Goal: Transaction & Acquisition: Purchase product/service

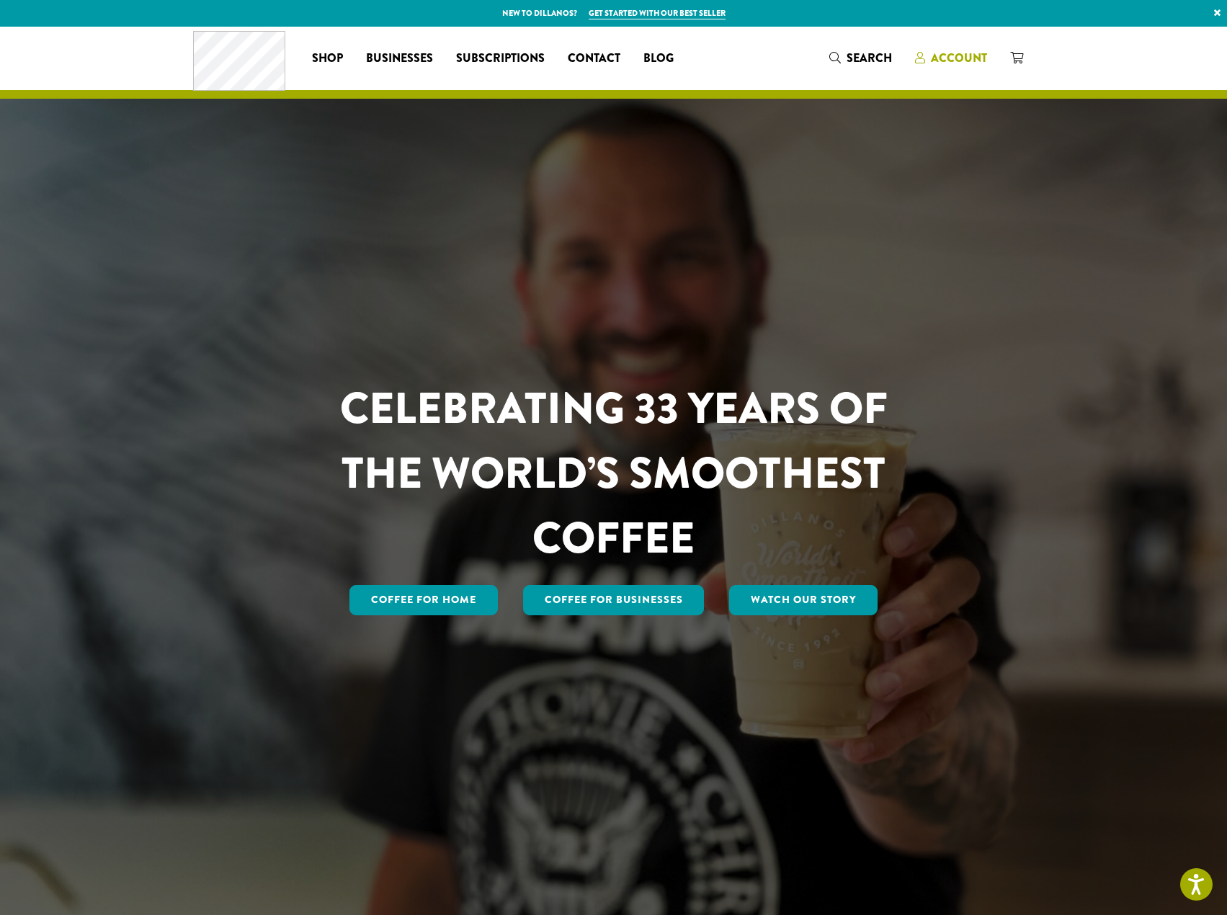
click at [950, 53] on span "Account" at bounding box center [959, 58] width 56 height 17
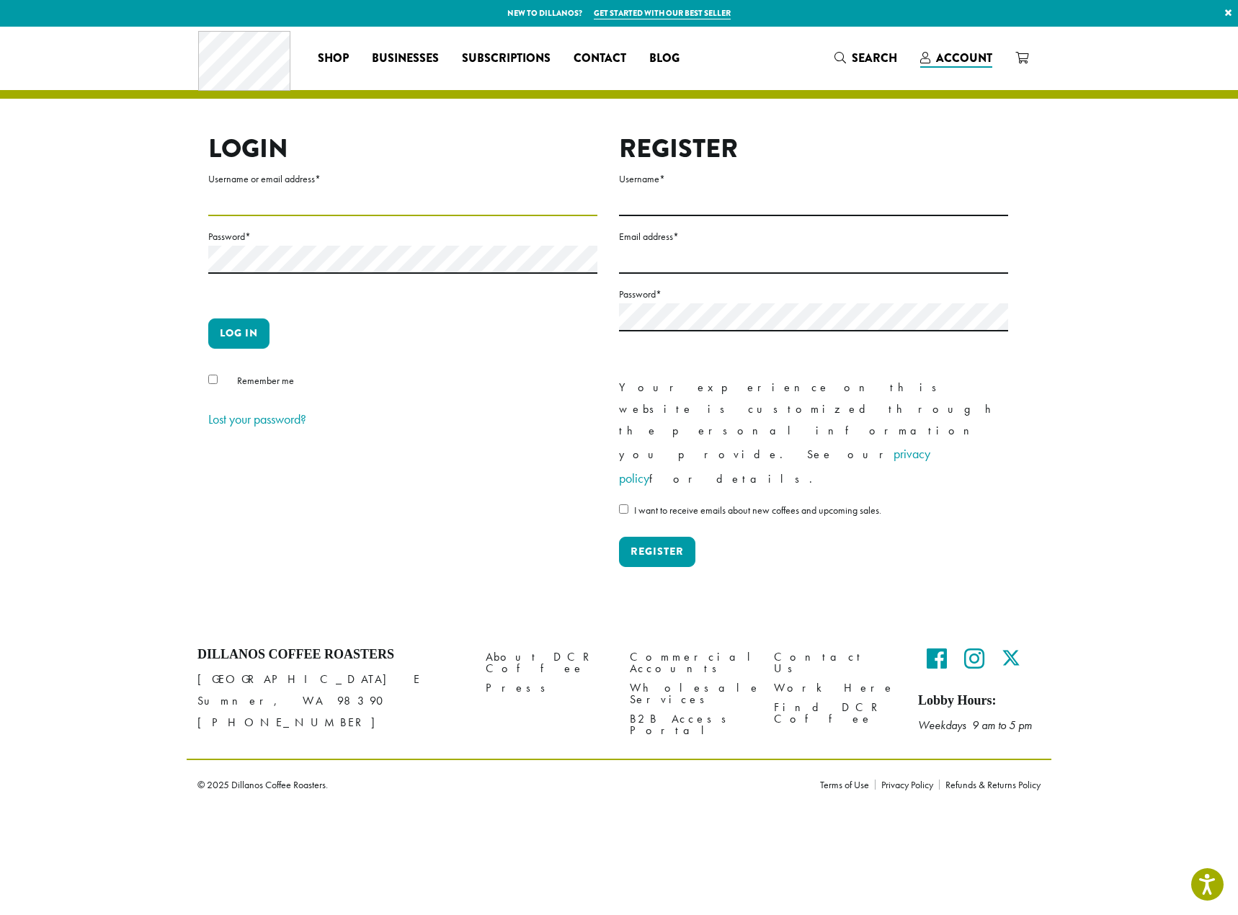
click at [298, 204] on input "Username or email address *" at bounding box center [402, 202] width 389 height 28
type input "**********"
click at [249, 339] on button "Log in" at bounding box center [238, 333] width 61 height 30
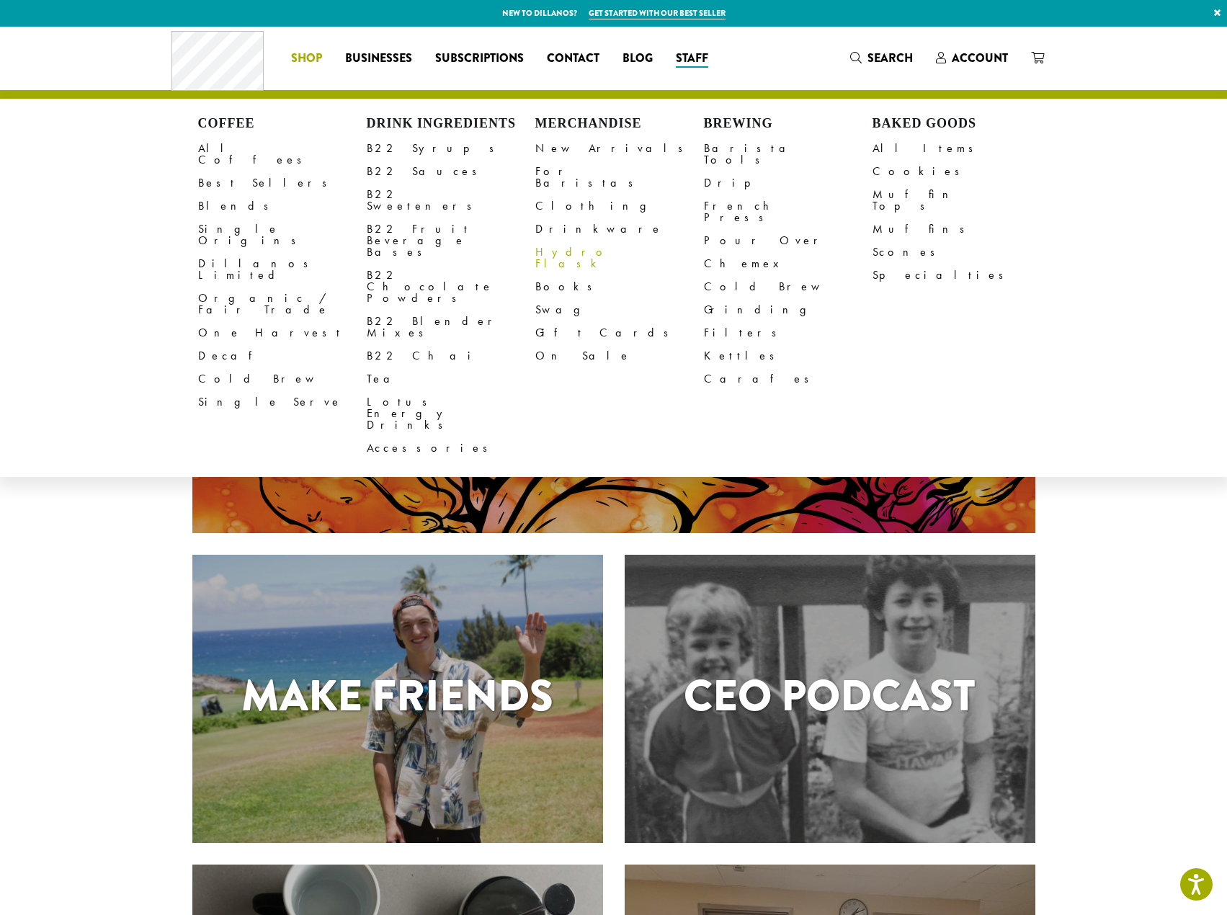
click at [573, 241] on link "Hydro Flask" at bounding box center [619, 258] width 169 height 35
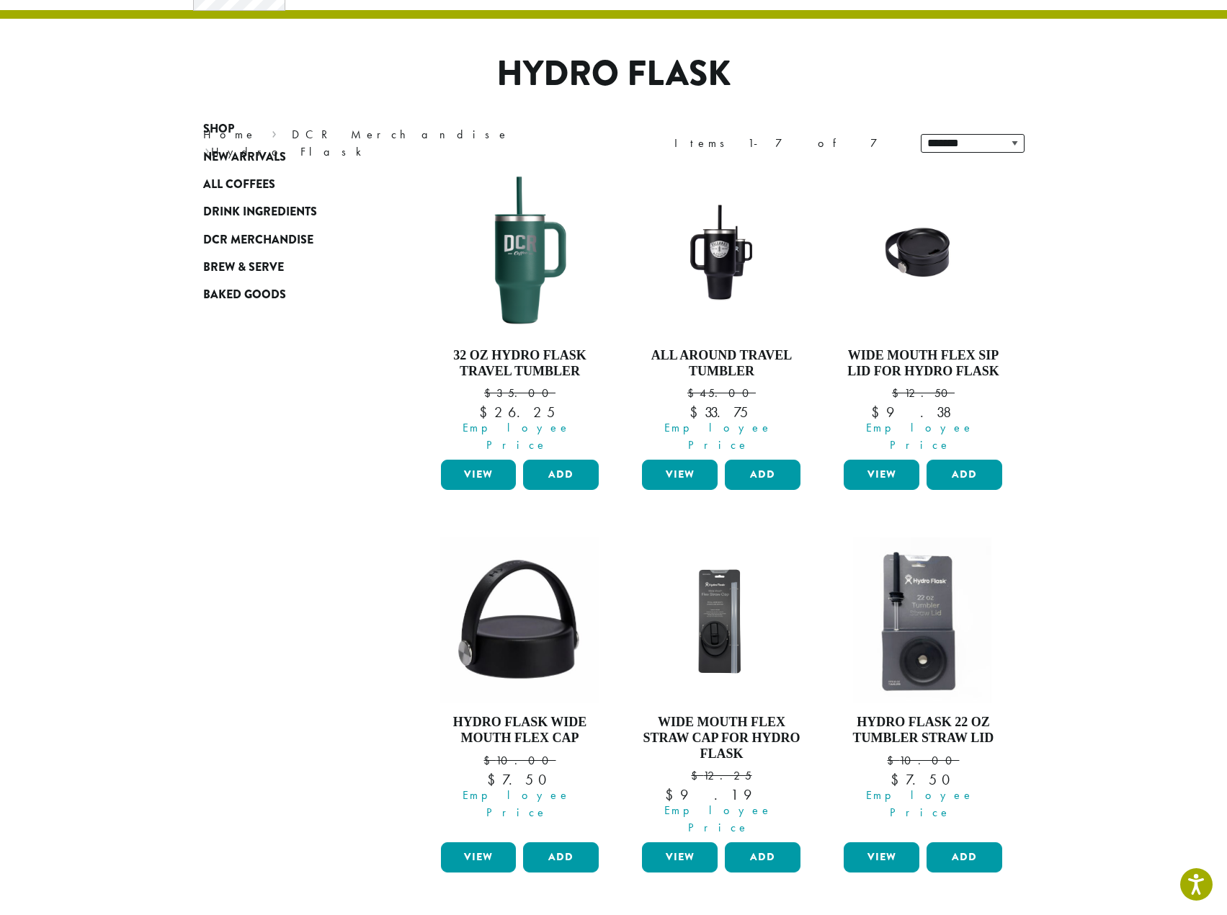
scroll to position [72, 0]
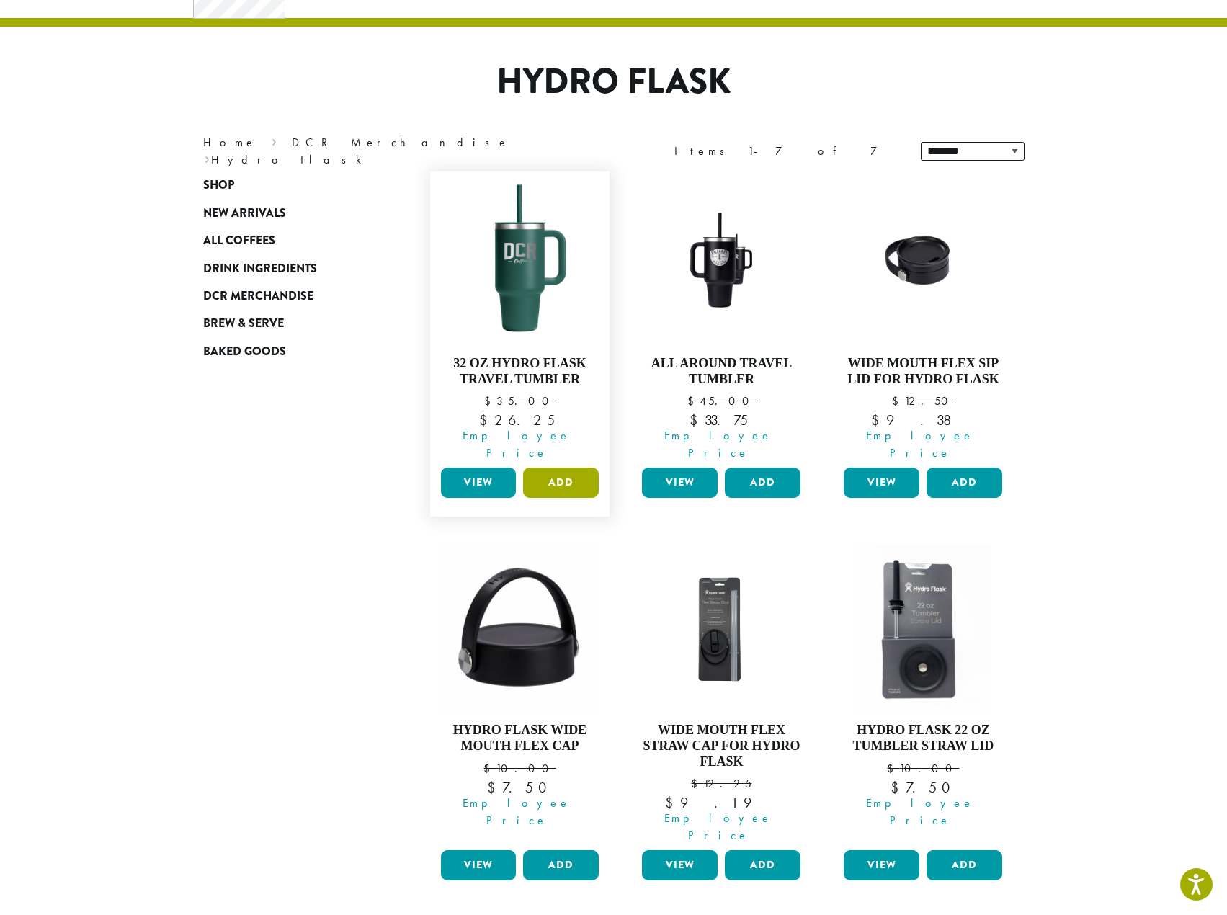
click at [561, 468] on button "Add" at bounding box center [561, 483] width 76 height 30
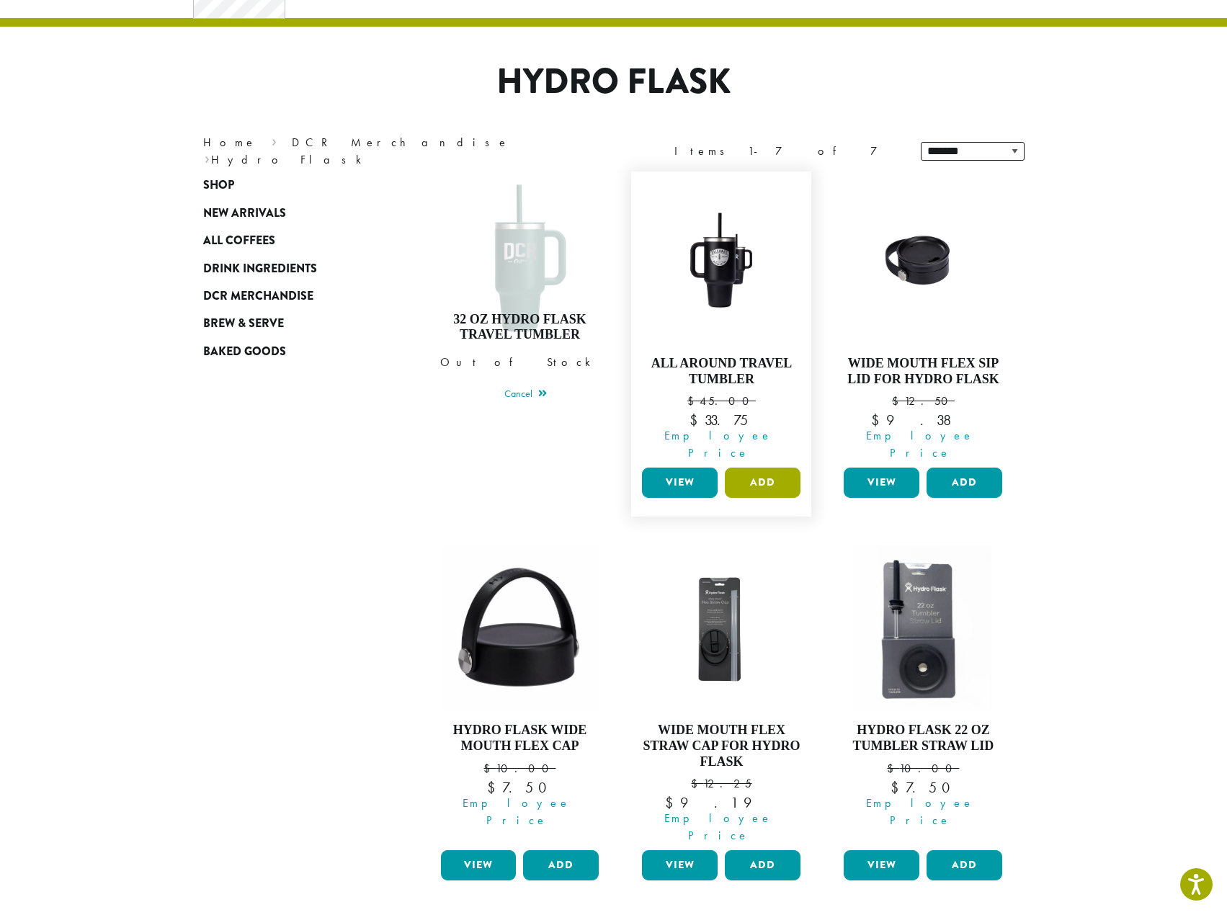
click at [773, 468] on button "Add" at bounding box center [763, 483] width 76 height 30
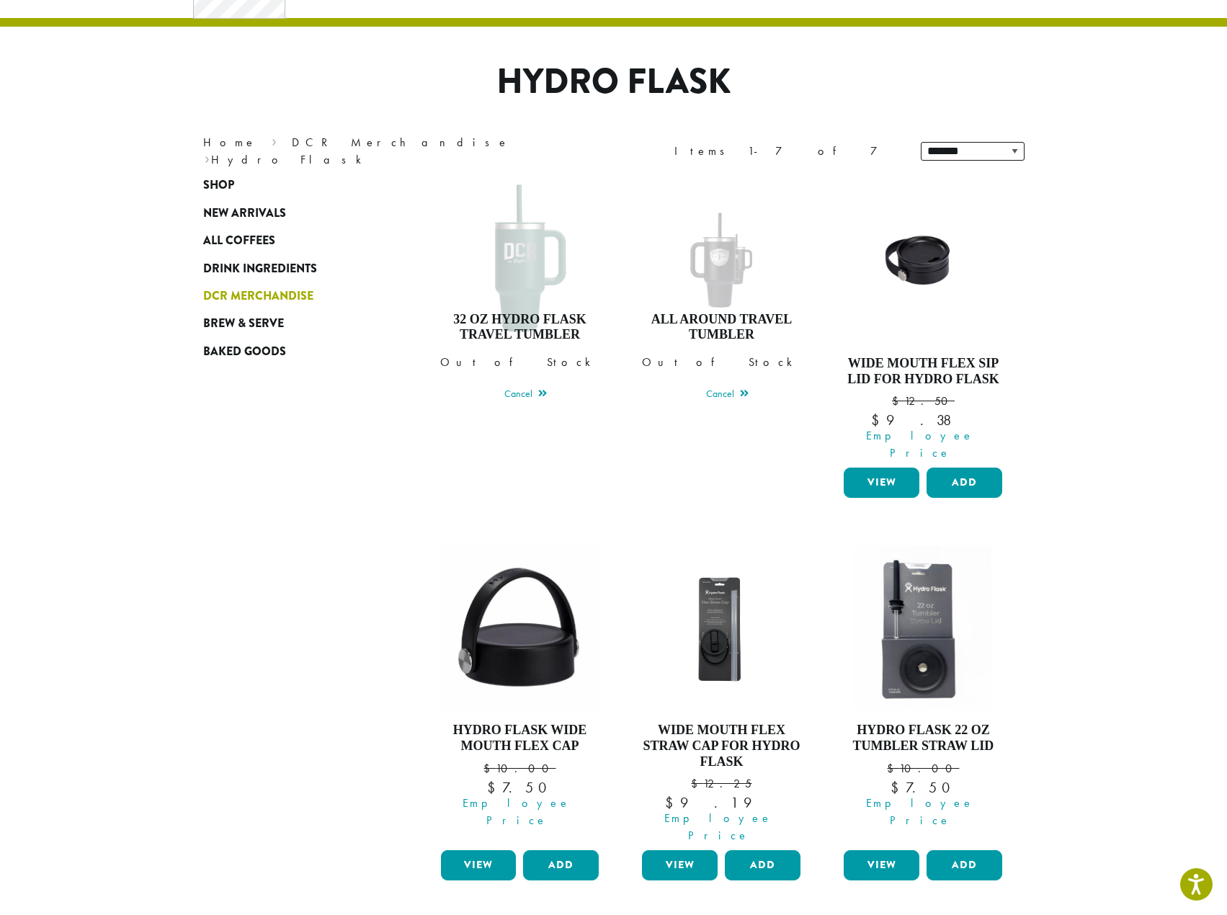
click at [257, 293] on span "DCR Merchandise" at bounding box center [258, 296] width 110 height 18
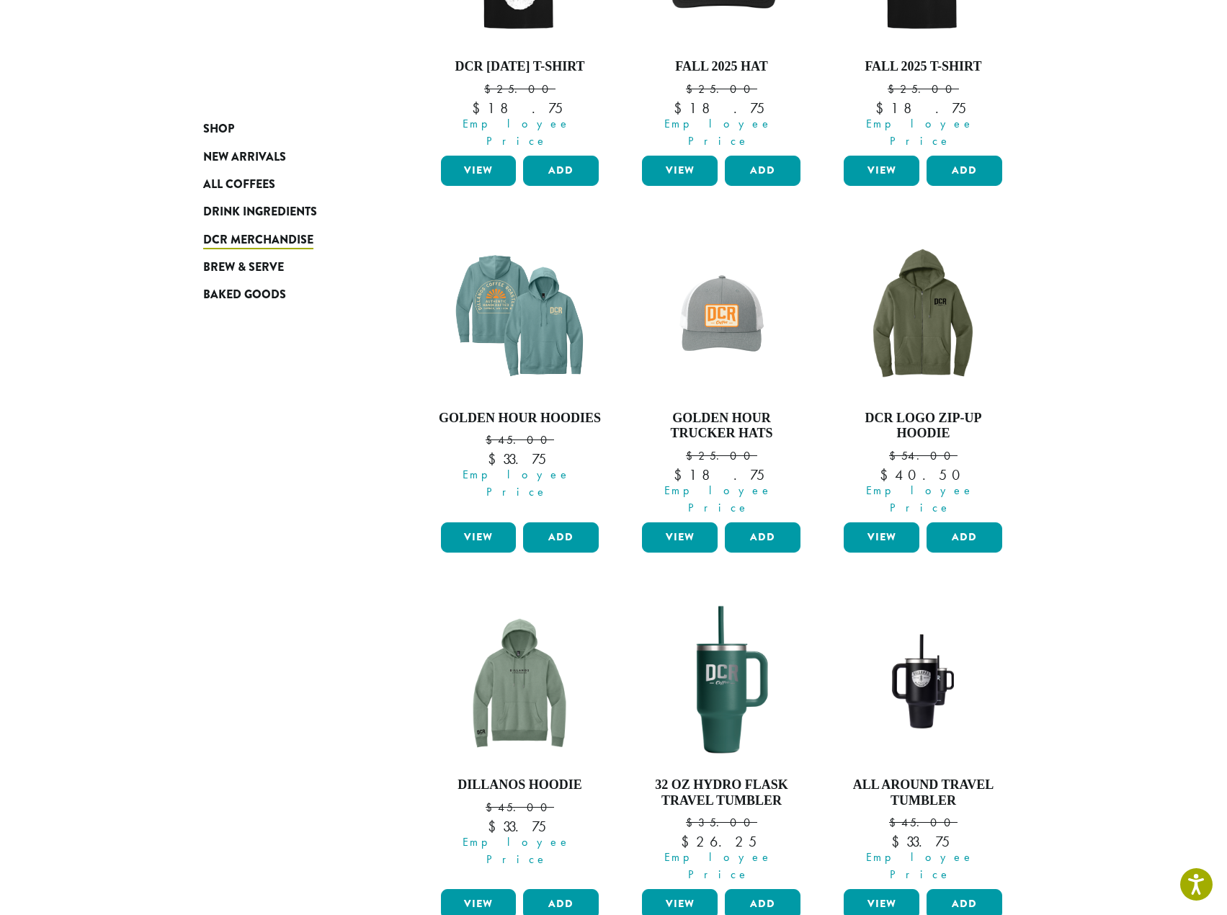
scroll to position [504, 0]
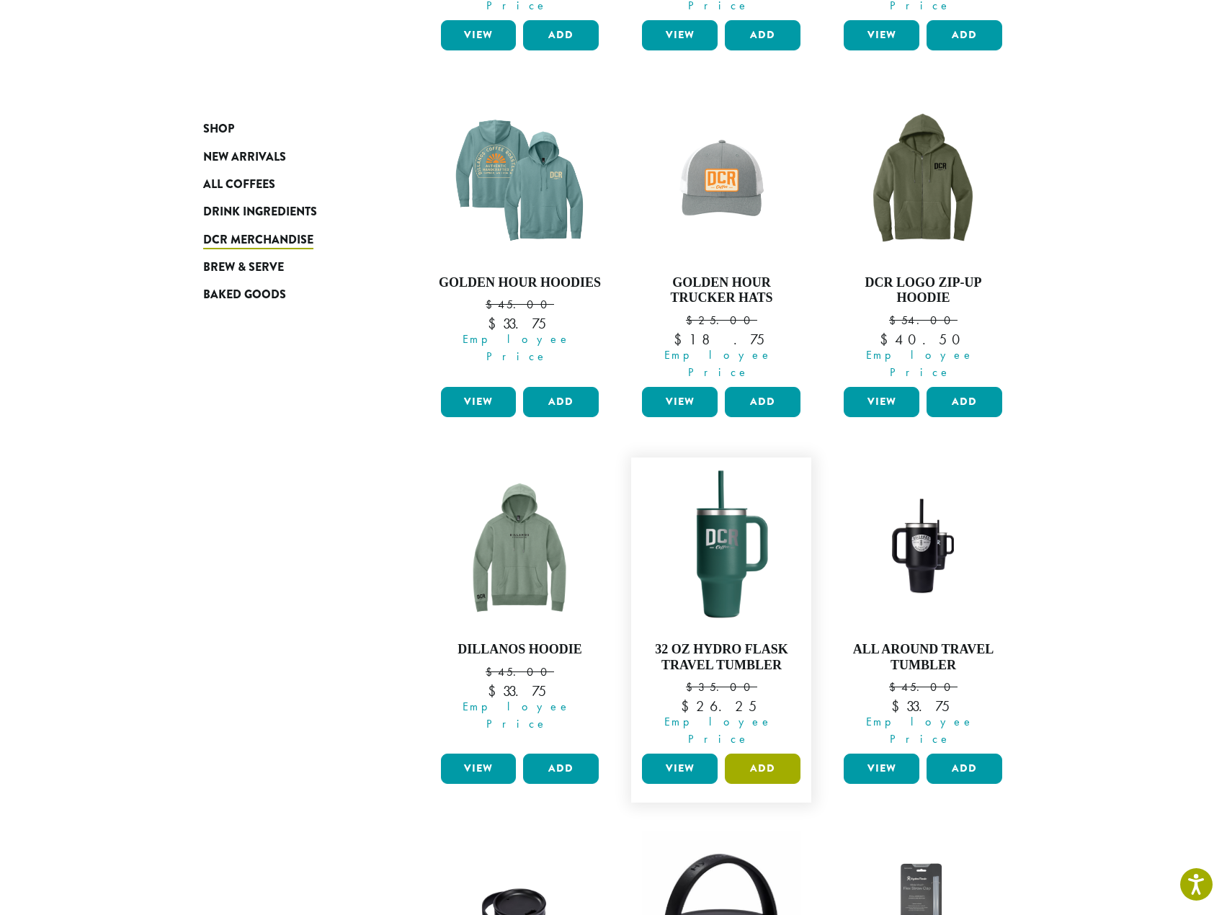
click at [760, 754] on button "Add" at bounding box center [763, 769] width 76 height 30
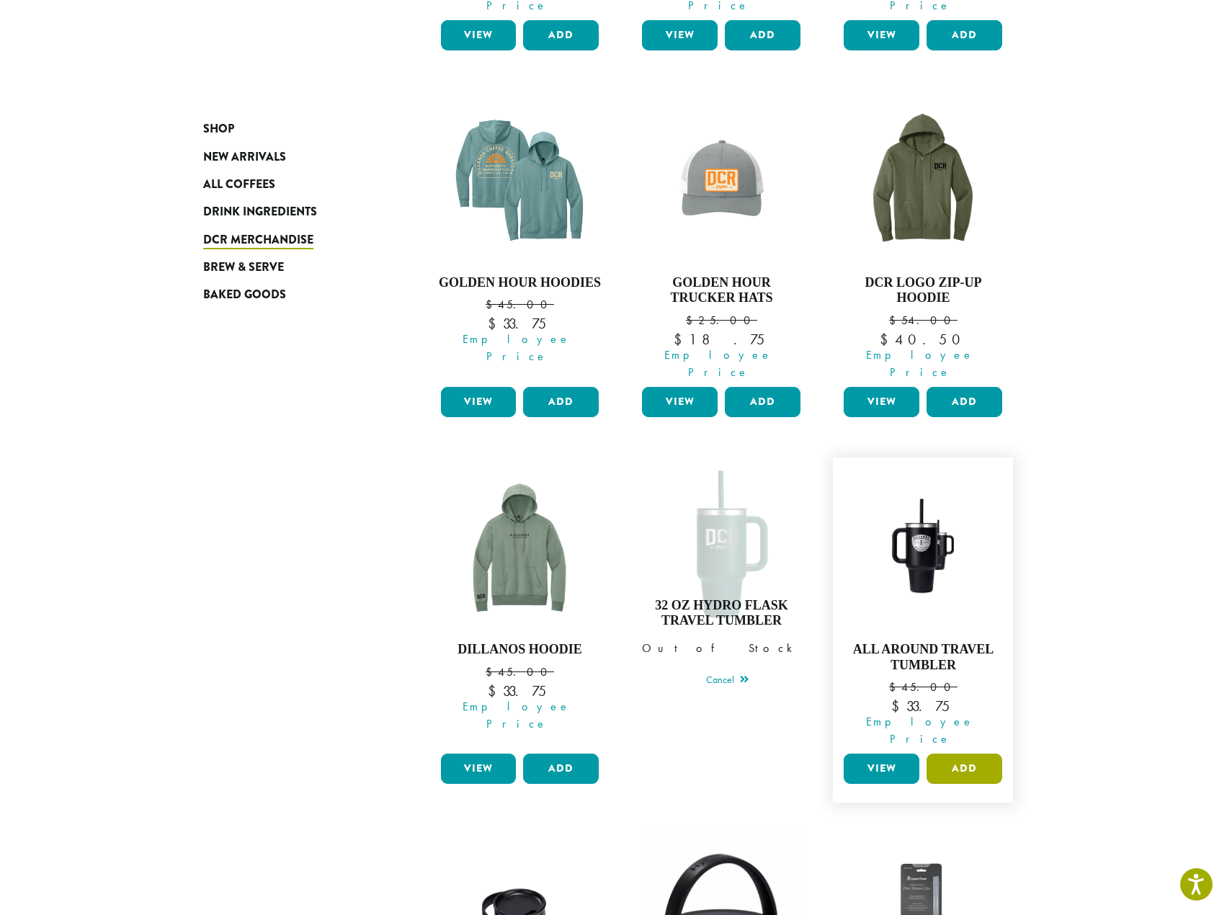
click at [977, 754] on button "Add" at bounding box center [965, 769] width 76 height 30
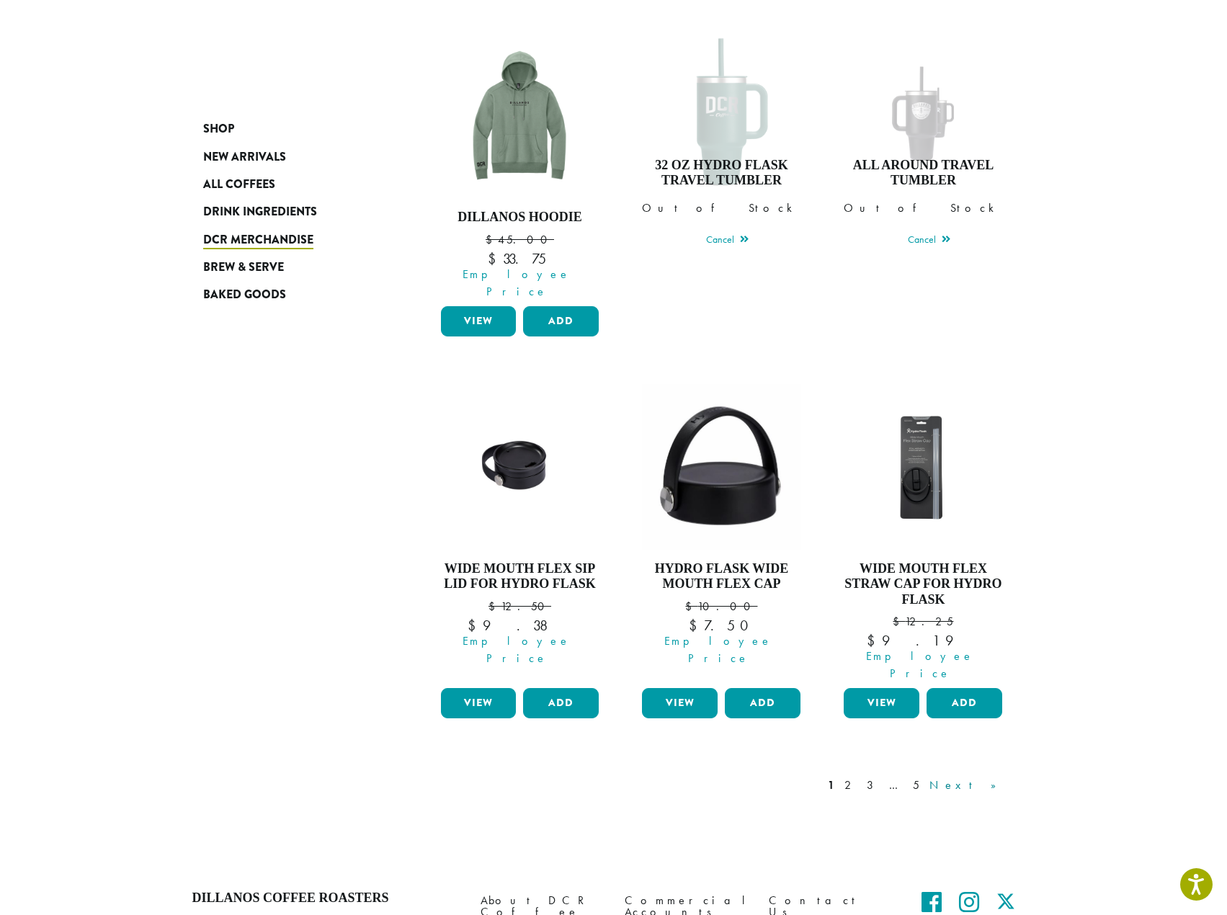
scroll to position [1021, 0]
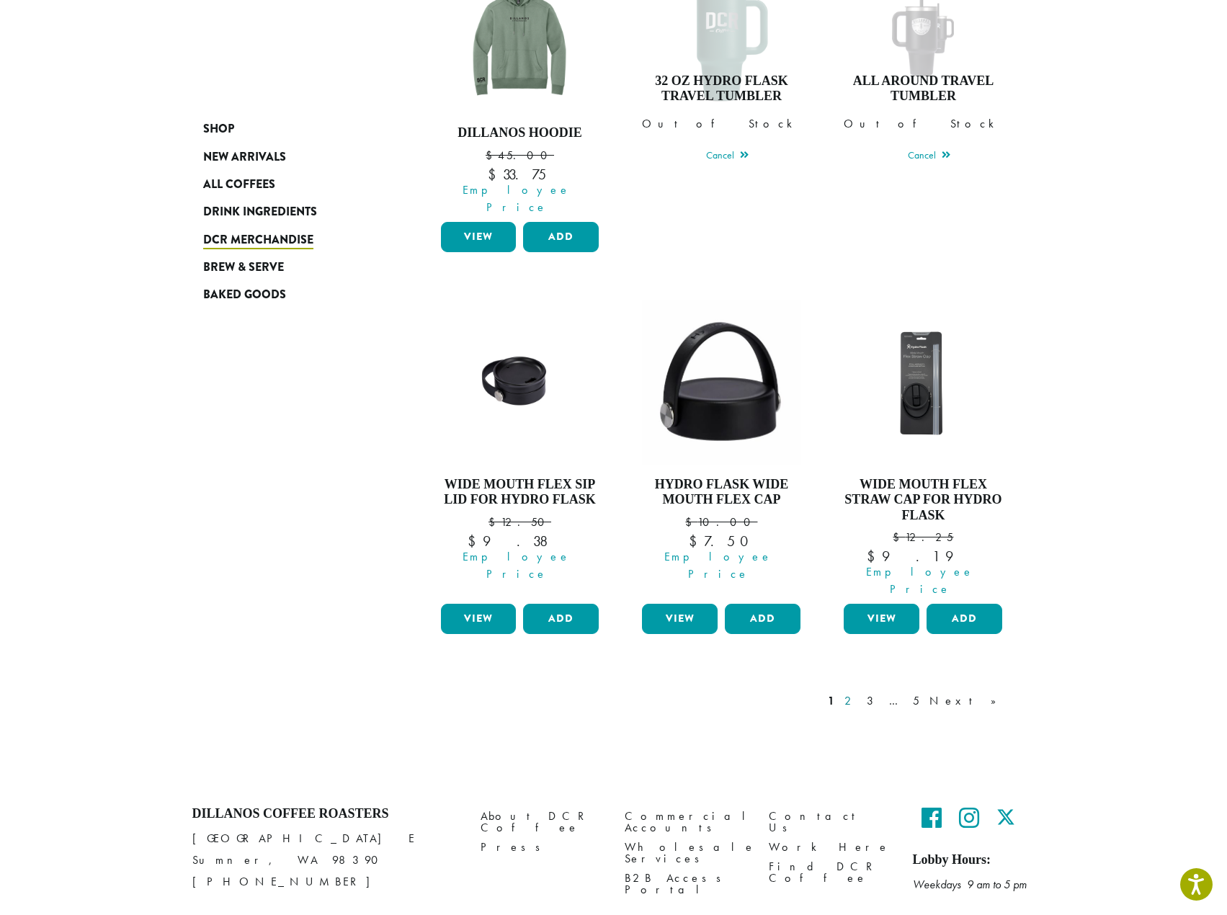
click at [860, 692] on link "2" at bounding box center [850, 700] width 18 height 17
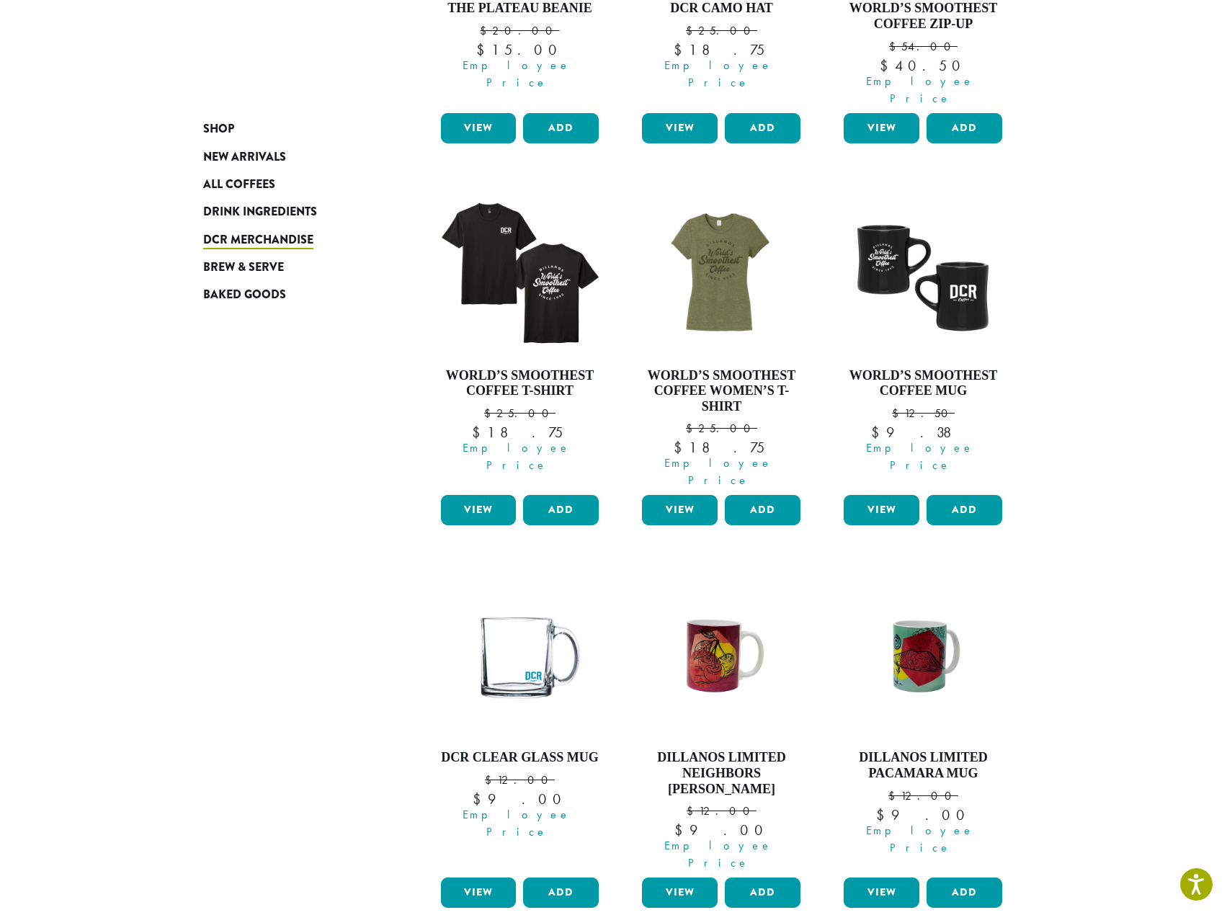
scroll to position [881, 0]
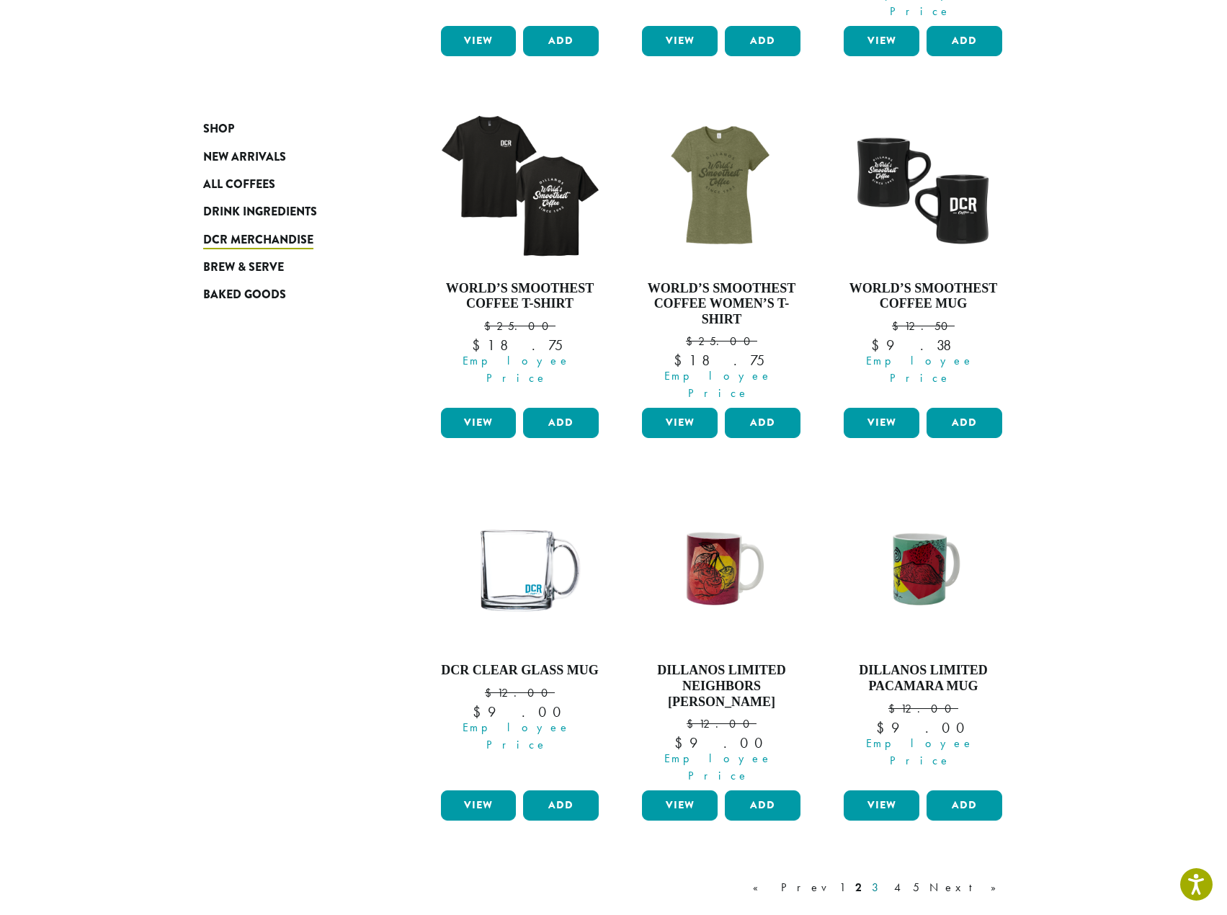
click at [887, 879] on link "3" at bounding box center [878, 887] width 18 height 17
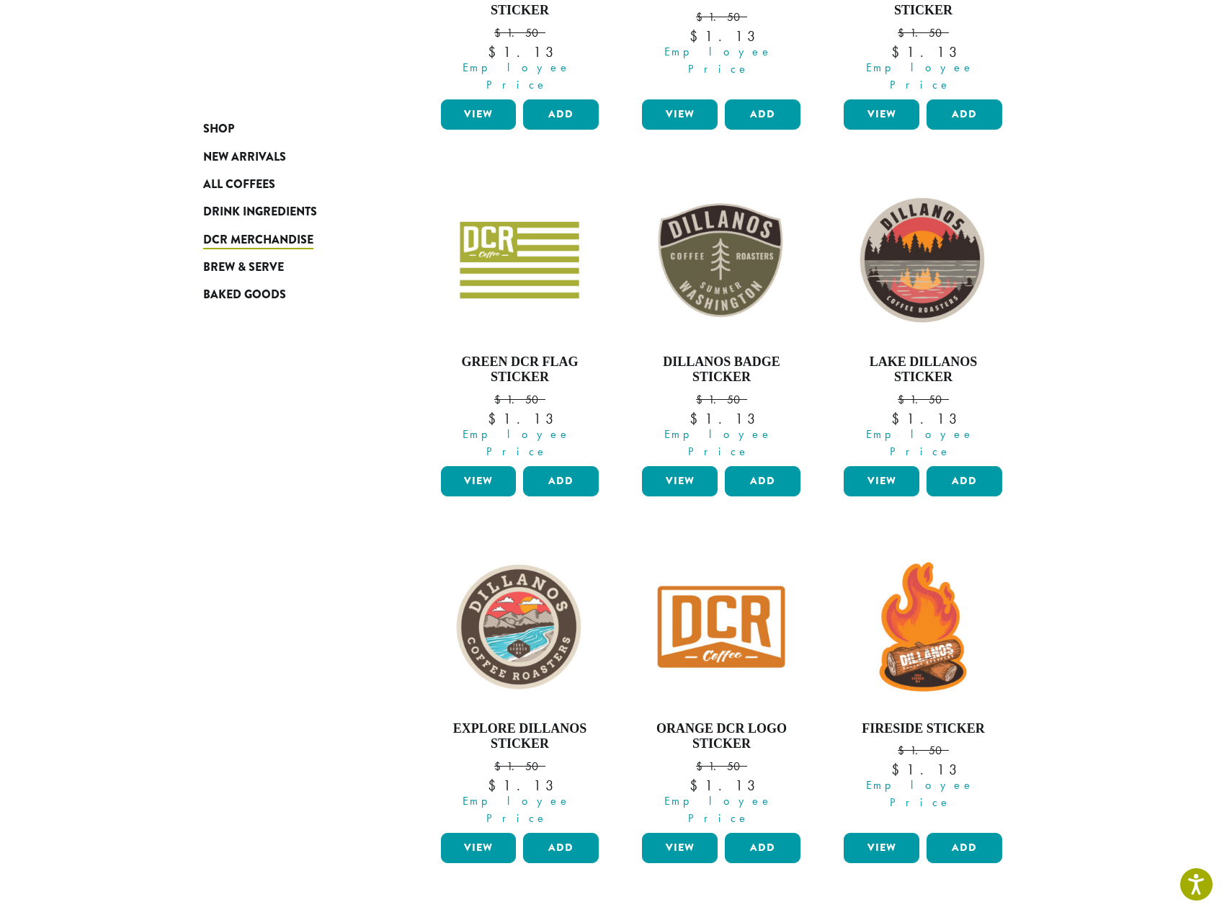
scroll to position [809, 0]
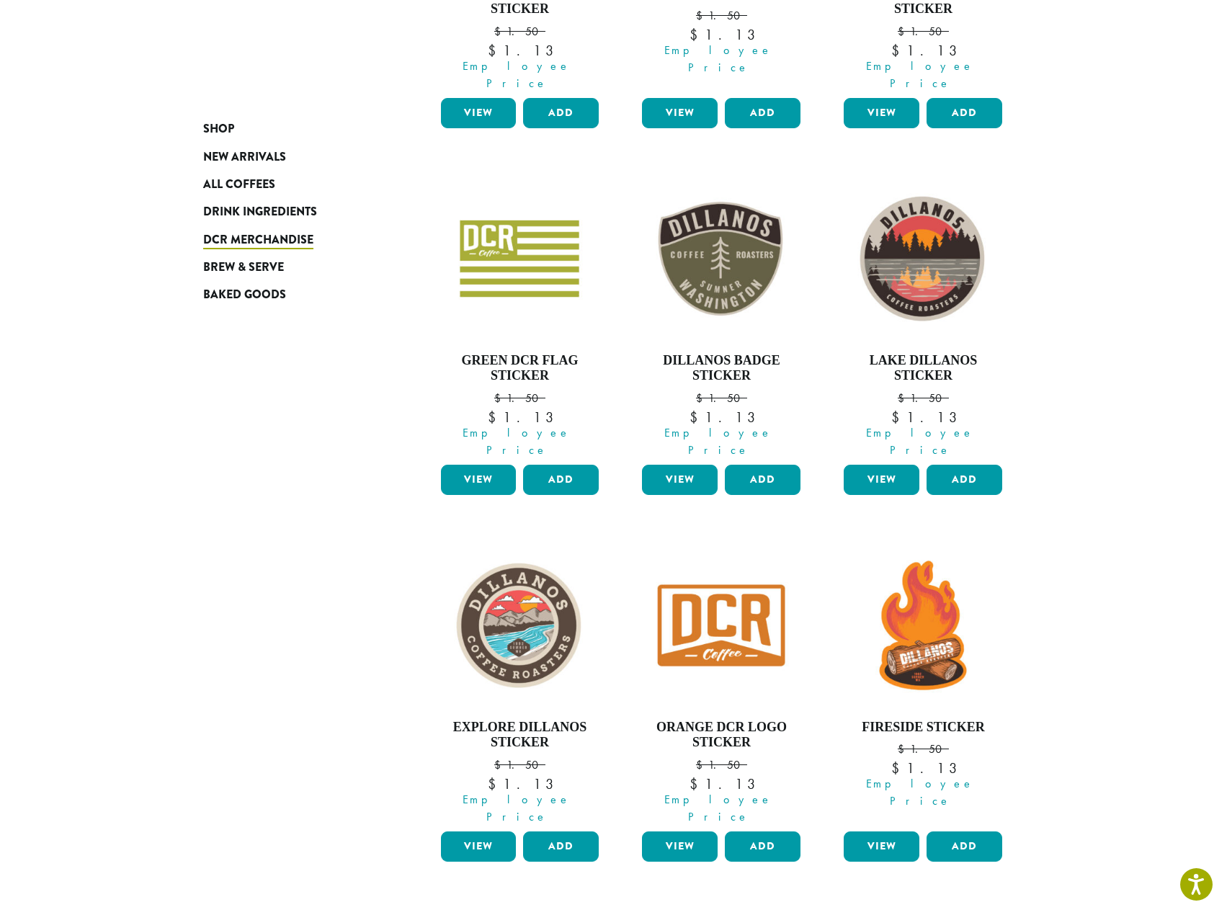
click at [906, 914] on link "4" at bounding box center [898, 928] width 14 height 17
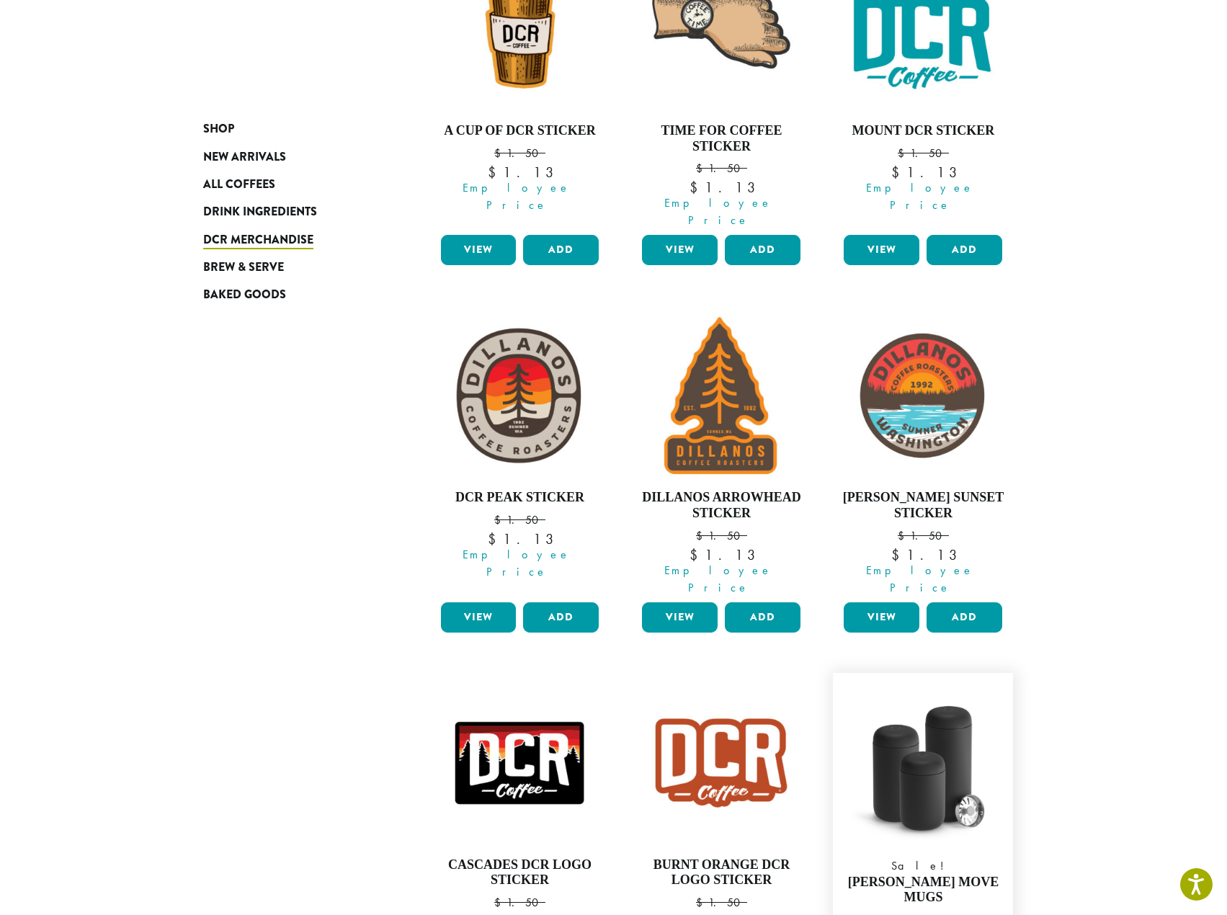
scroll to position [593, 0]
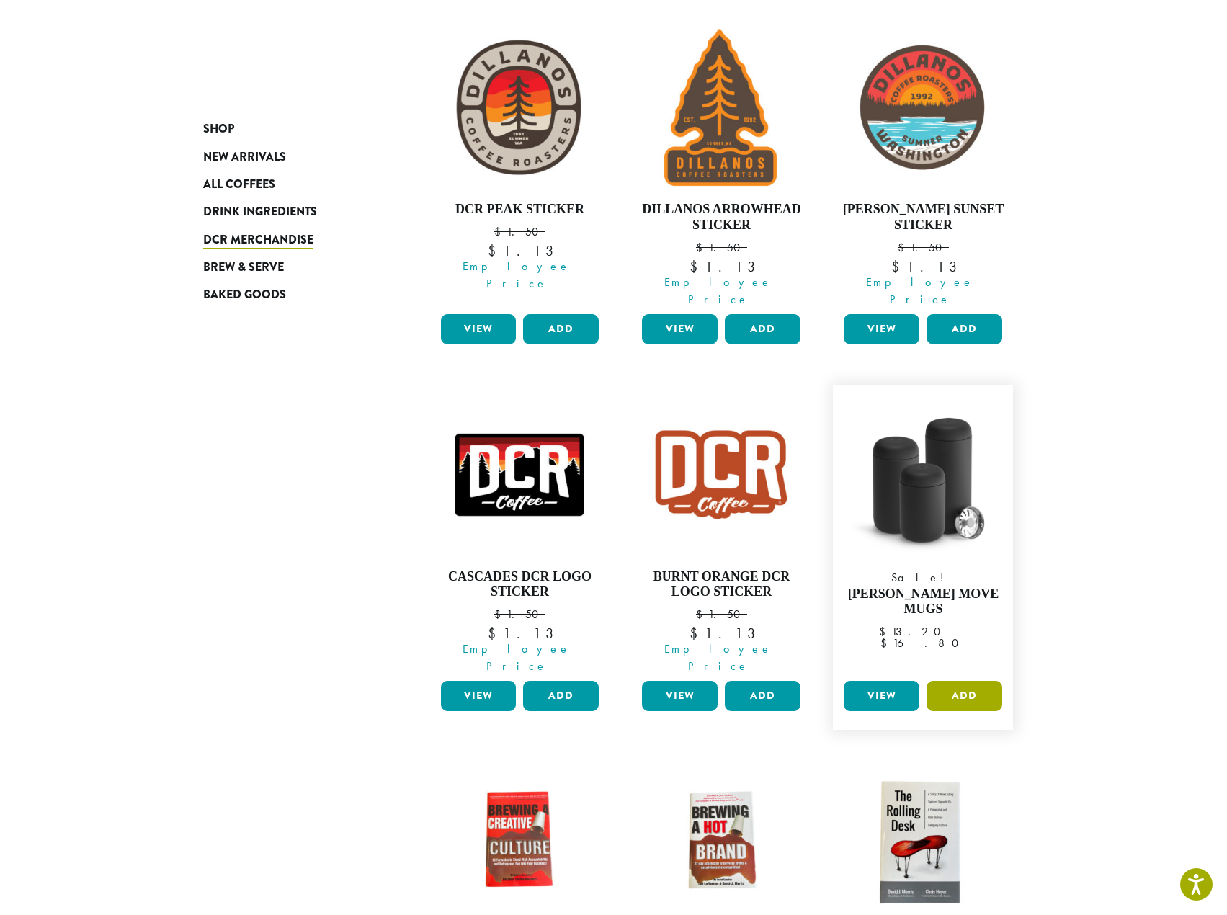
click at [963, 681] on button "Add" at bounding box center [965, 696] width 76 height 30
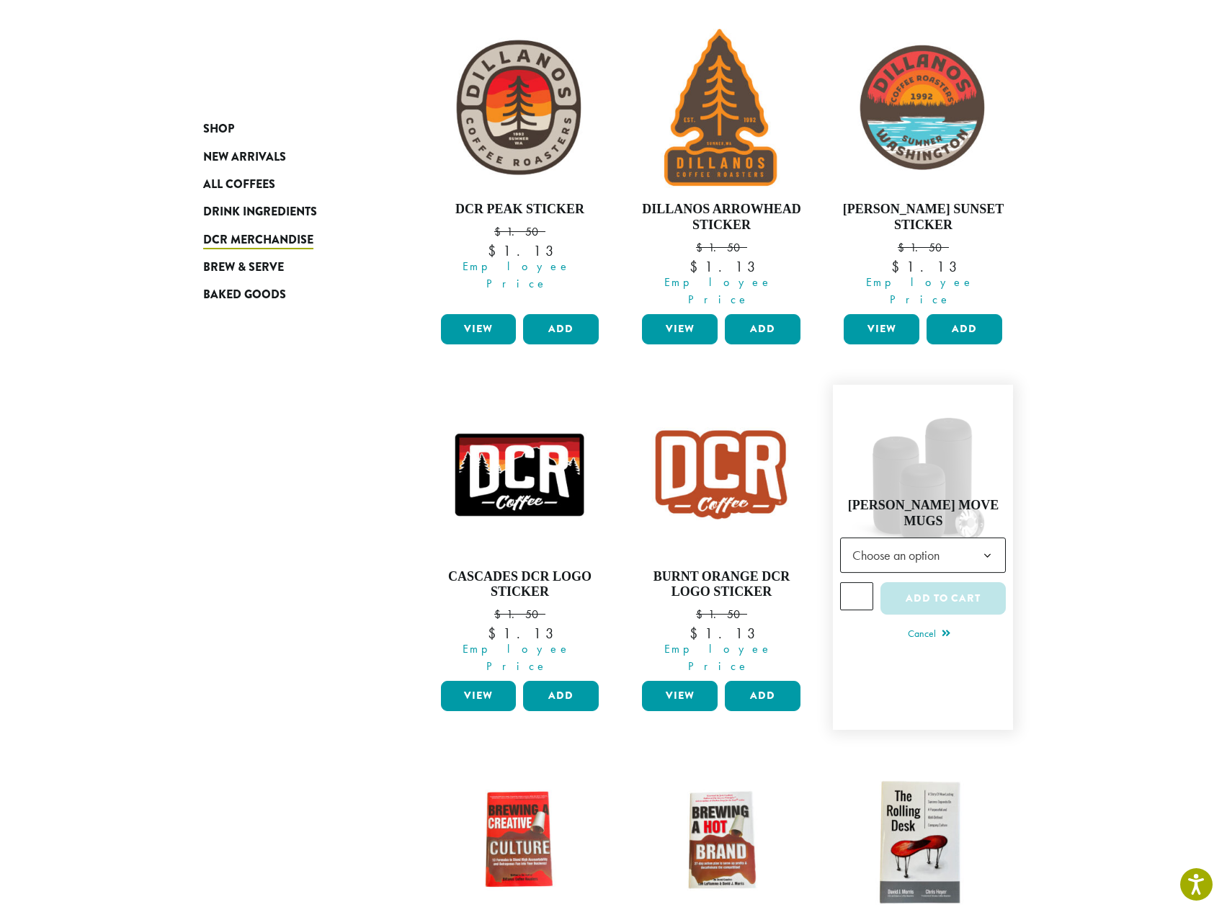
click at [988, 538] on b at bounding box center [987, 555] width 35 height 35
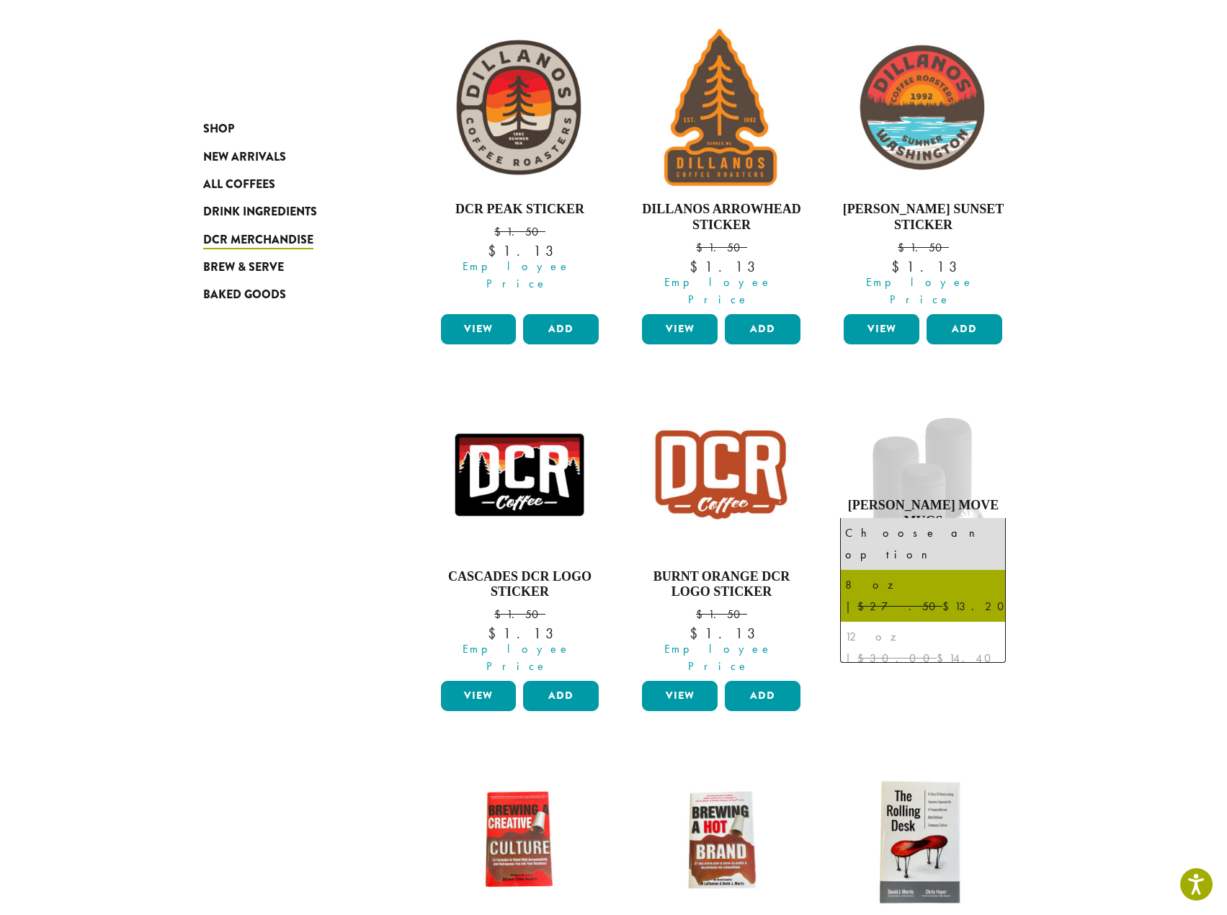
select select "****"
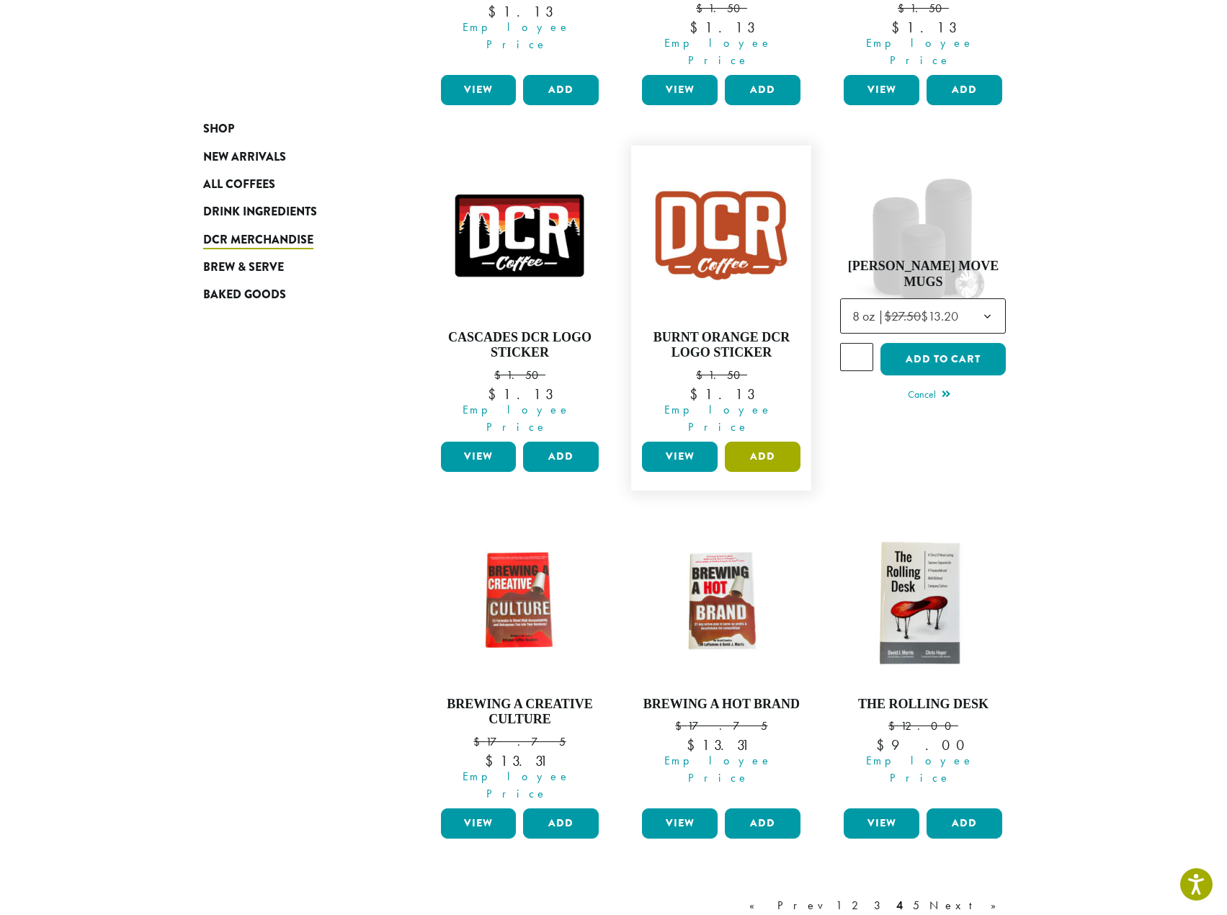
scroll to position [953, 0]
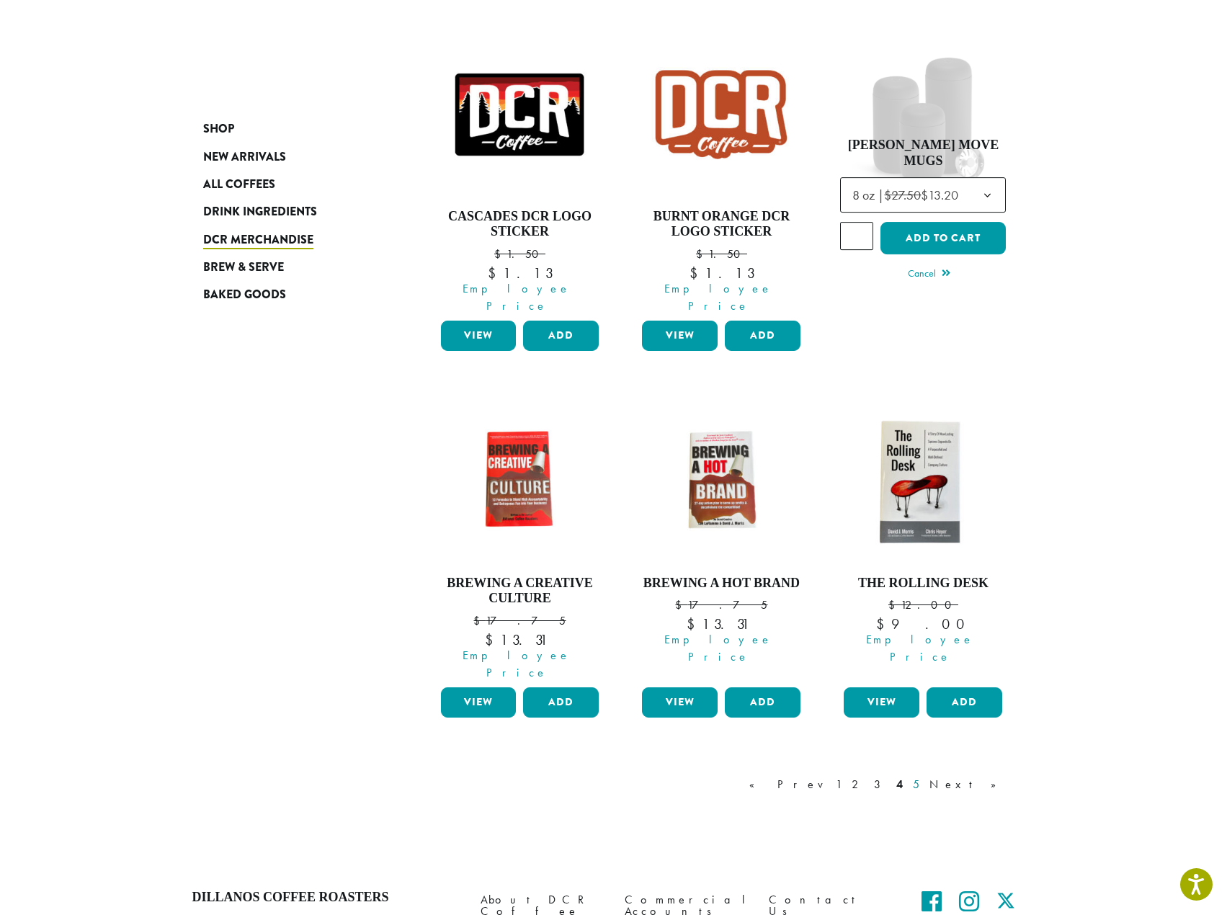
click at [922, 776] on link "5" at bounding box center [916, 784] width 12 height 17
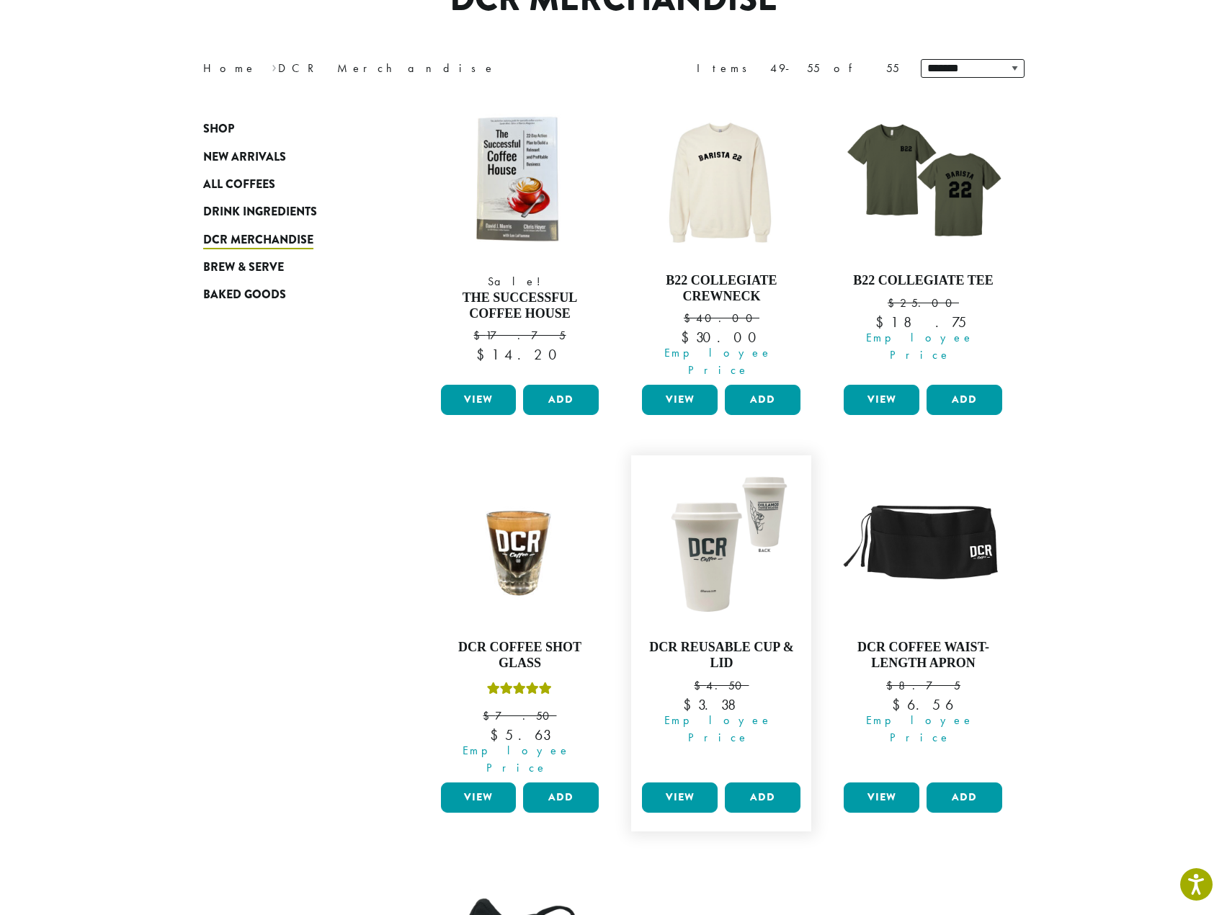
scroll to position [161, 0]
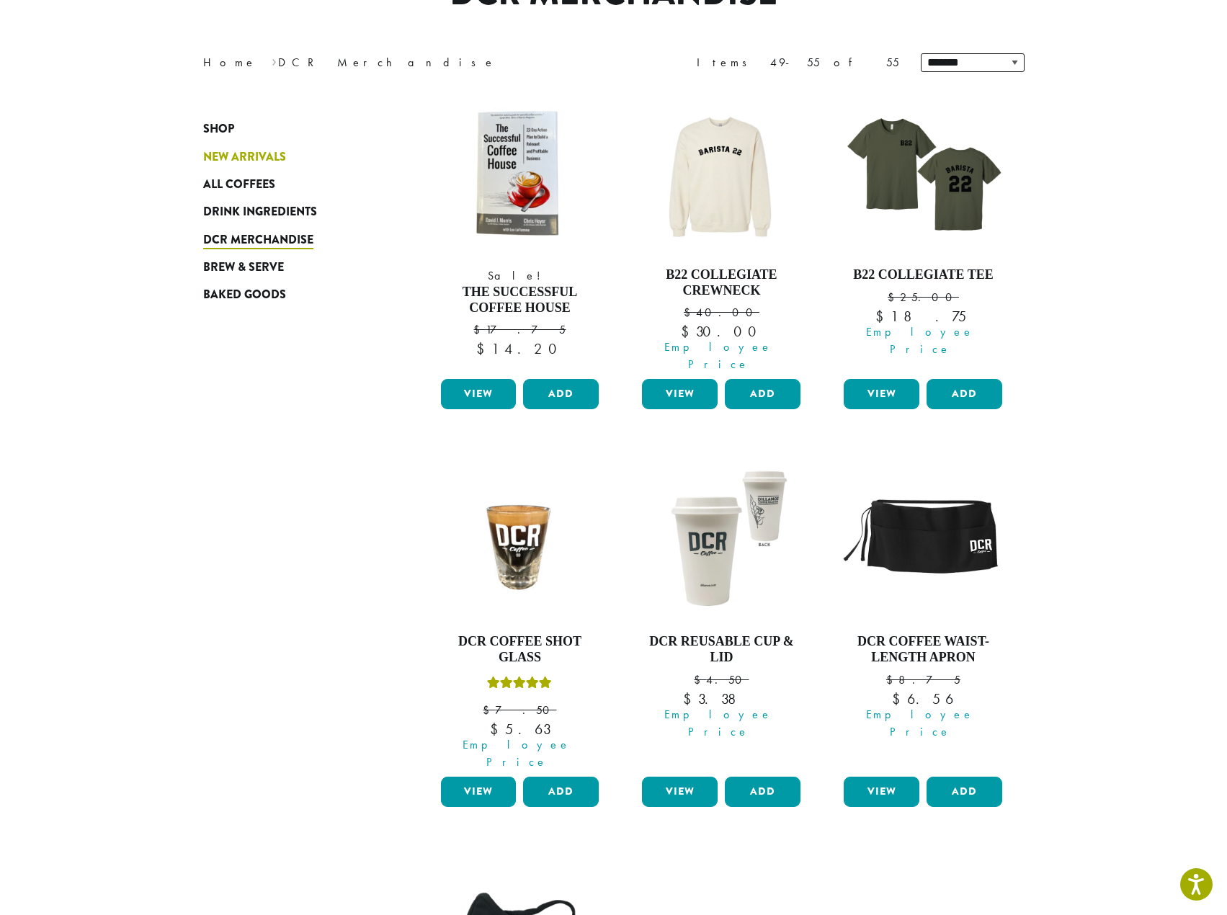
click at [231, 155] on span "New Arrivals" at bounding box center [244, 157] width 83 height 18
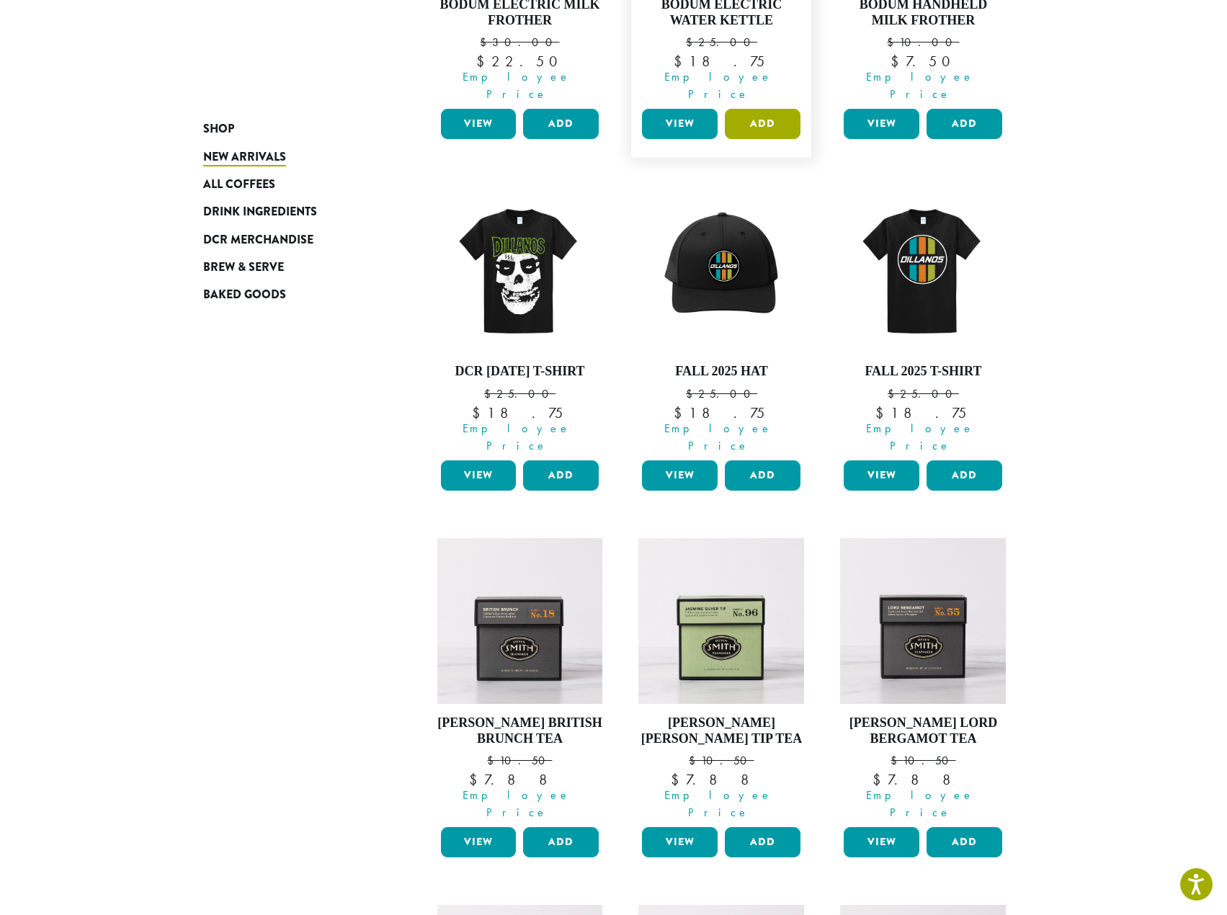
scroll to position [432, 0]
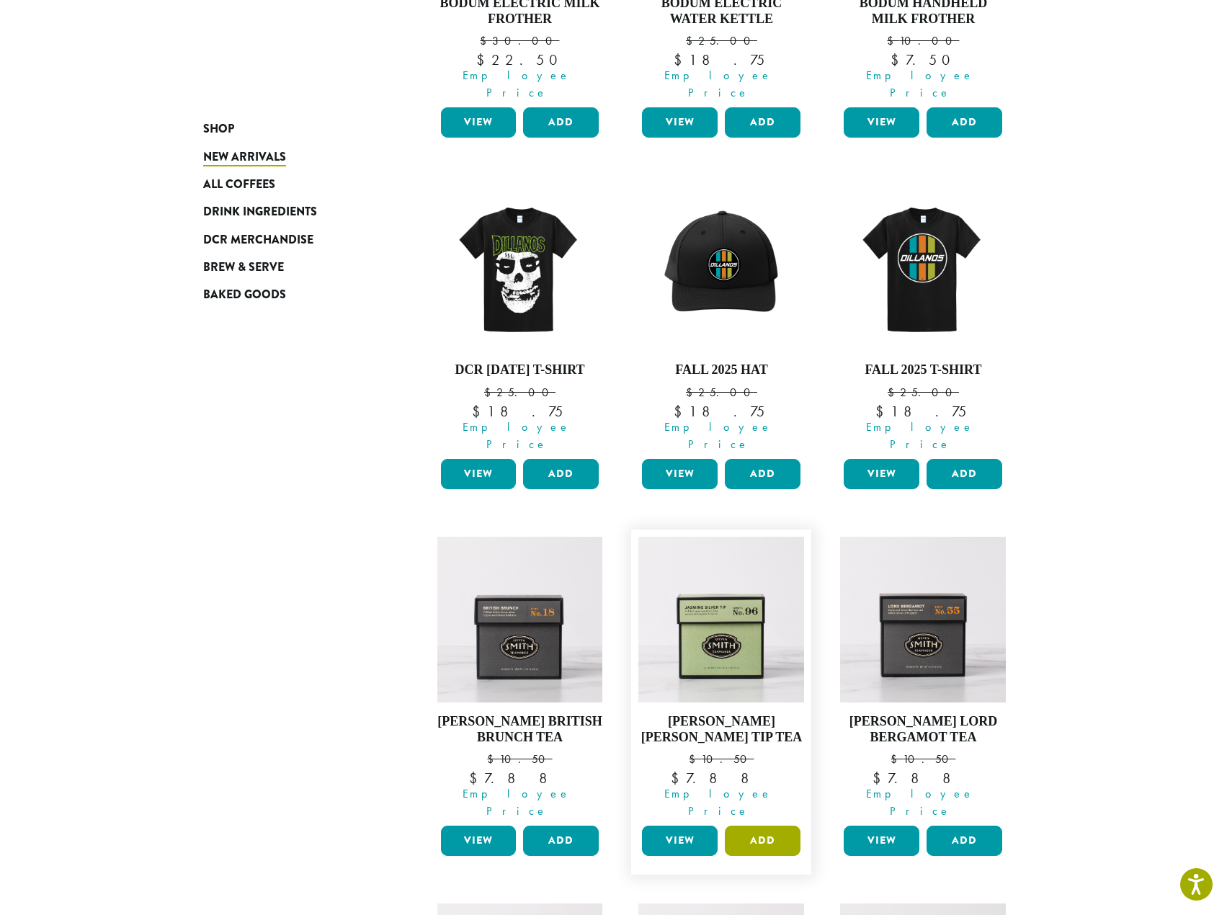
click at [764, 826] on button "Add" at bounding box center [763, 841] width 76 height 30
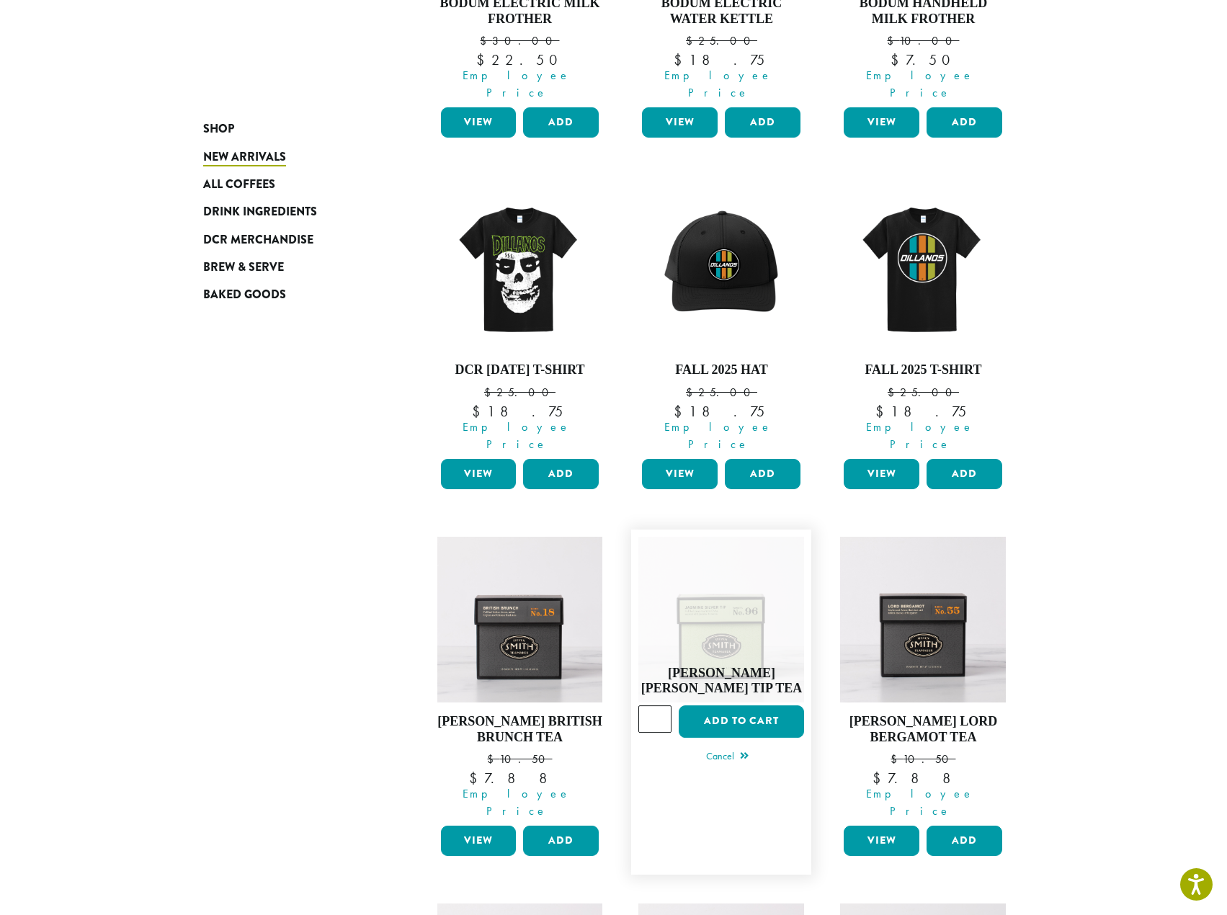
click at [659, 705] on input "*" at bounding box center [654, 718] width 33 height 27
type input "*"
click at [659, 705] on input "*" at bounding box center [654, 718] width 33 height 27
click at [749, 705] on button "Add to cart" at bounding box center [741, 721] width 125 height 32
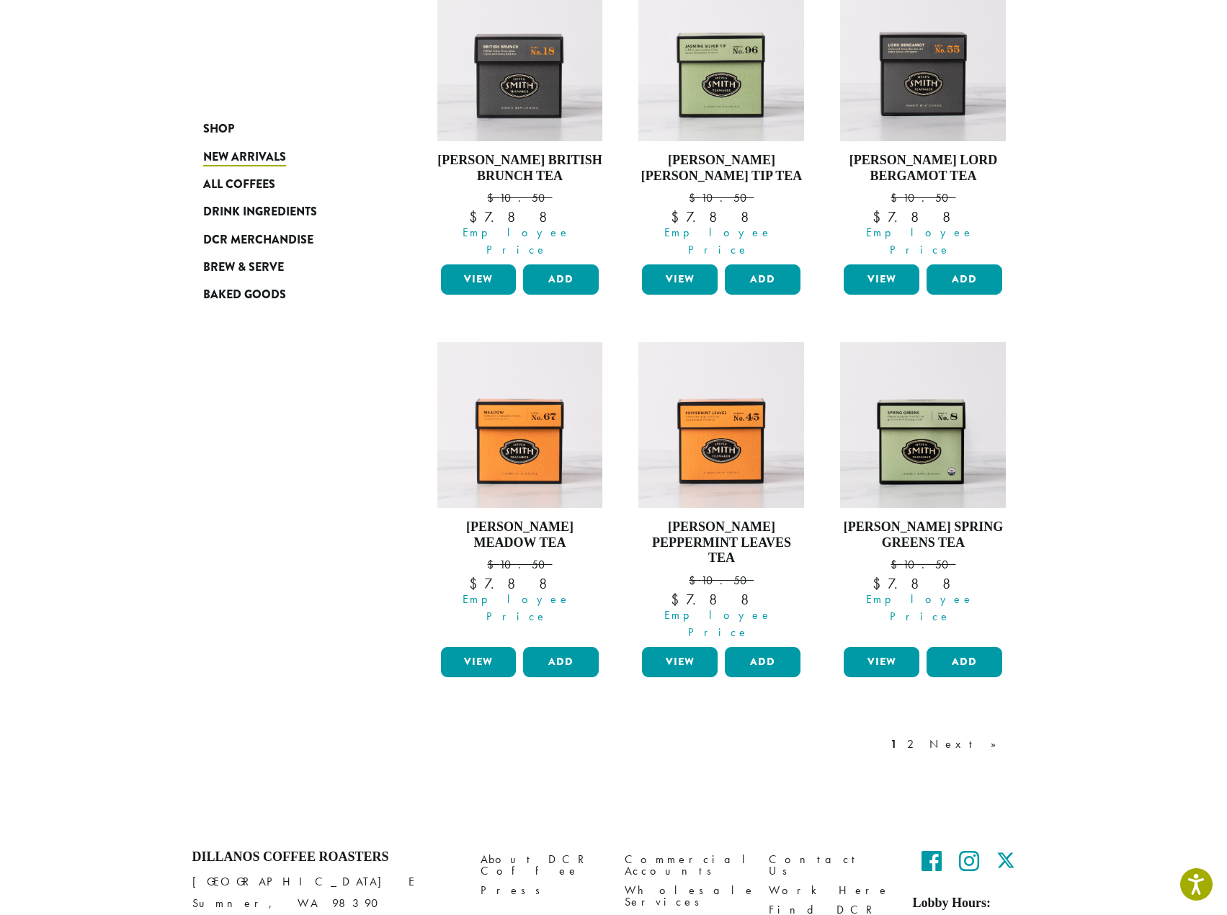
scroll to position [1037, 0]
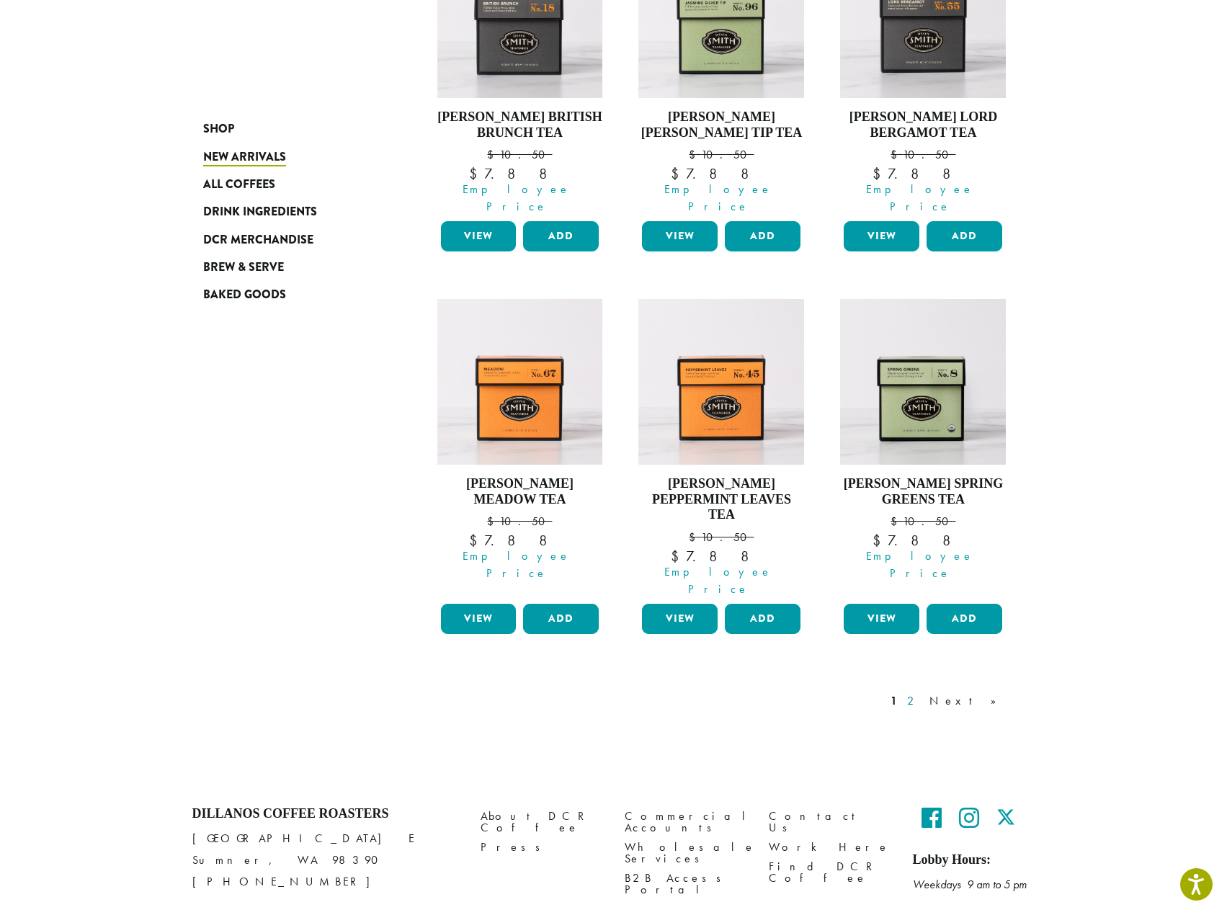
click at [922, 692] on link "2" at bounding box center [913, 700] width 18 height 17
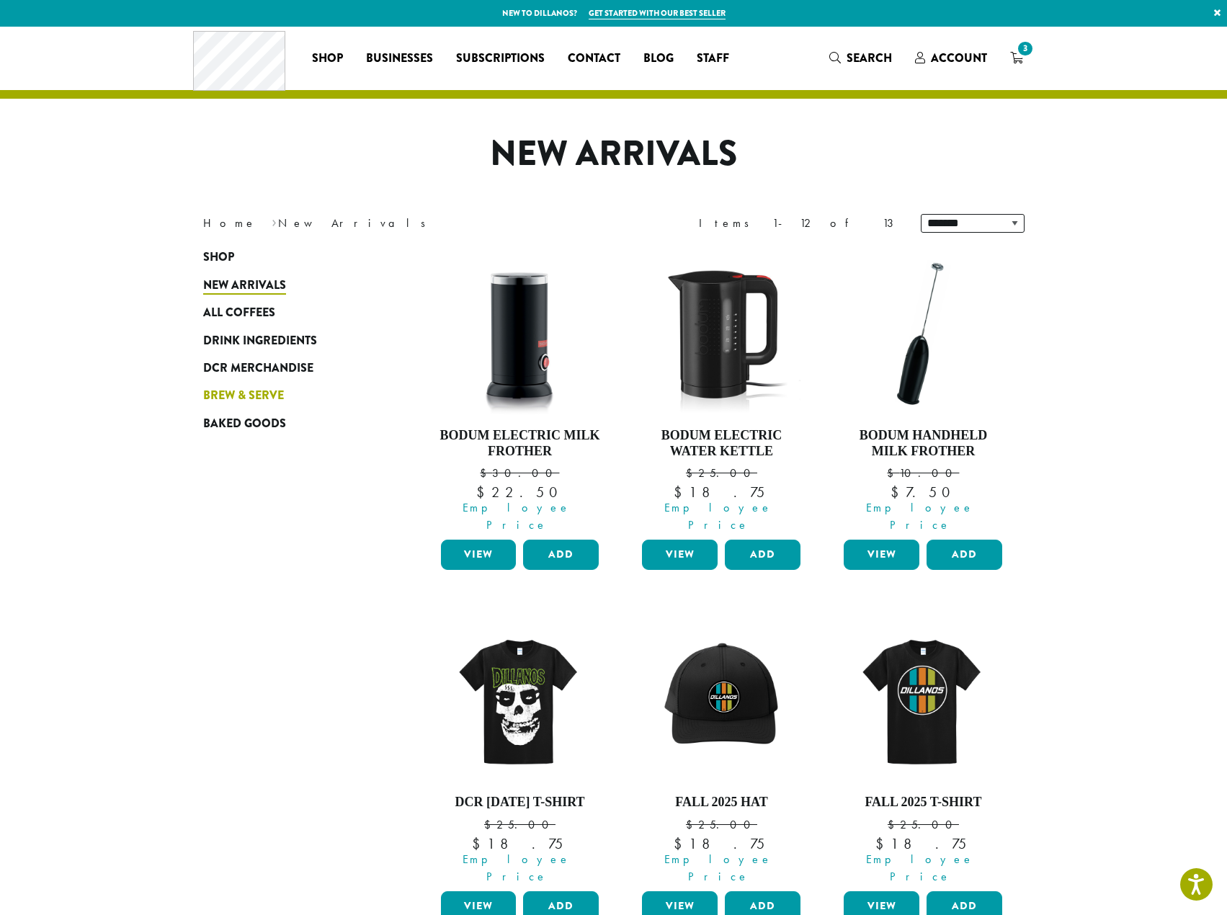
click at [246, 393] on span "Brew & Serve" at bounding box center [243, 396] width 81 height 18
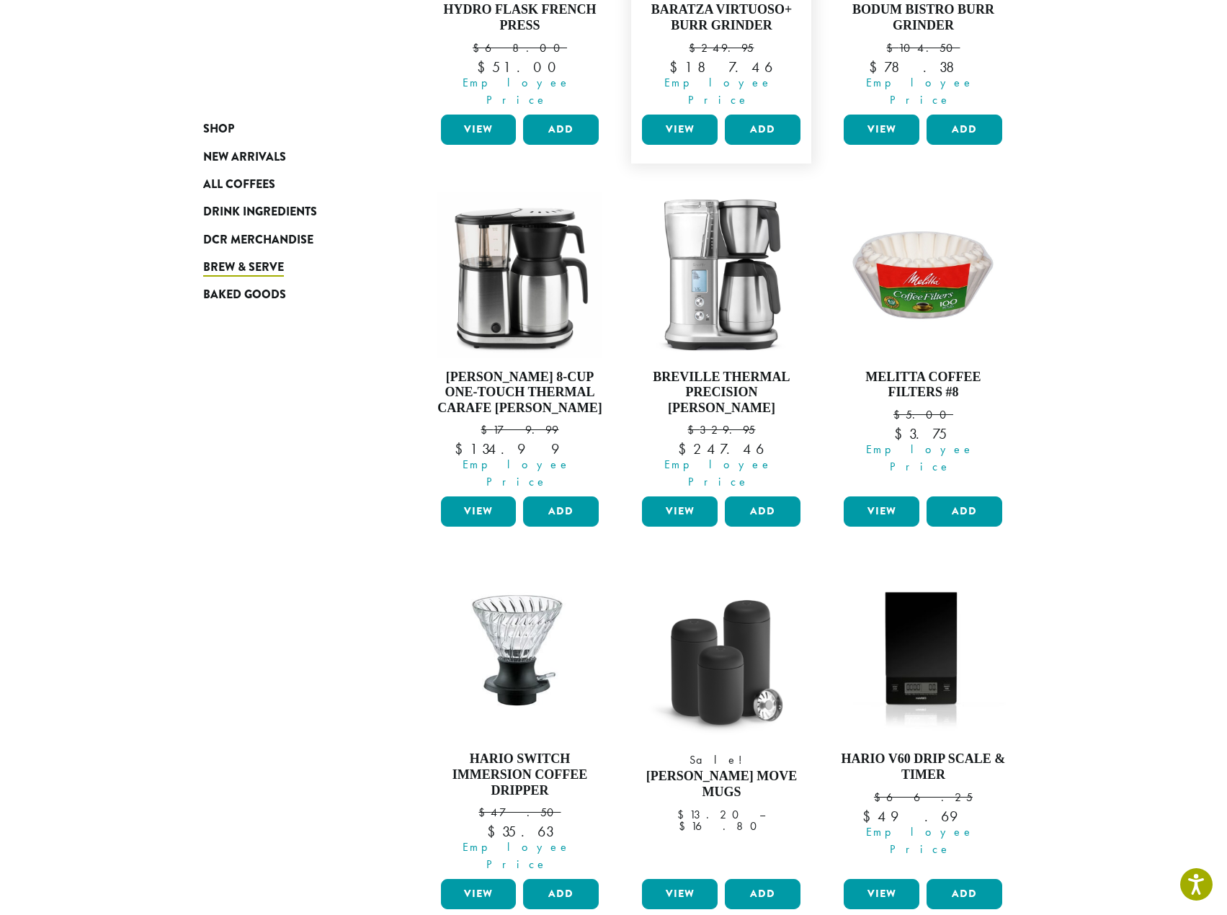
scroll to position [865, 0]
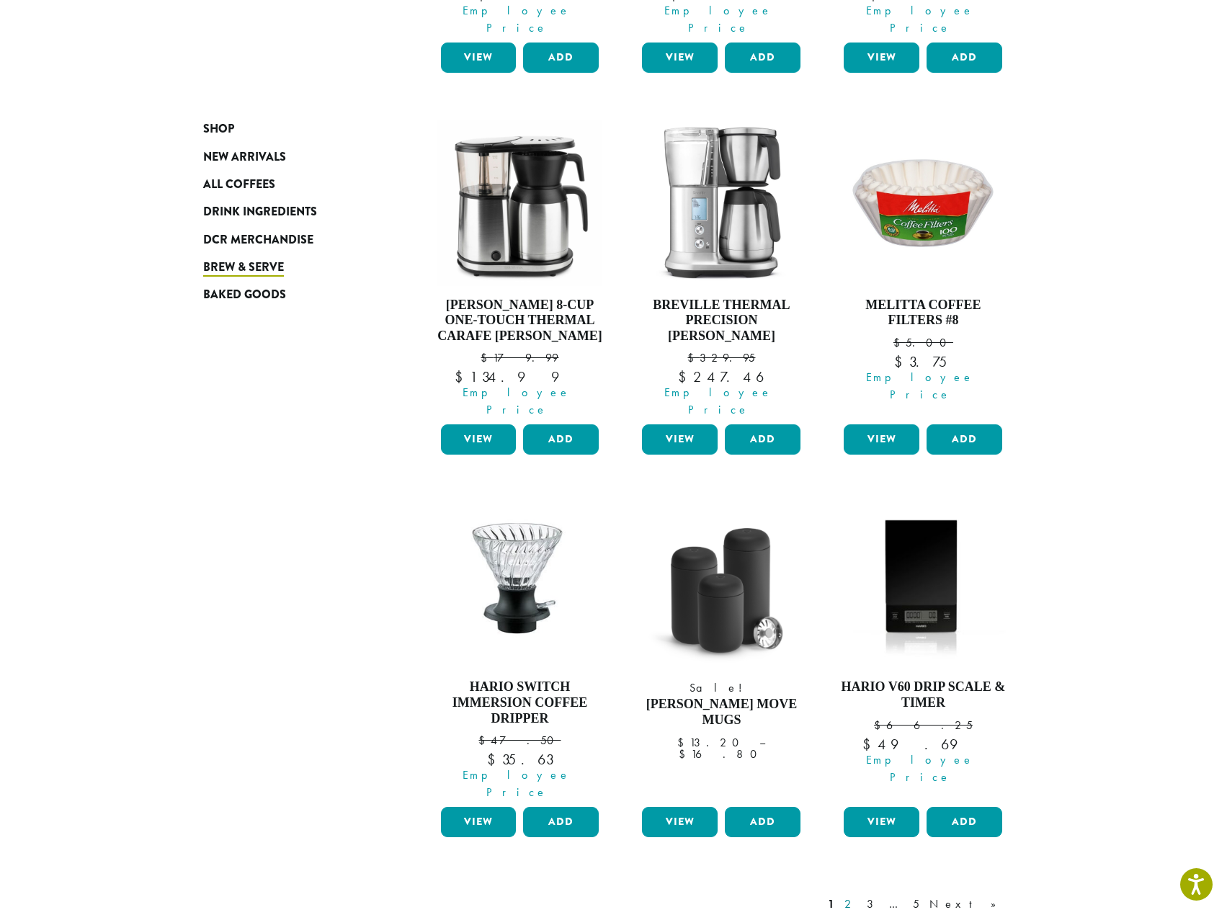
click at [860, 896] on link "2" at bounding box center [850, 904] width 18 height 17
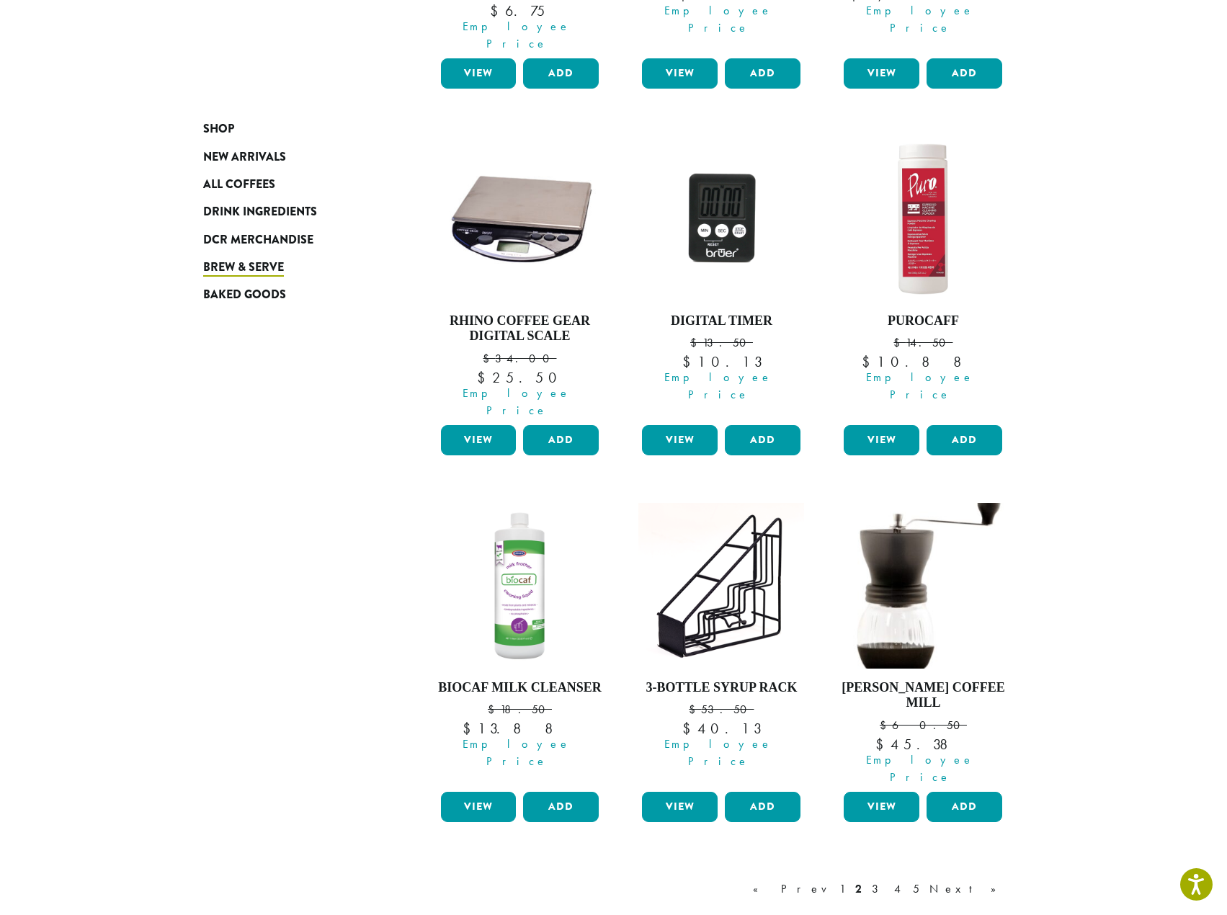
scroll to position [881, 0]
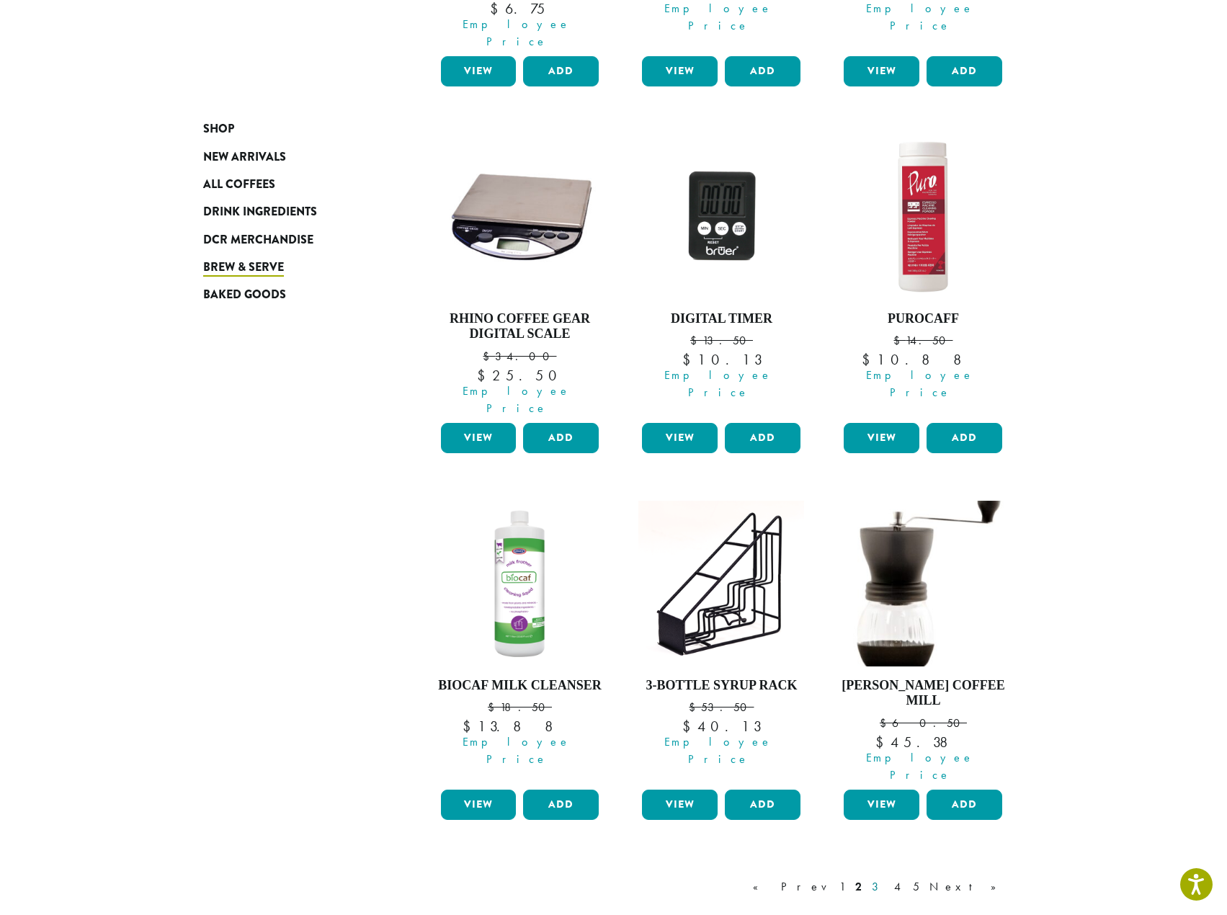
click at [887, 878] on link "3" at bounding box center [878, 886] width 18 height 17
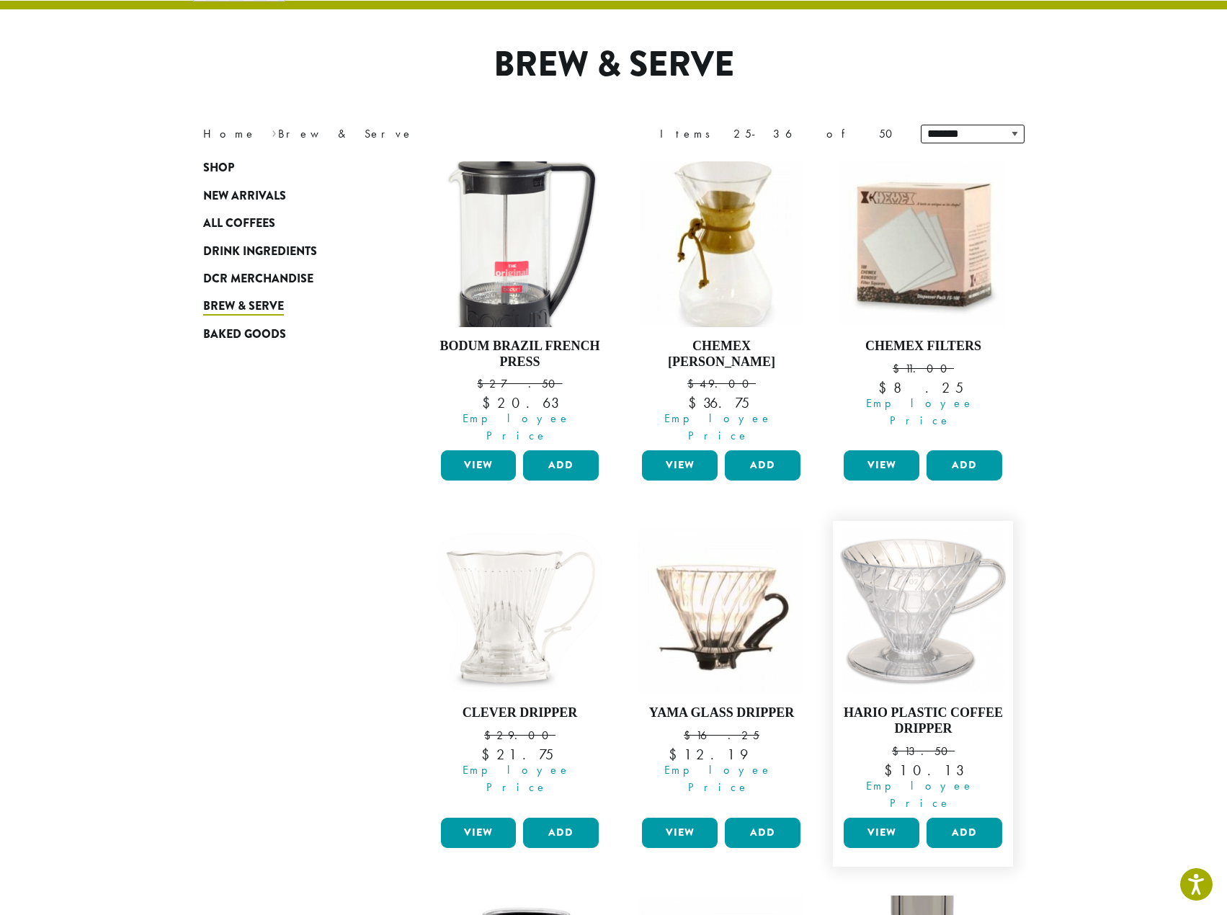
scroll to position [89, 0]
click at [1049, 371] on section "**********" at bounding box center [613, 835] width 1227 height 1794
click at [250, 735] on div "Shop New Arrivals All Coffees Drink Ingredients DCR Merchandise Brew & Serve Ba…" at bounding box center [614, 926] width 865 height 1543
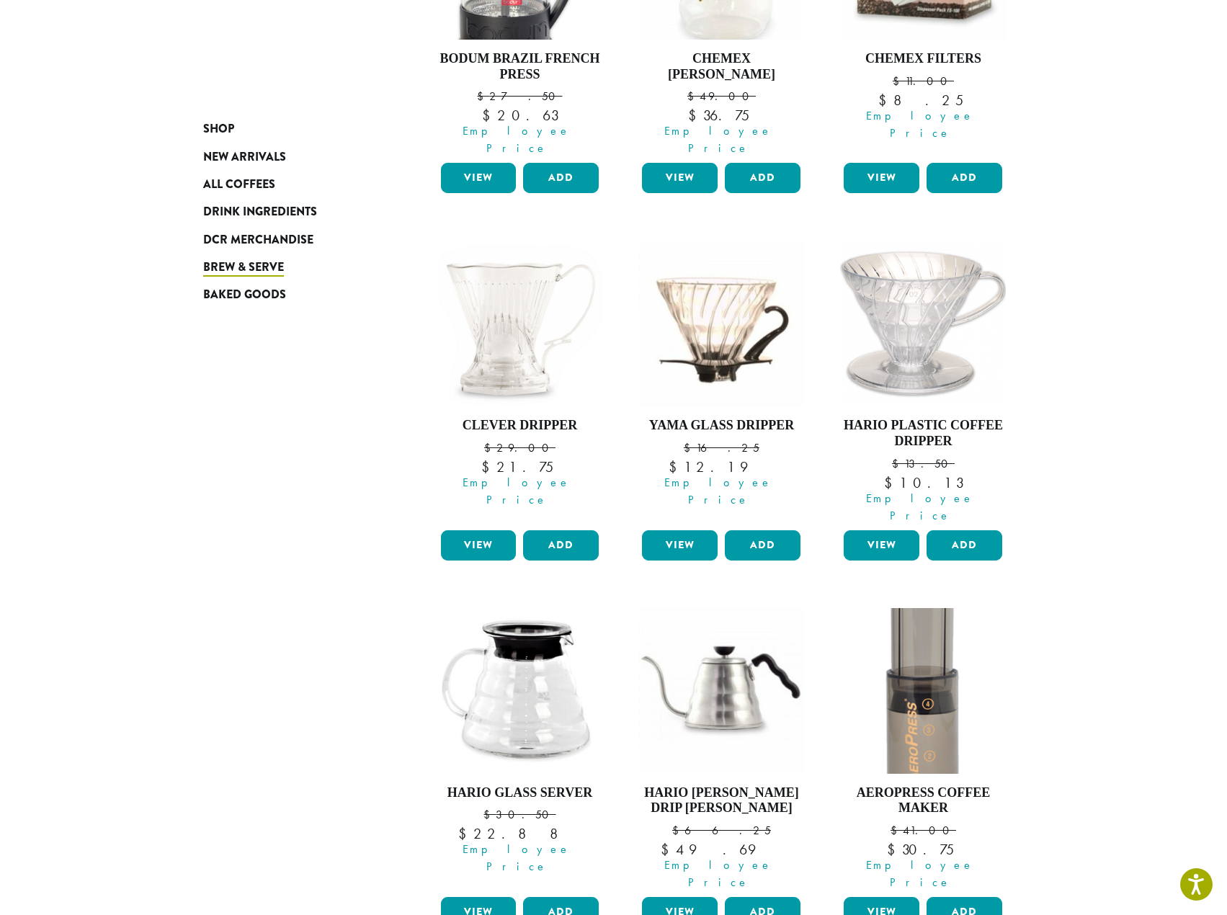
scroll to position [161, 0]
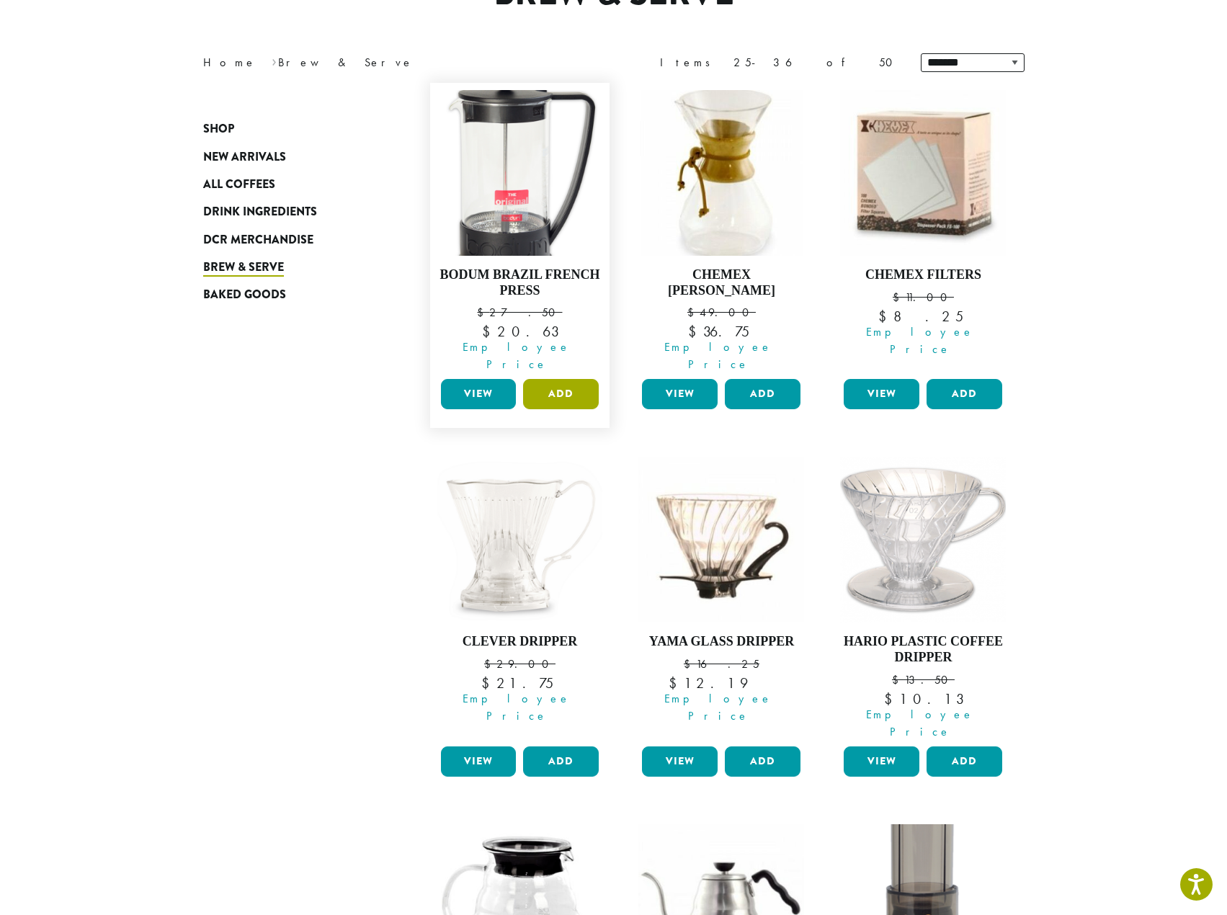
click at [566, 379] on button "Add" at bounding box center [561, 394] width 76 height 30
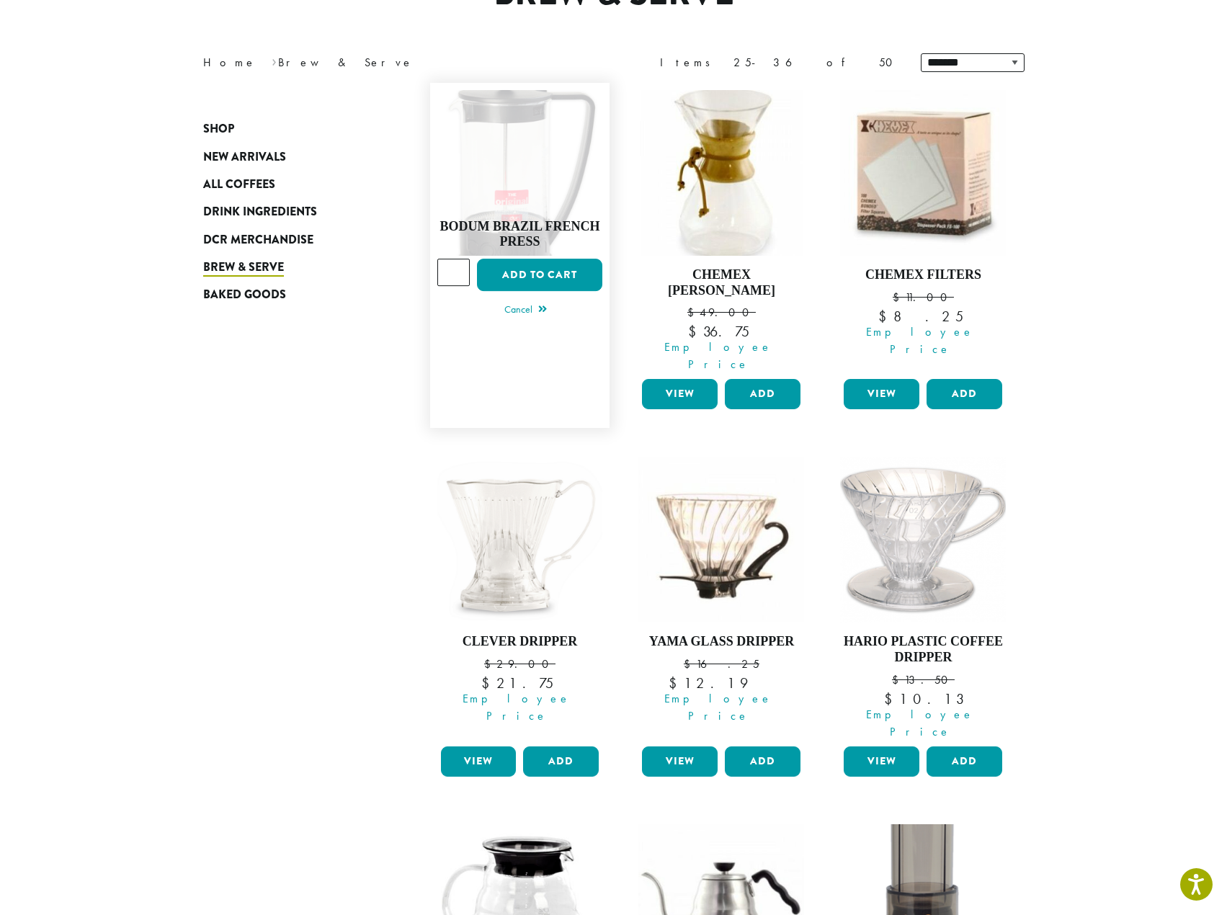
type input "*"
click at [460, 259] on input "*" at bounding box center [453, 272] width 33 height 27
click at [542, 261] on button "Add to cart" at bounding box center [539, 275] width 125 height 32
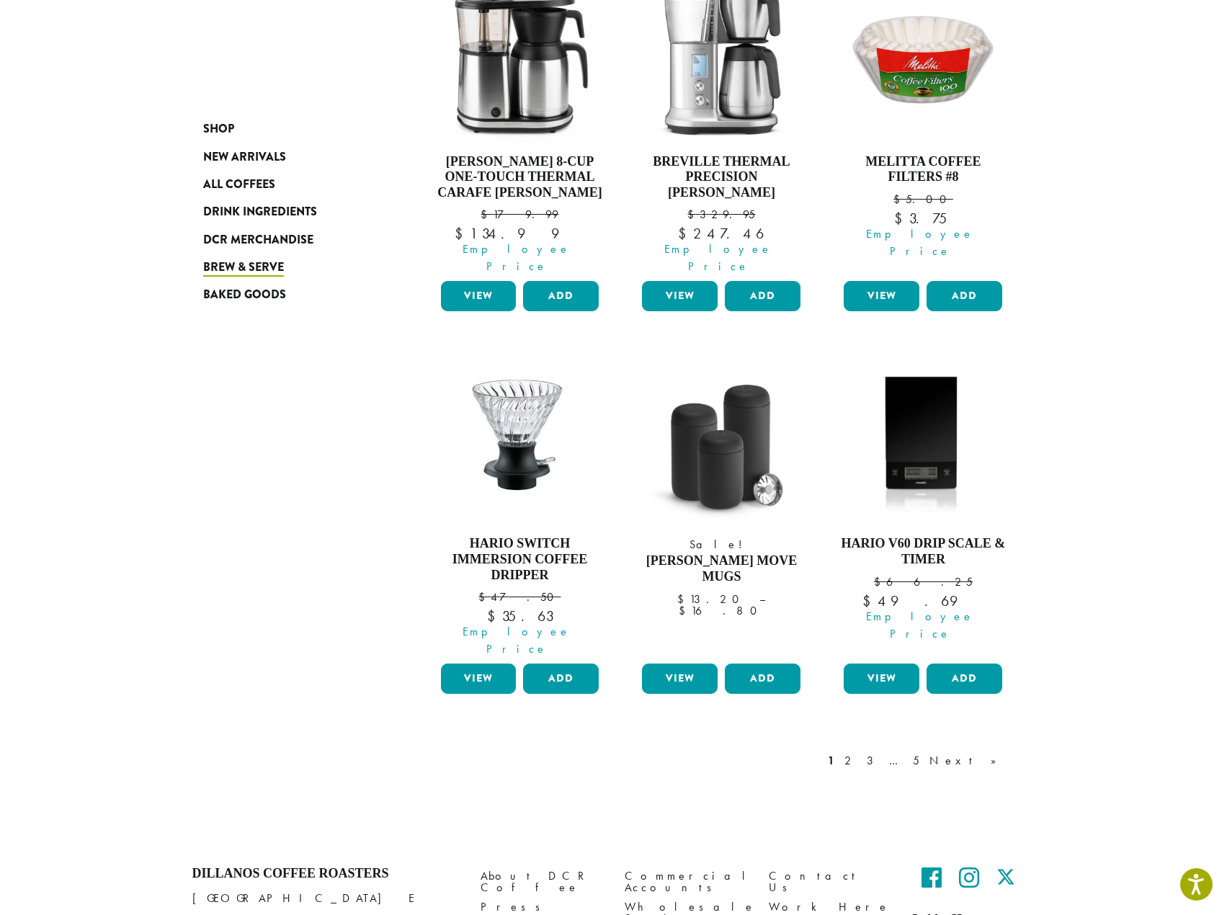
scroll to position [1009, 0]
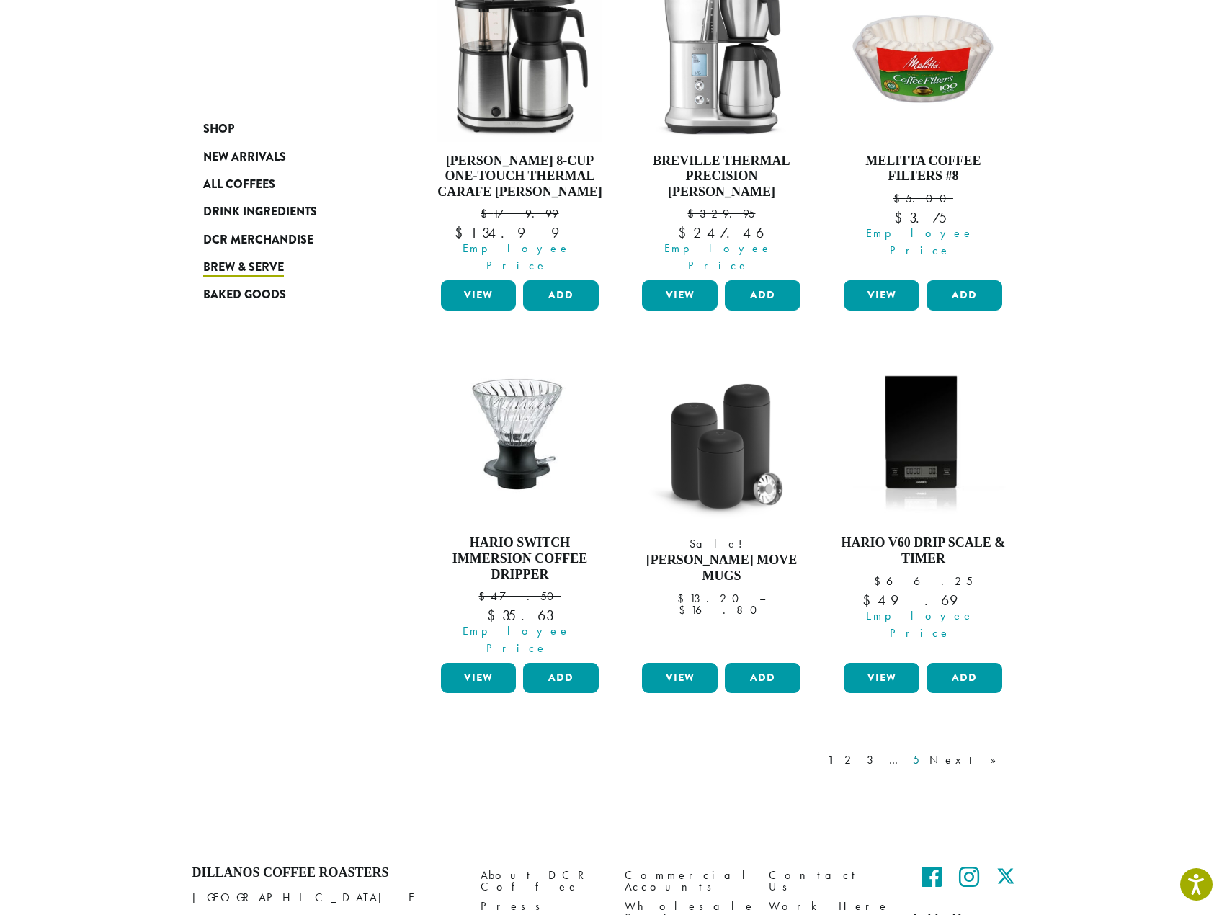
click at [922, 751] on link "5" at bounding box center [916, 759] width 12 height 17
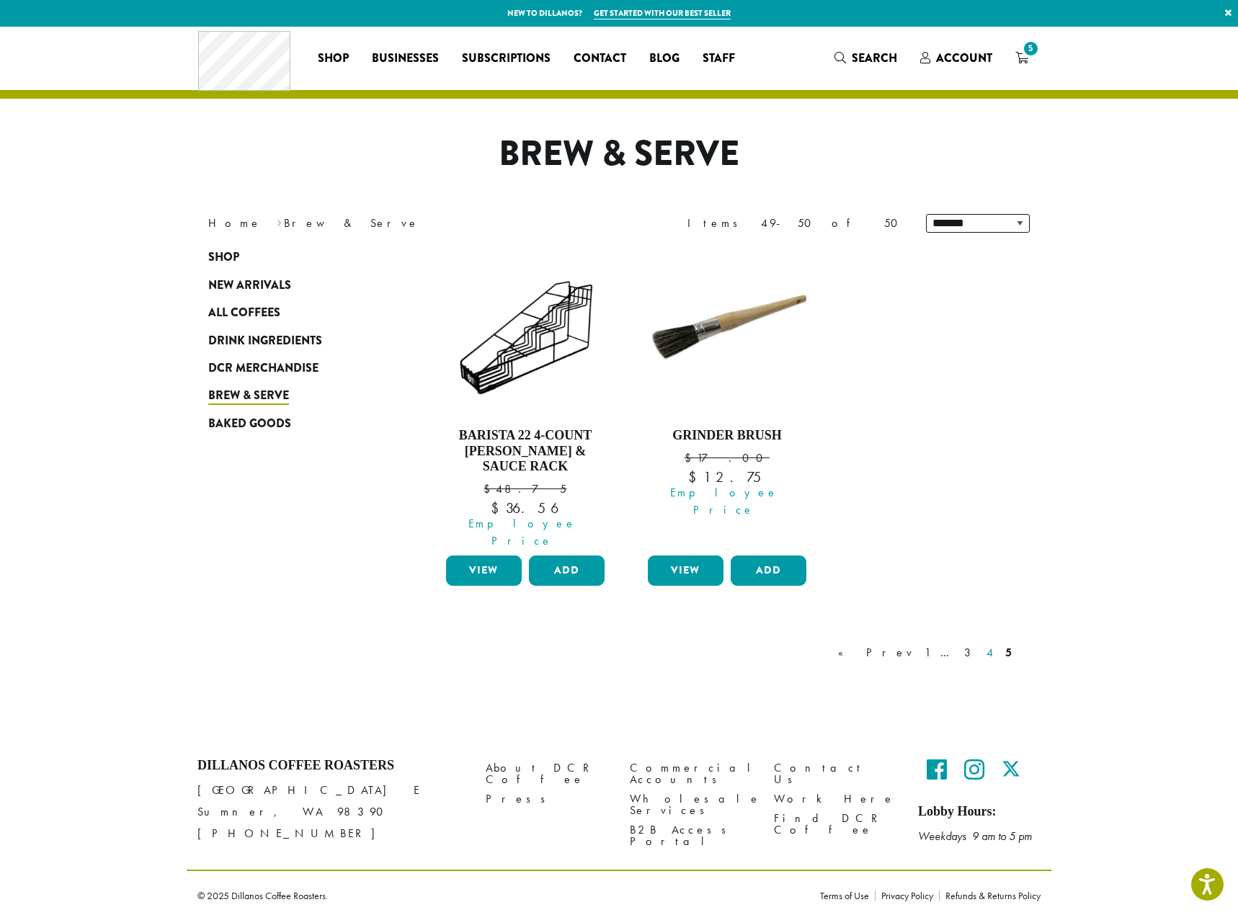
click at [990, 644] on link "4" at bounding box center [990, 652] width 14 height 17
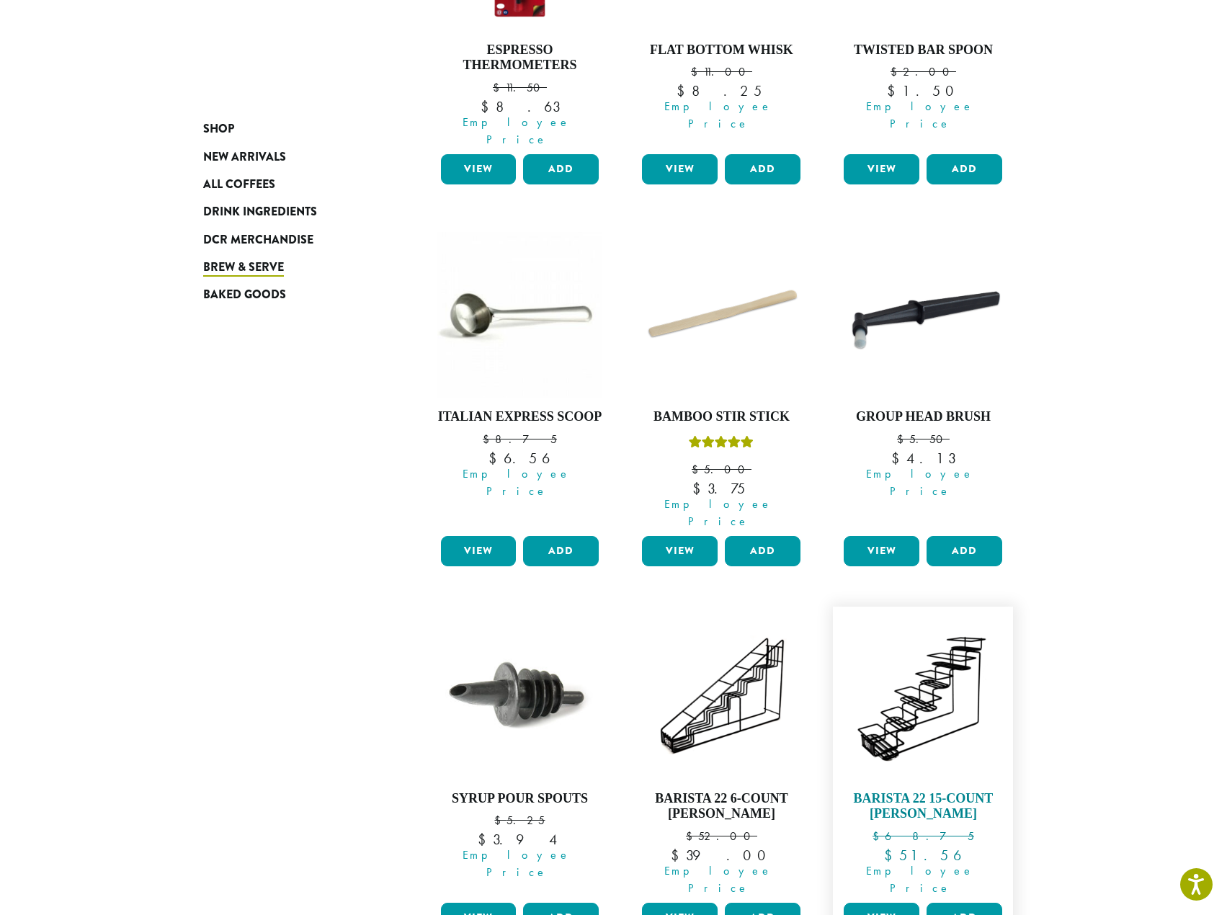
scroll to position [953, 0]
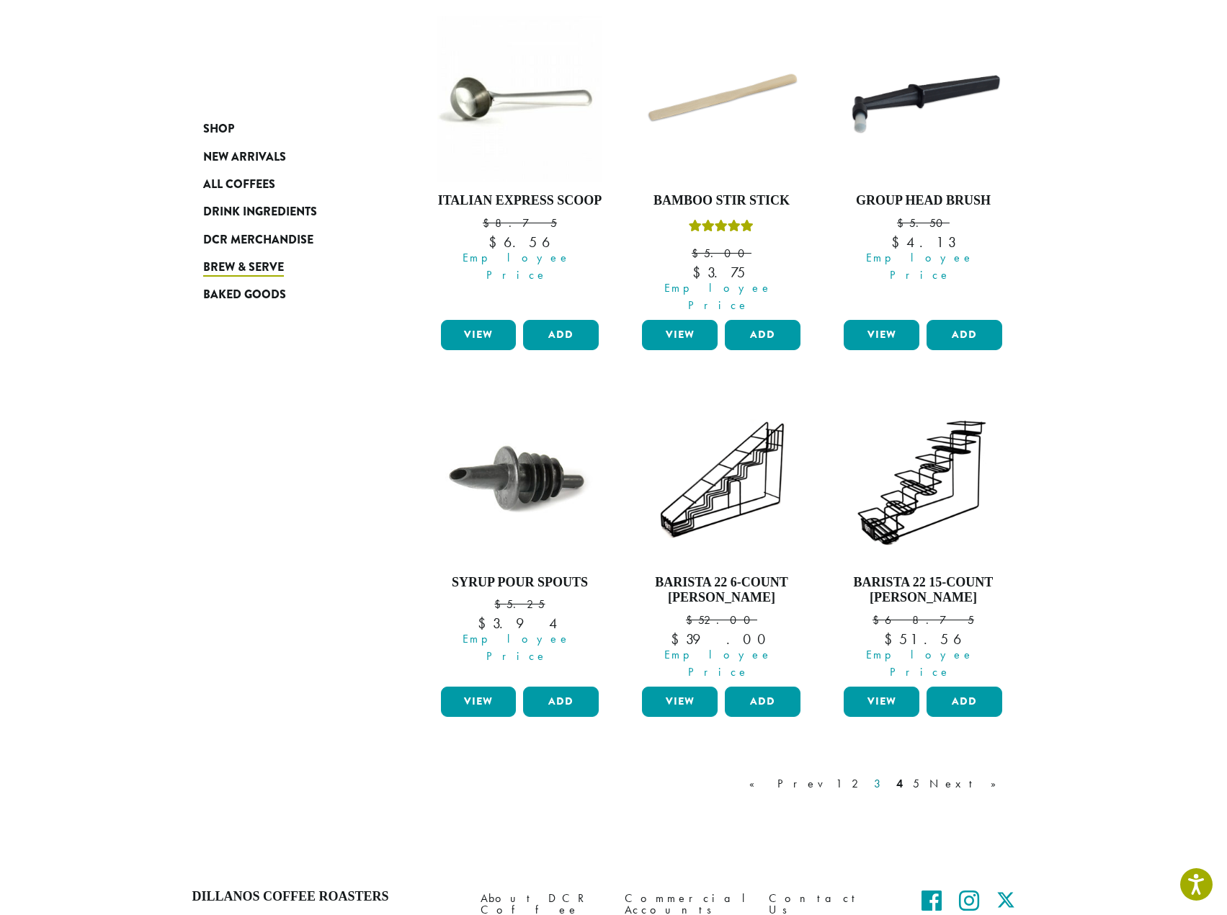
click at [889, 775] on link "3" at bounding box center [880, 783] width 18 height 17
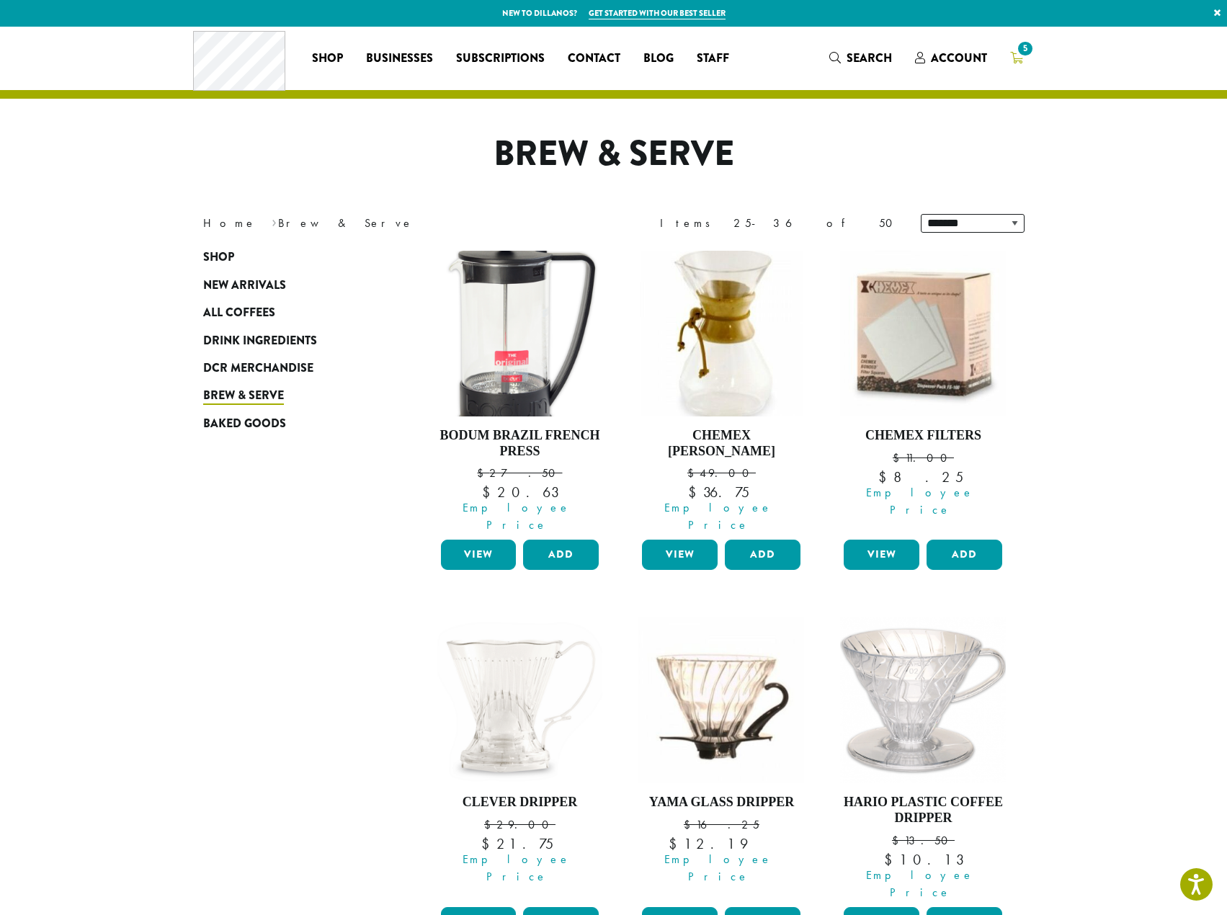
click at [1027, 50] on span "5" at bounding box center [1024, 48] width 19 height 19
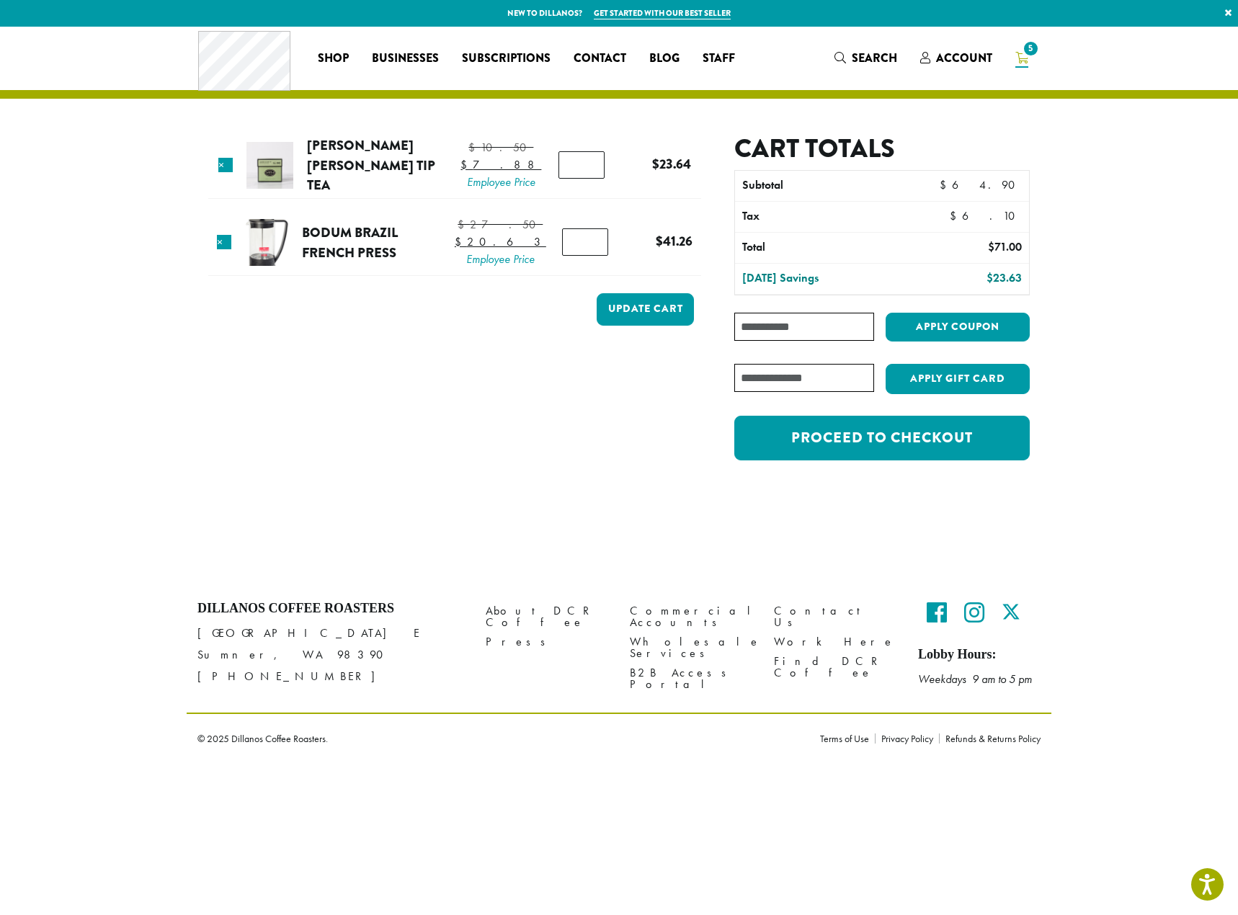
type input "*"
click at [586, 177] on input "*" at bounding box center [581, 164] width 46 height 27
click at [645, 326] on button "Update cart" at bounding box center [645, 309] width 97 height 32
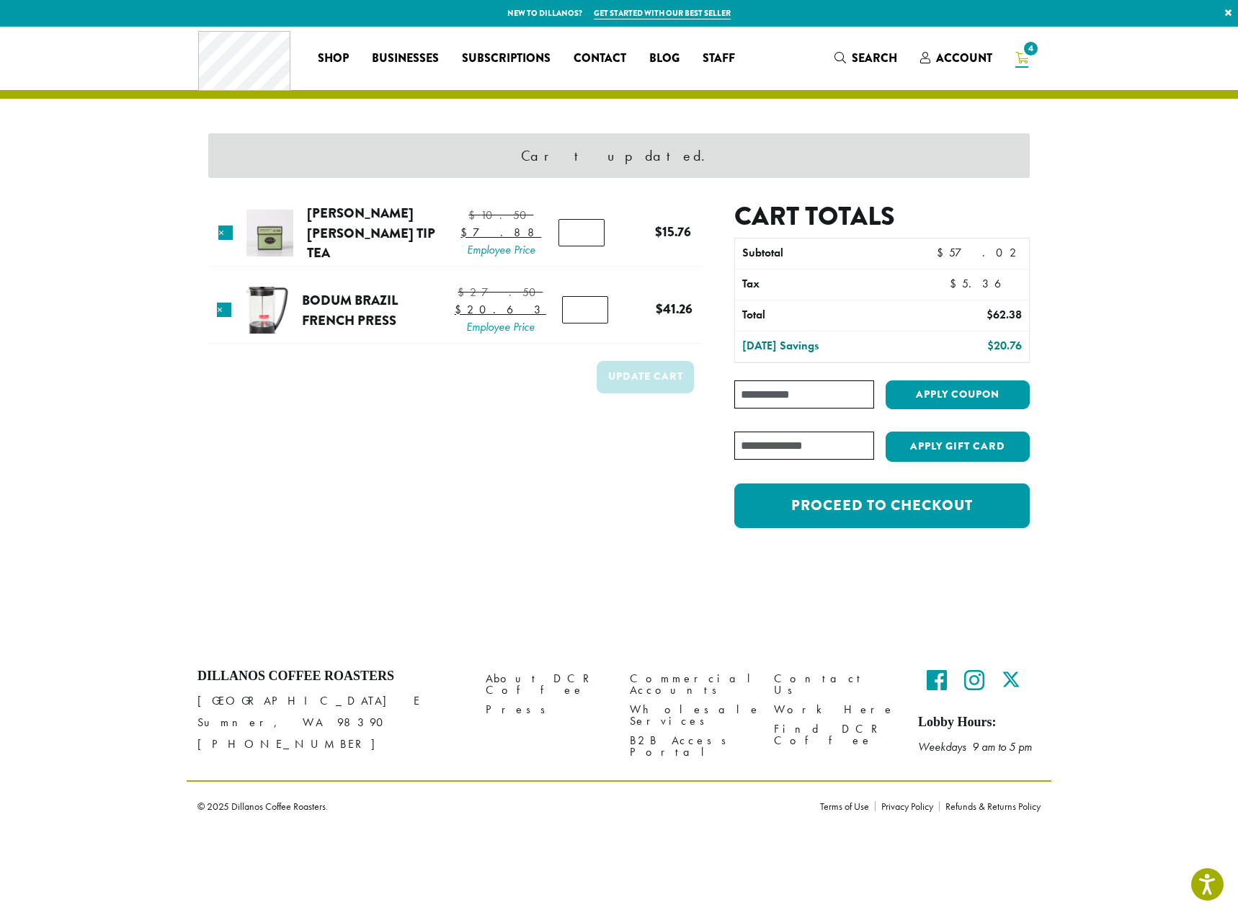
click at [831, 393] on input "Coupon:" at bounding box center [804, 394] width 140 height 28
type input "**********"
click at [951, 390] on button "Apply coupon" at bounding box center [957, 395] width 144 height 30
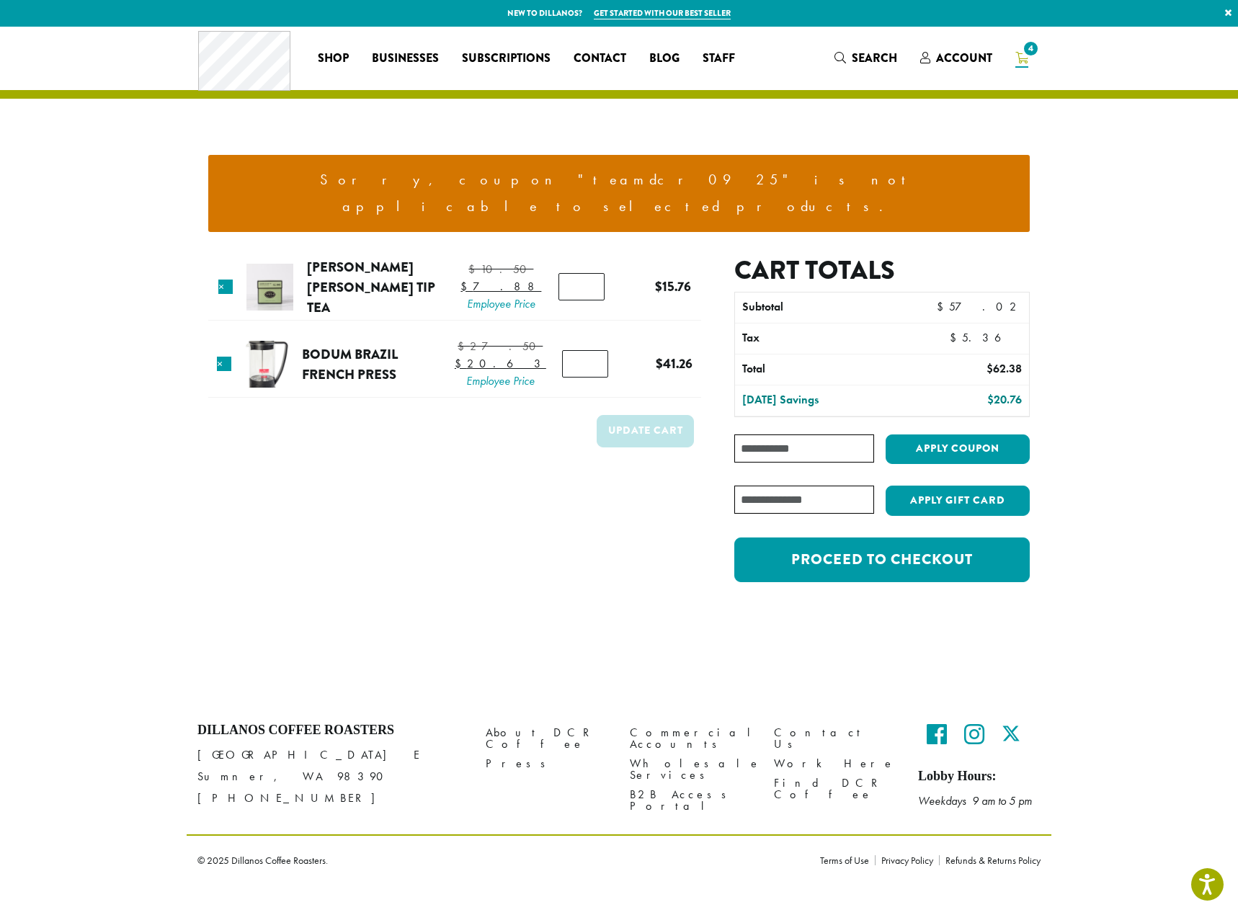
click at [788, 434] on input "Coupon:" at bounding box center [804, 448] width 140 height 28
type input "**********"
click at [943, 434] on button "Apply coupon" at bounding box center [957, 449] width 144 height 30
click at [226, 280] on link "×" at bounding box center [225, 287] width 14 height 14
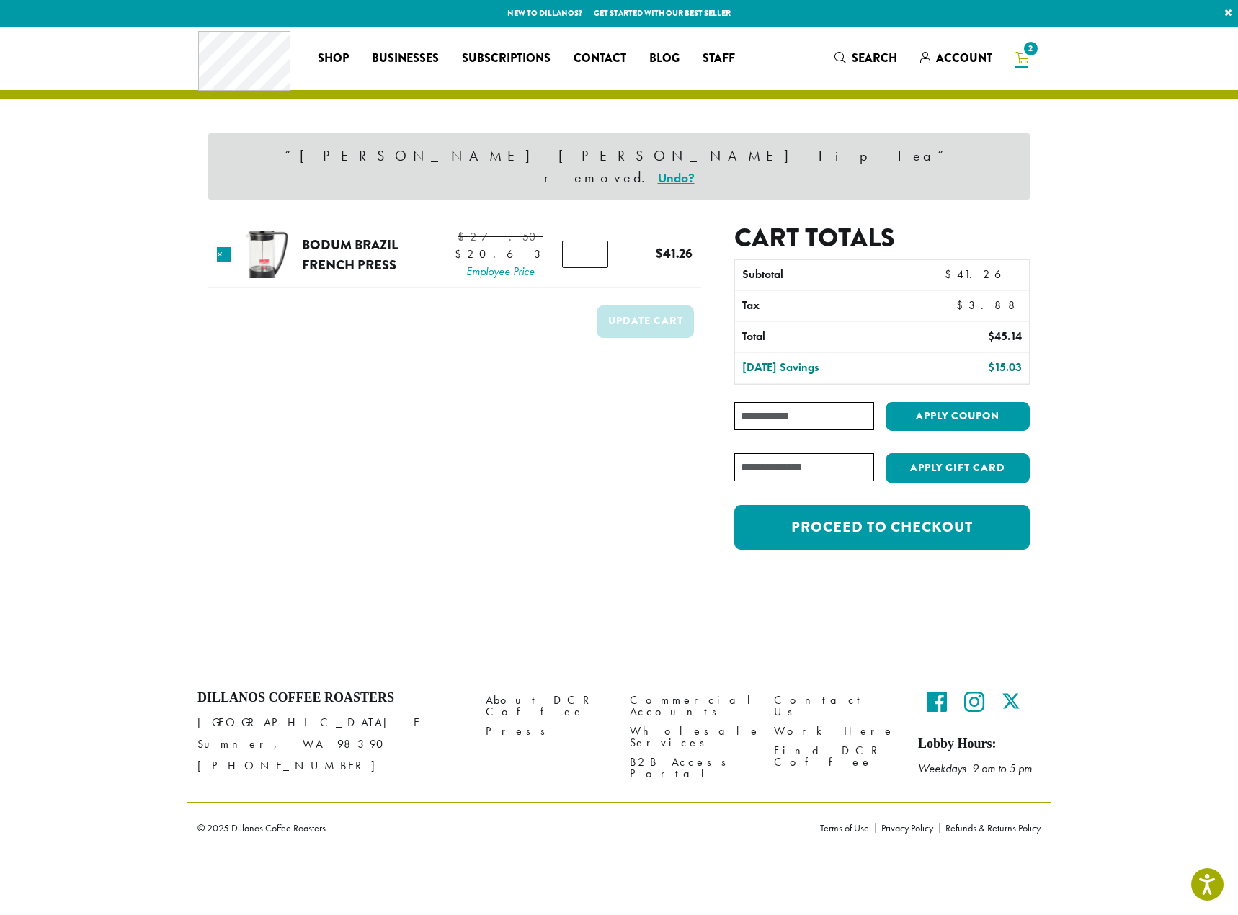
click at [818, 402] on input "Coupon:" at bounding box center [804, 416] width 140 height 28
type input "**********"
click at [988, 402] on button "Apply coupon" at bounding box center [957, 417] width 144 height 30
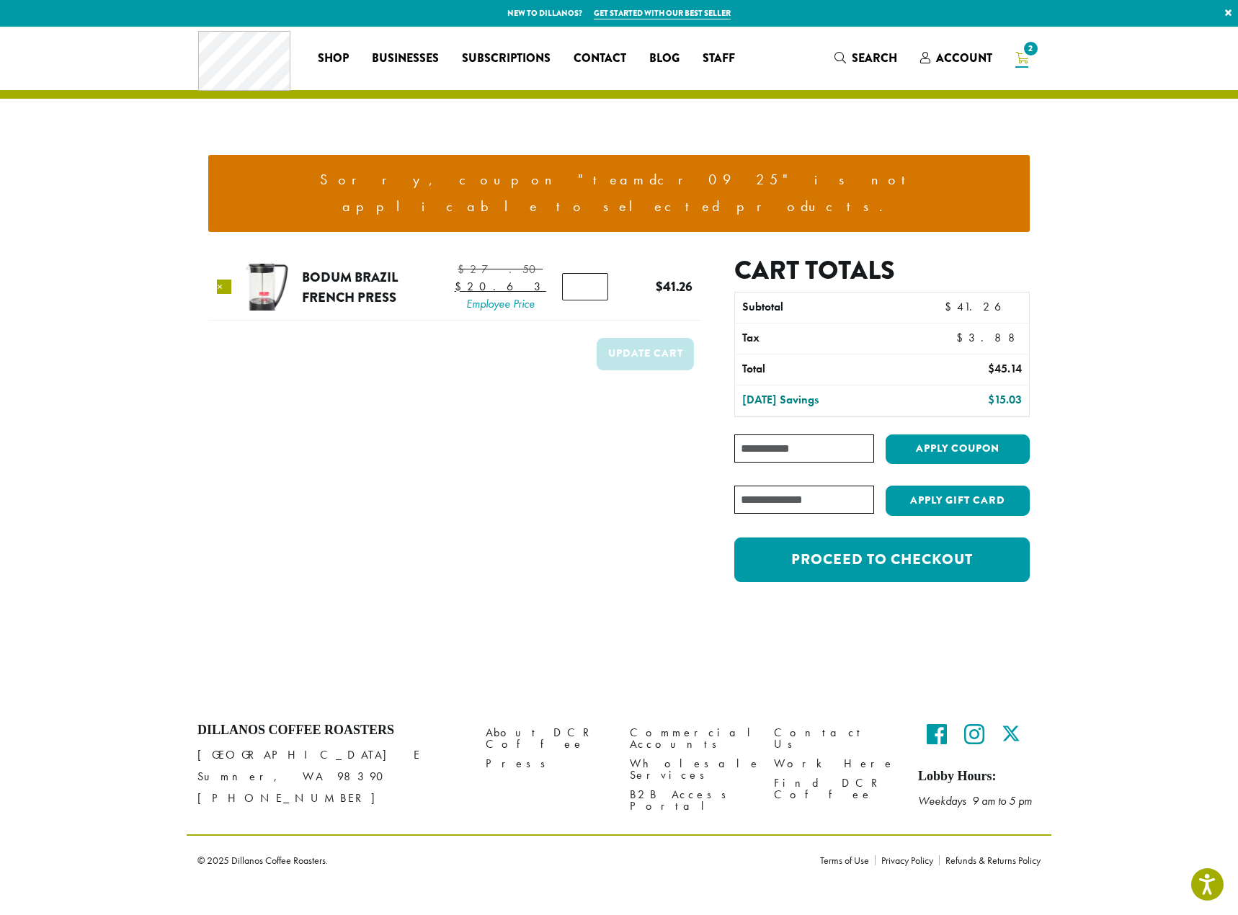
click at [226, 280] on link "×" at bounding box center [224, 287] width 14 height 14
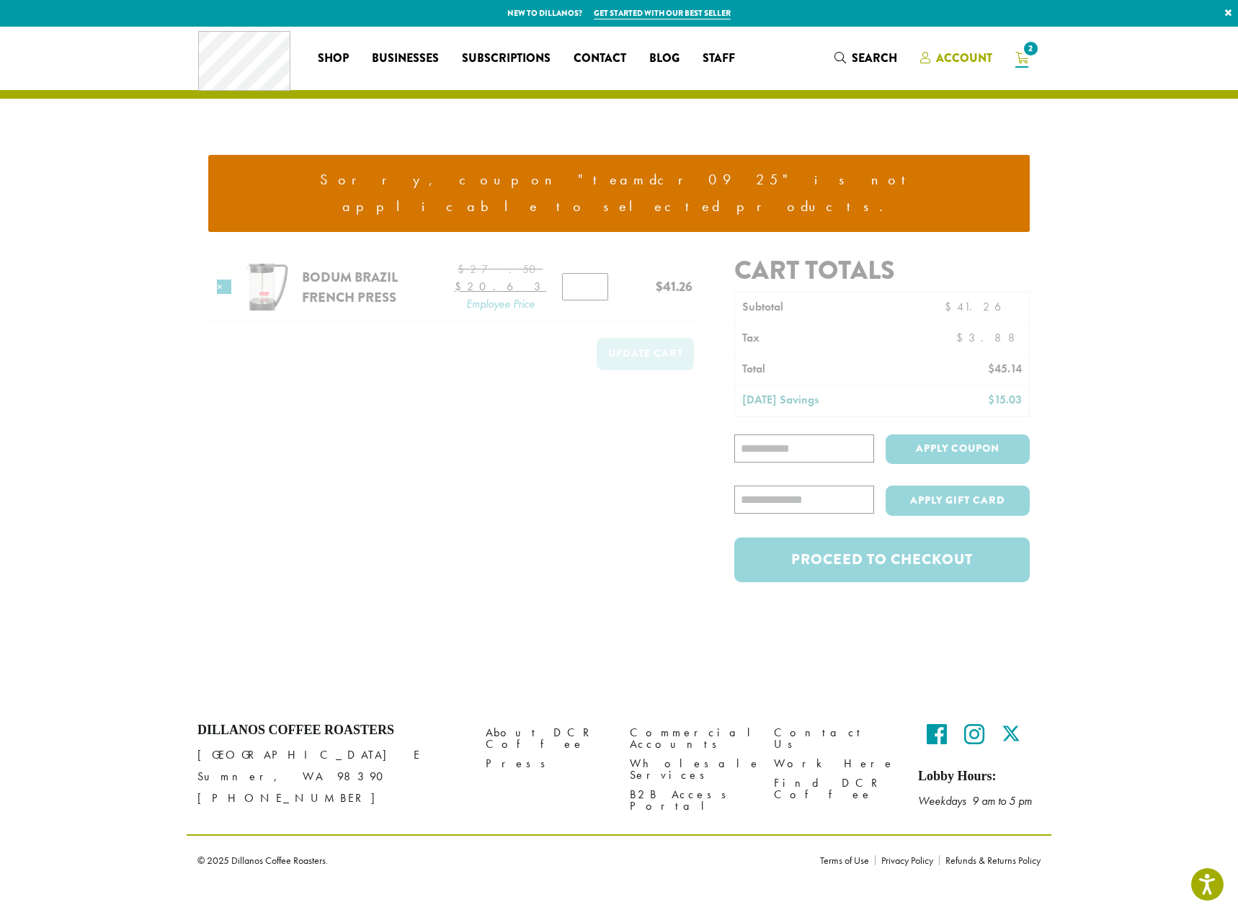
click at [953, 60] on span "Account" at bounding box center [964, 58] width 56 height 17
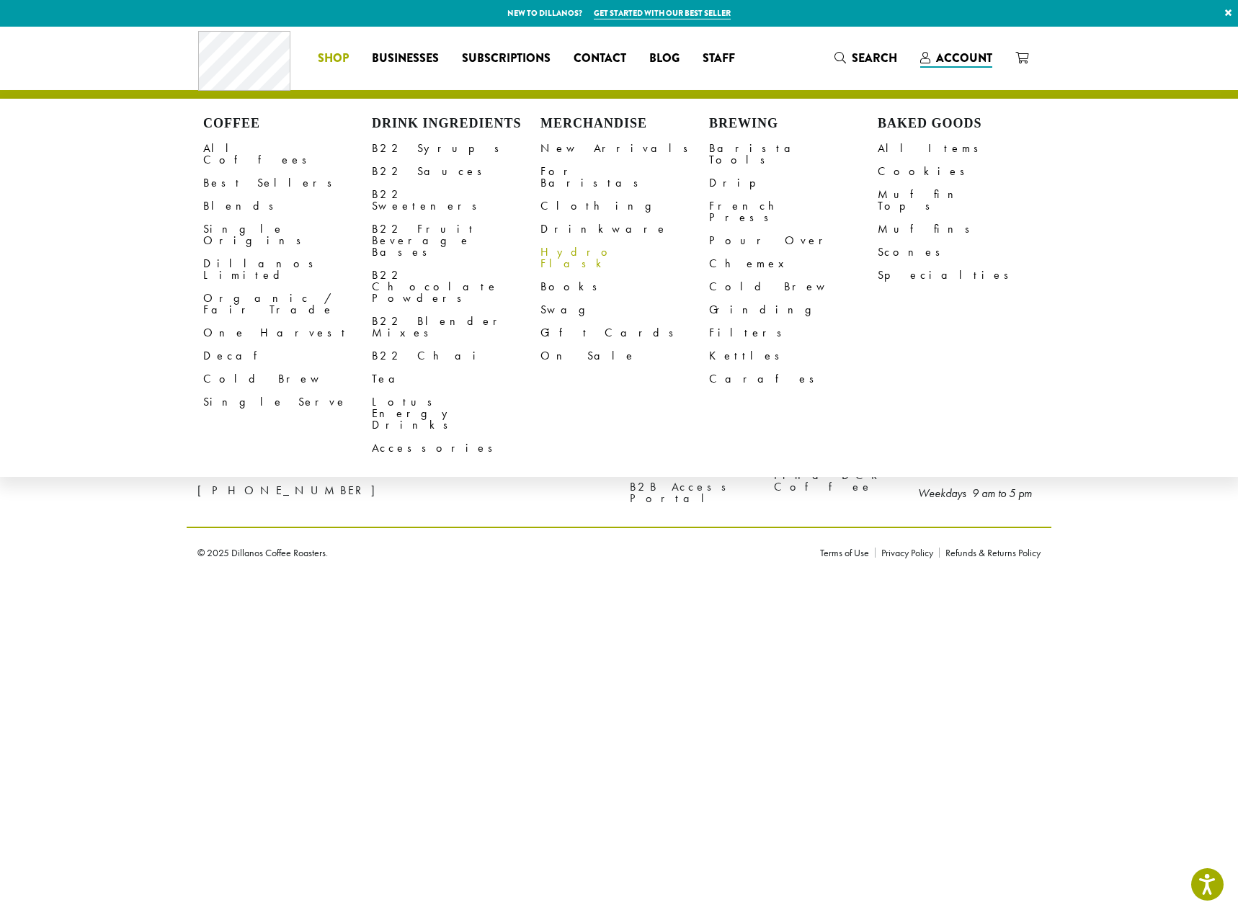
click at [568, 241] on link "Hydro Flask" at bounding box center [624, 258] width 169 height 35
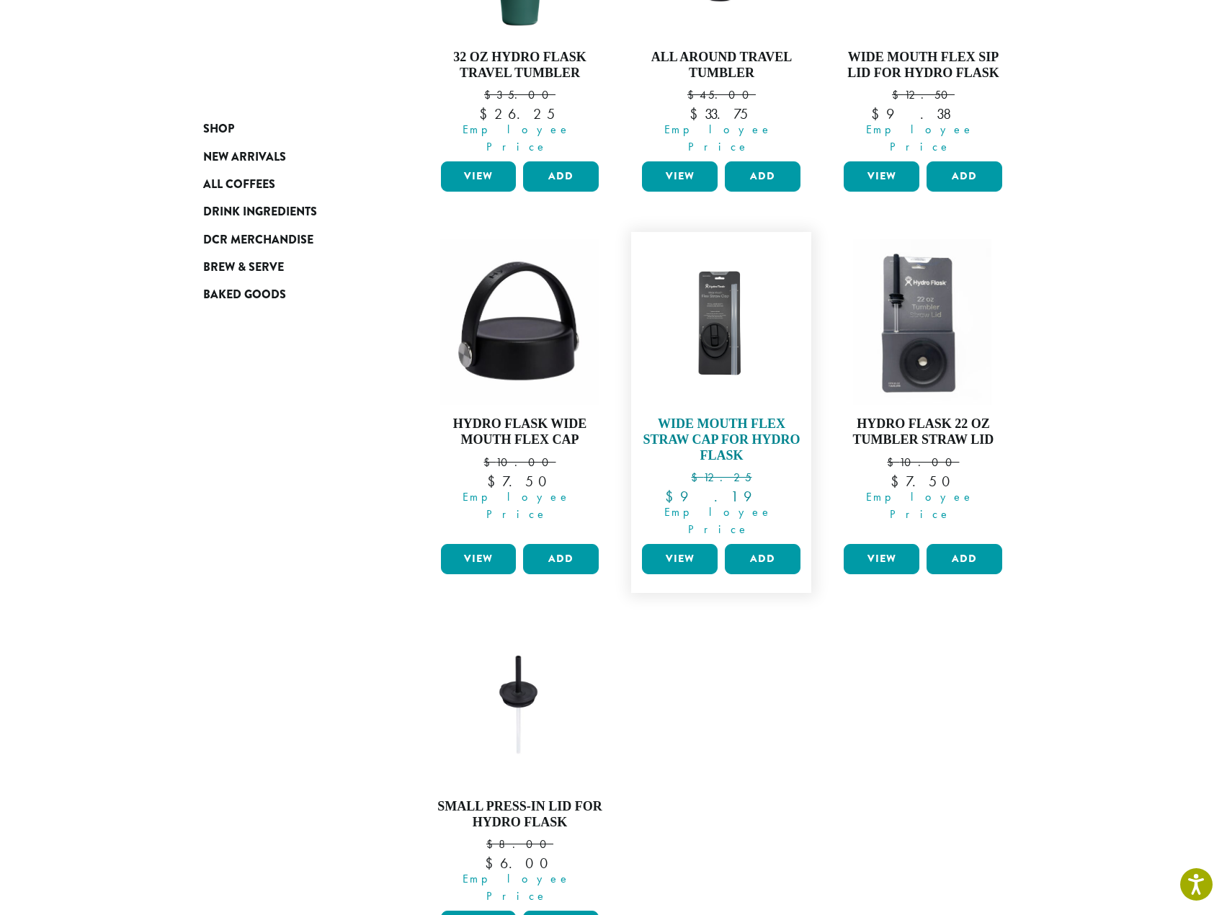
scroll to position [504, 0]
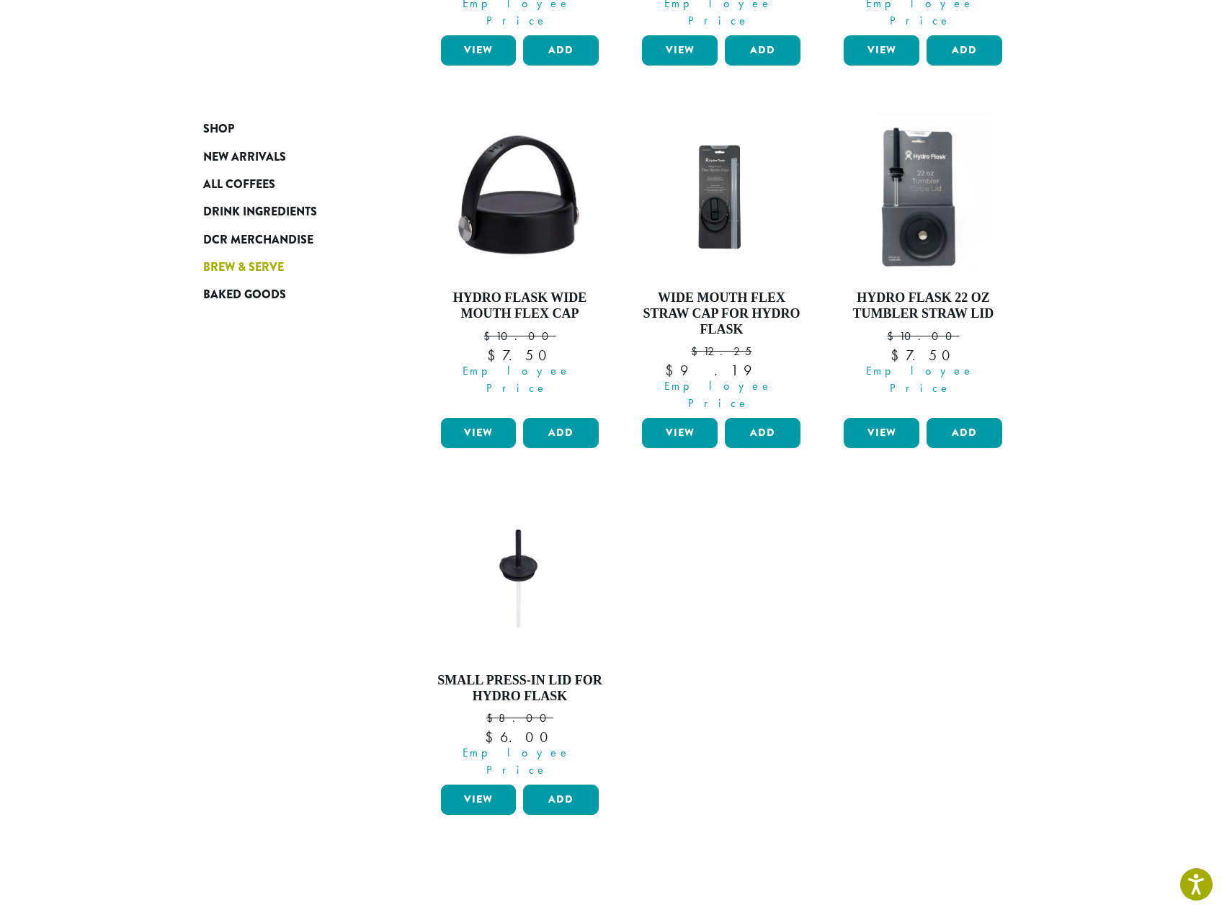
click at [244, 262] on span "Brew & Serve" at bounding box center [243, 268] width 81 height 18
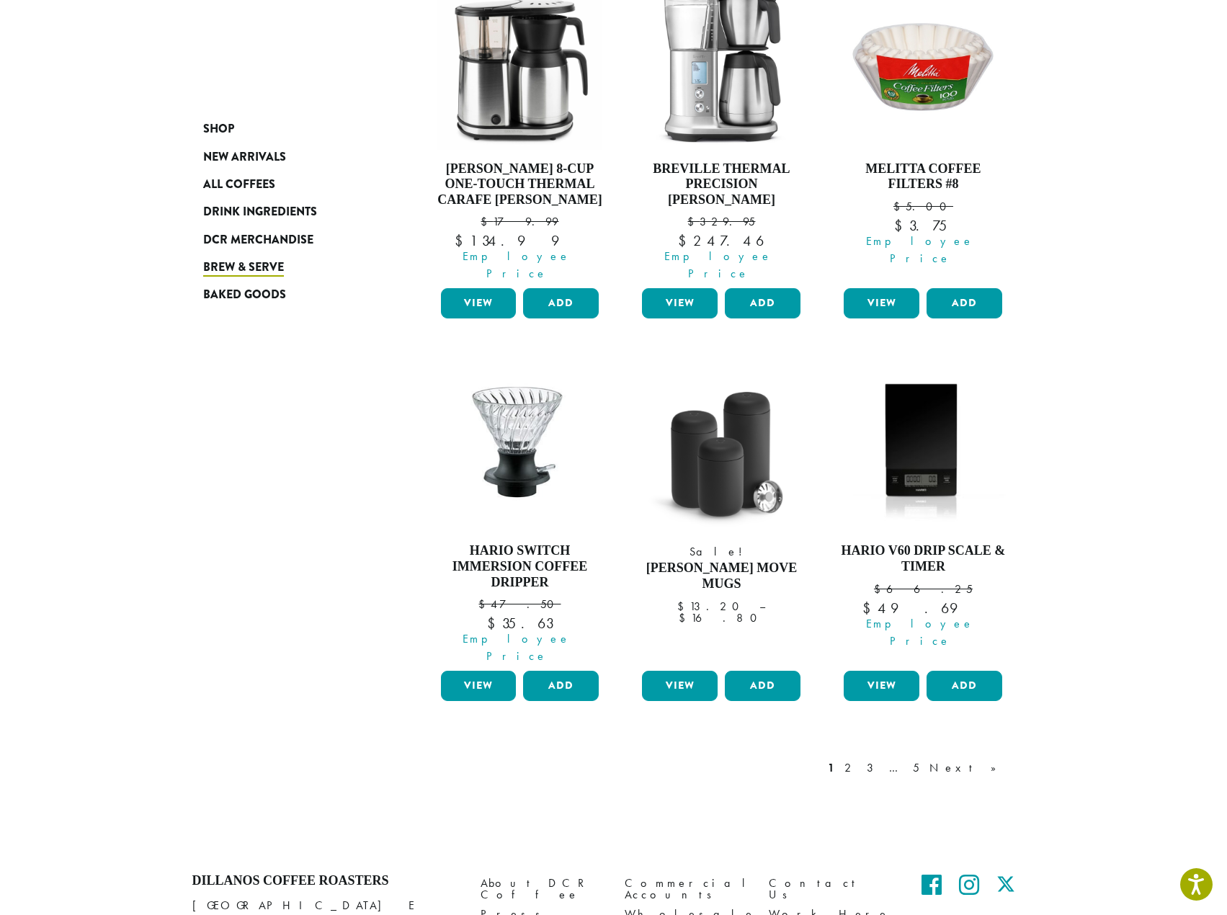
scroll to position [1052, 0]
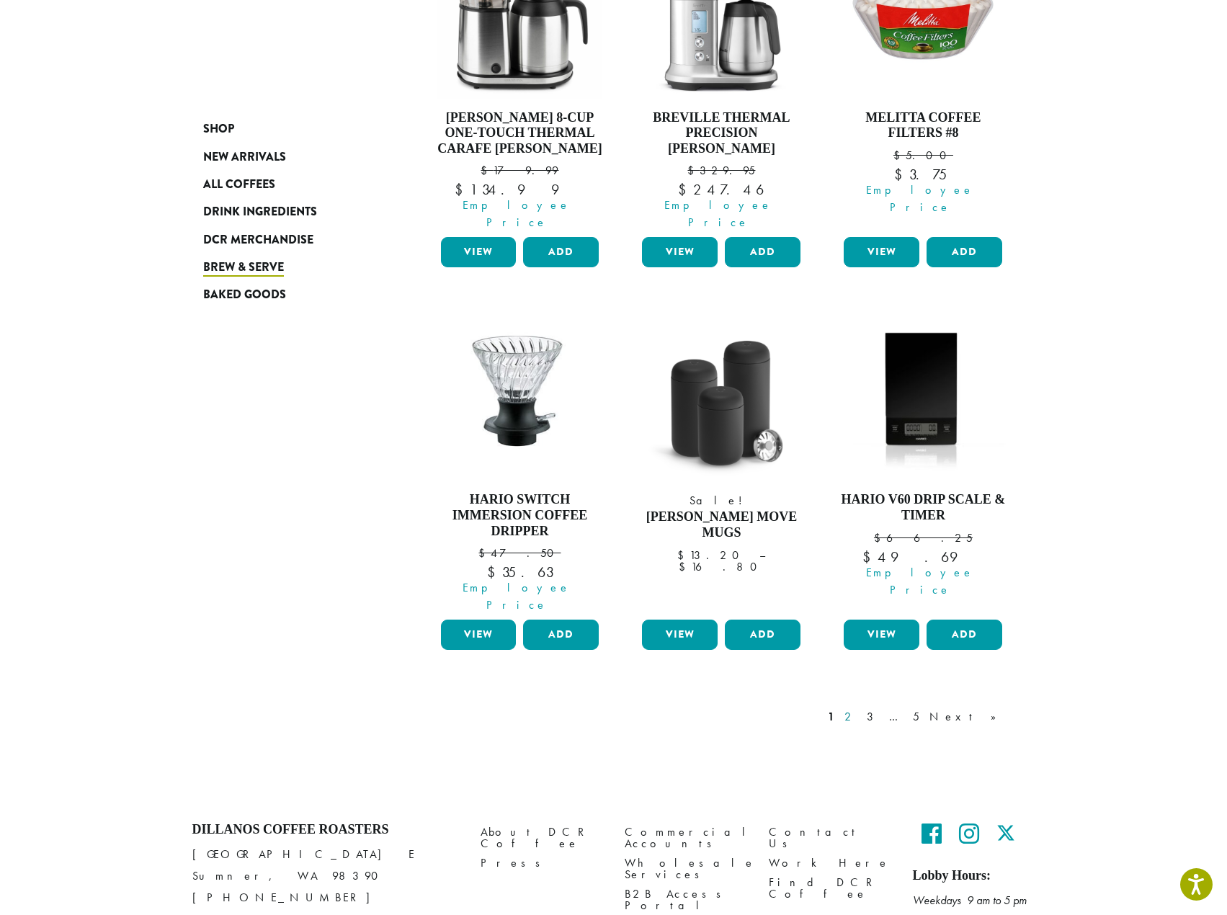
click at [860, 708] on link "2" at bounding box center [850, 716] width 18 height 17
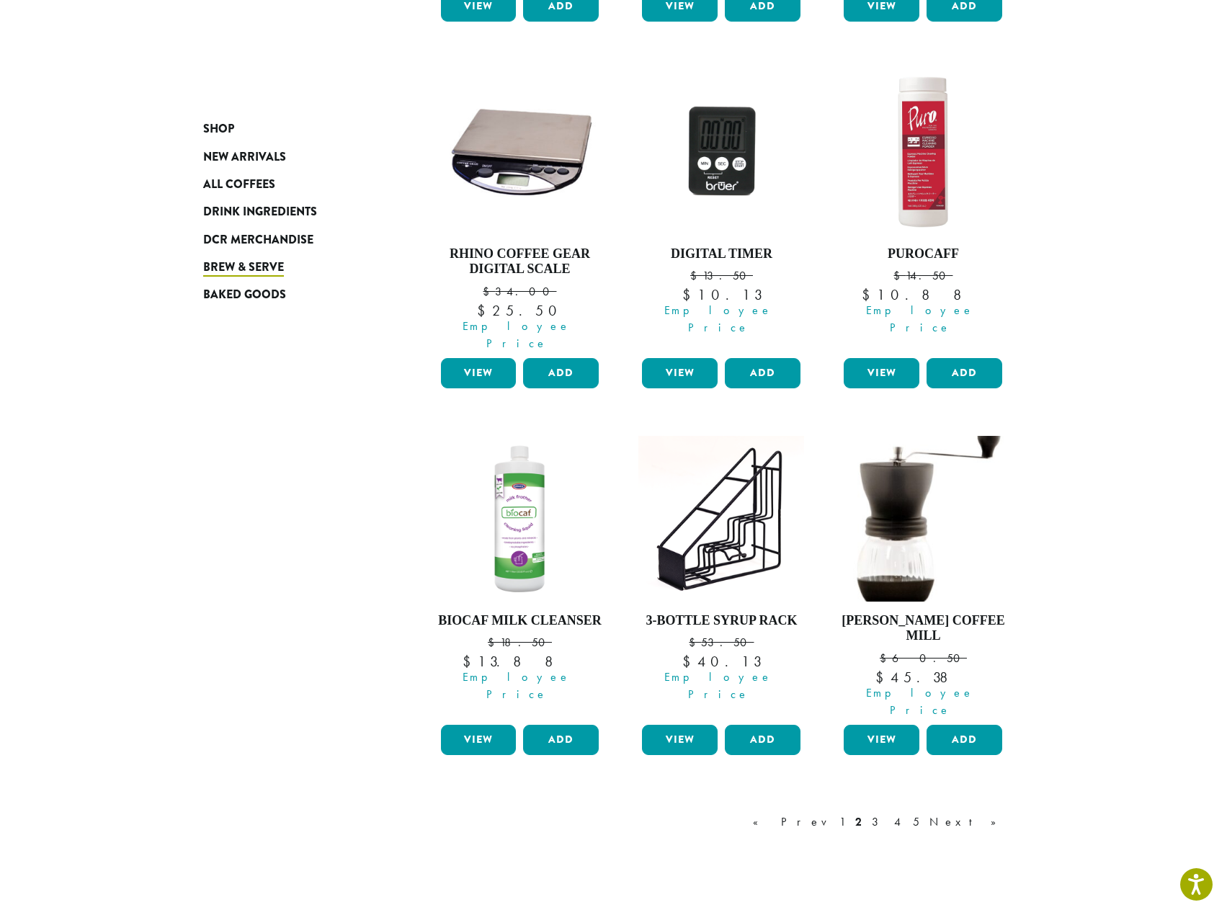
scroll to position [953, 0]
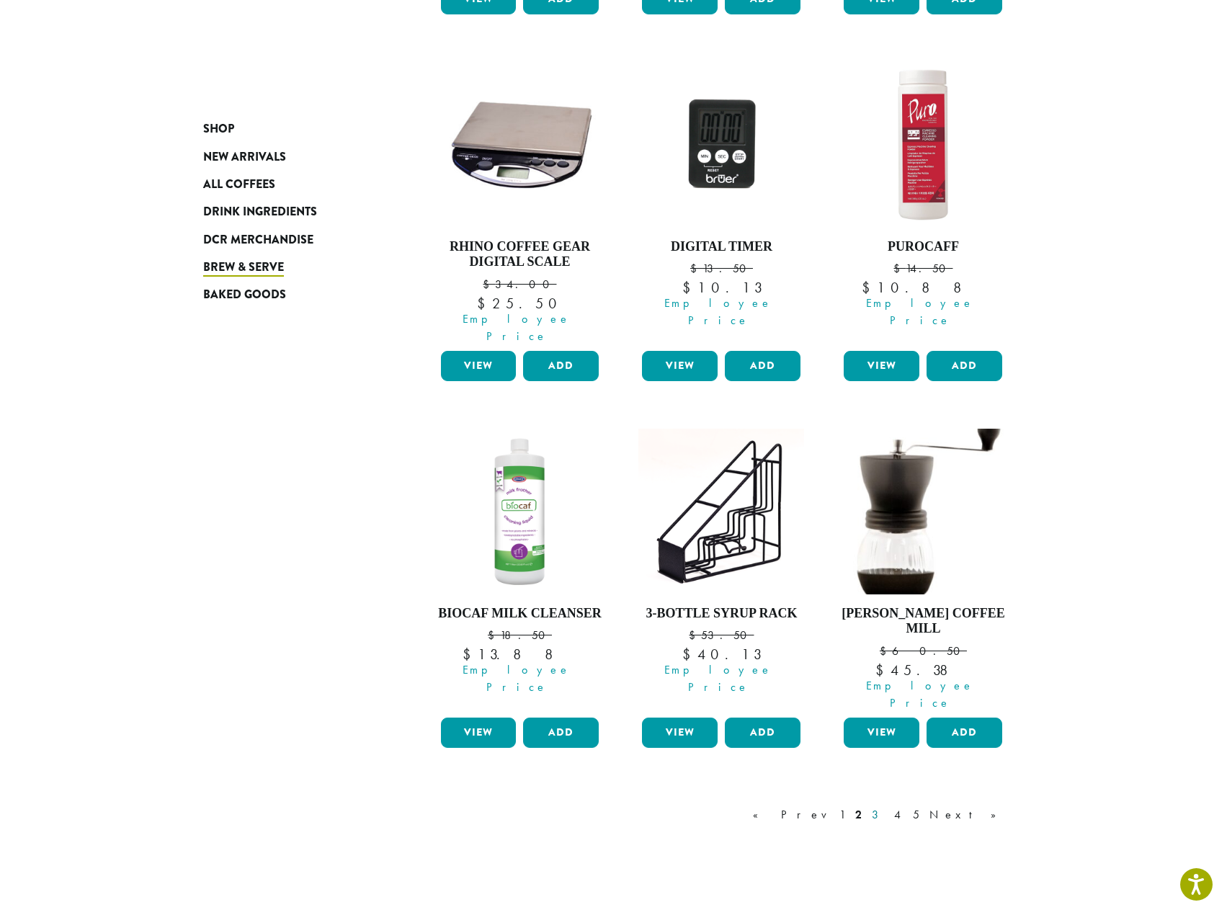
click at [887, 806] on link "3" at bounding box center [878, 814] width 18 height 17
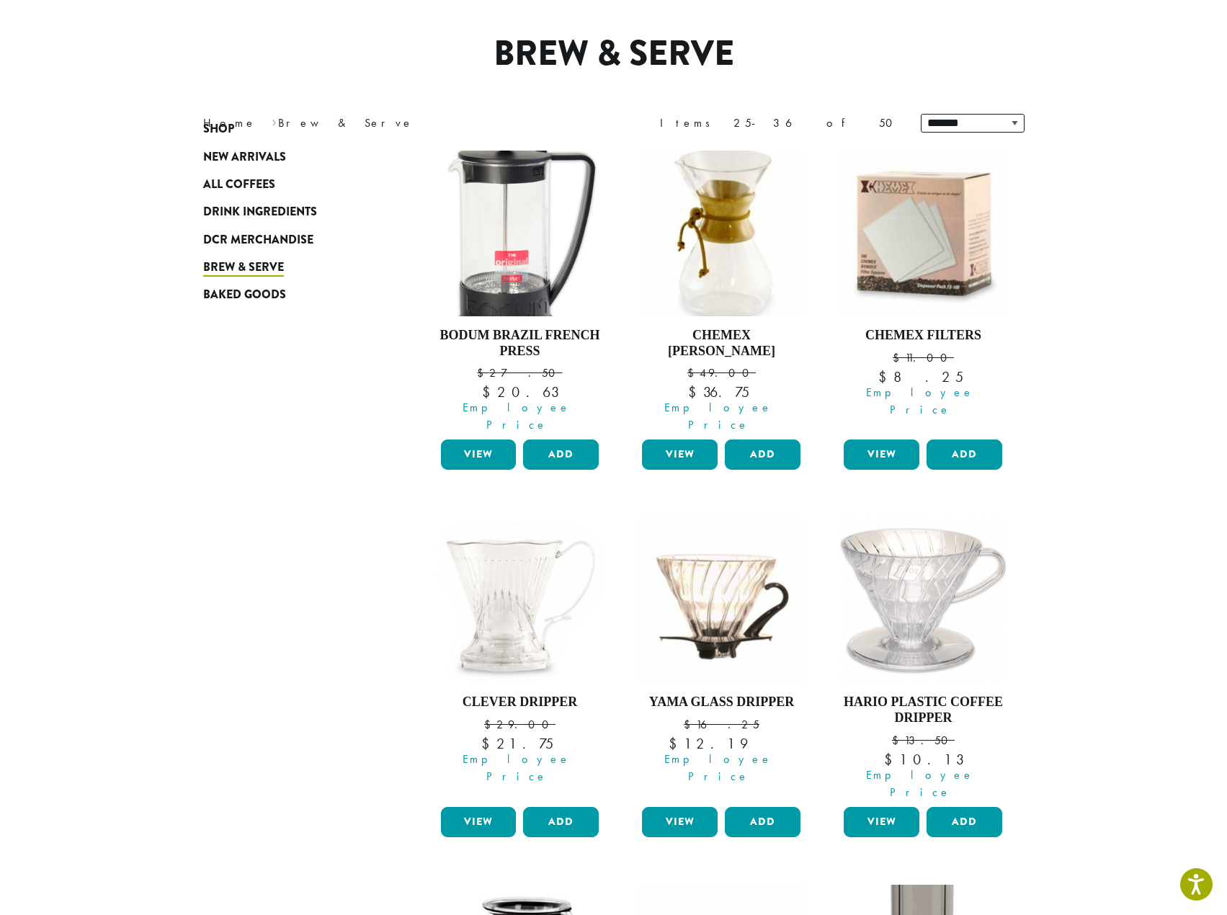
scroll to position [89, 0]
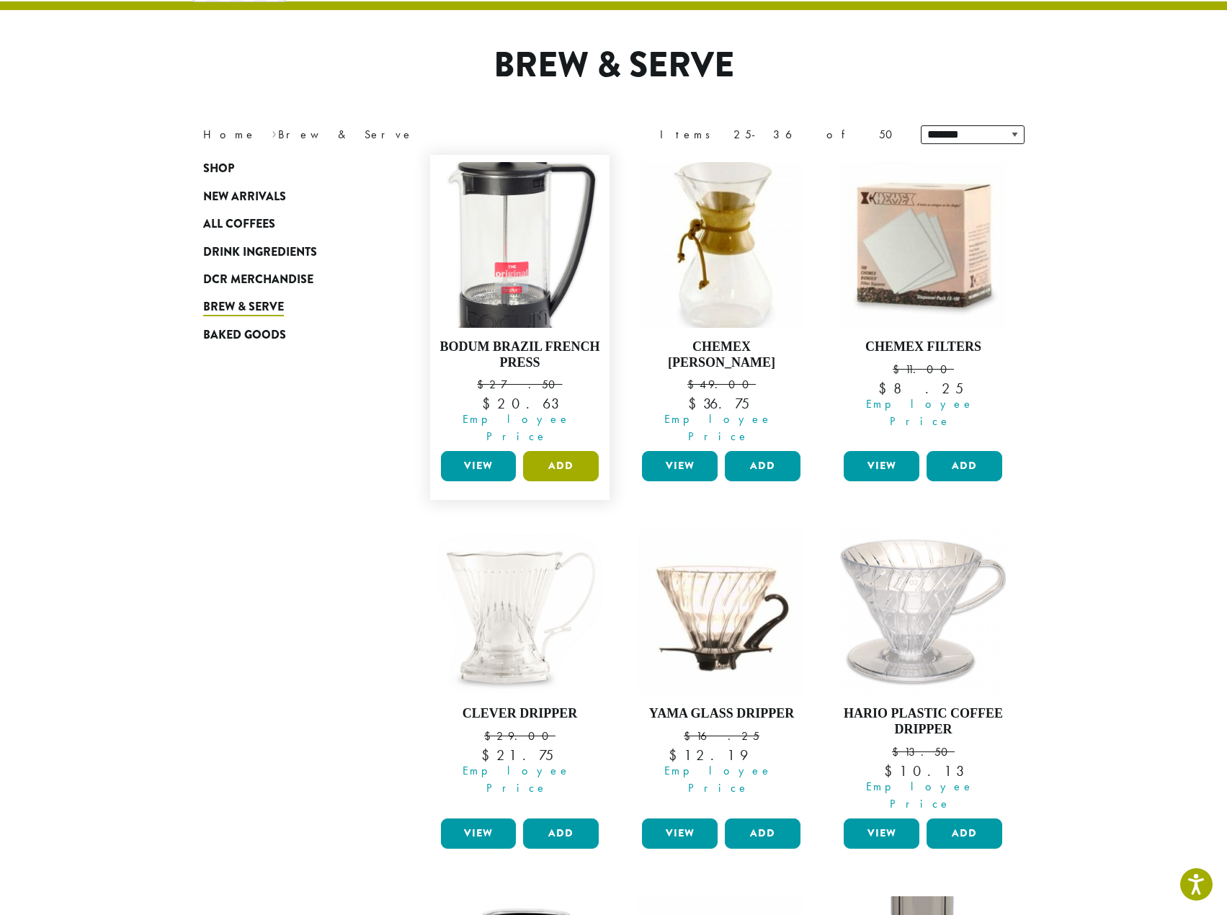
click at [563, 451] on button "Add" at bounding box center [561, 466] width 76 height 30
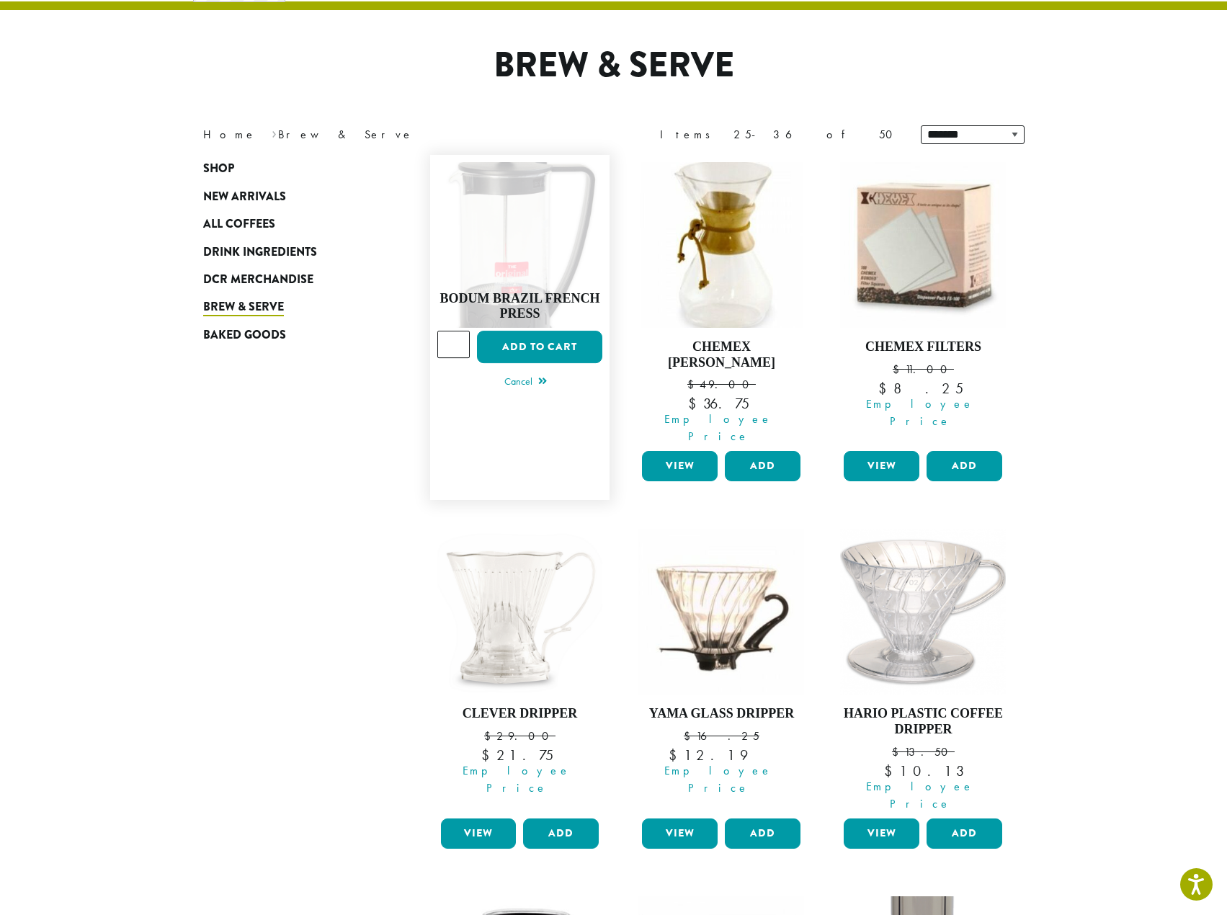
type input "*"
click at [460, 331] on input "*" at bounding box center [453, 344] width 33 height 27
click at [535, 331] on button "Add to cart" at bounding box center [539, 347] width 125 height 32
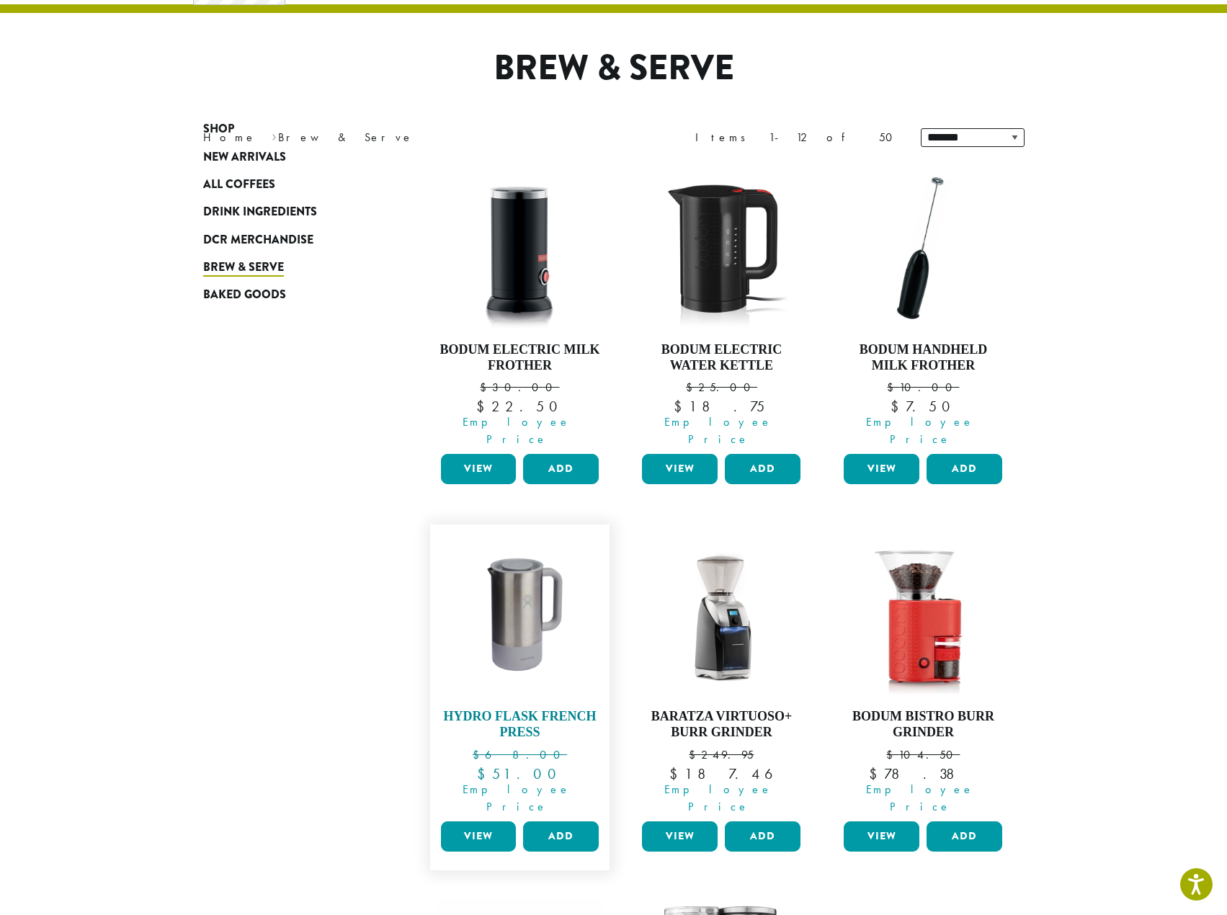
scroll to position [72, 0]
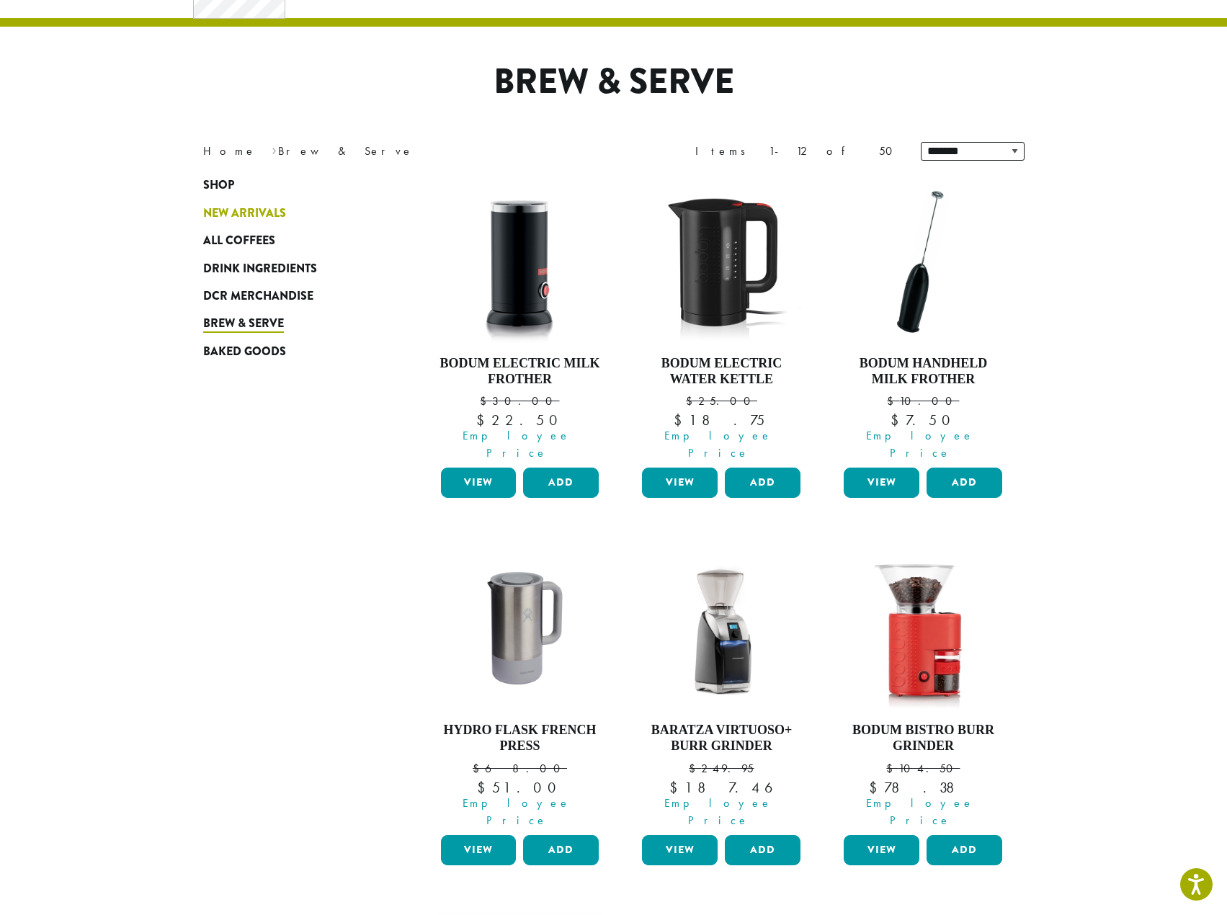
click at [237, 205] on span "New Arrivals" at bounding box center [244, 214] width 83 height 18
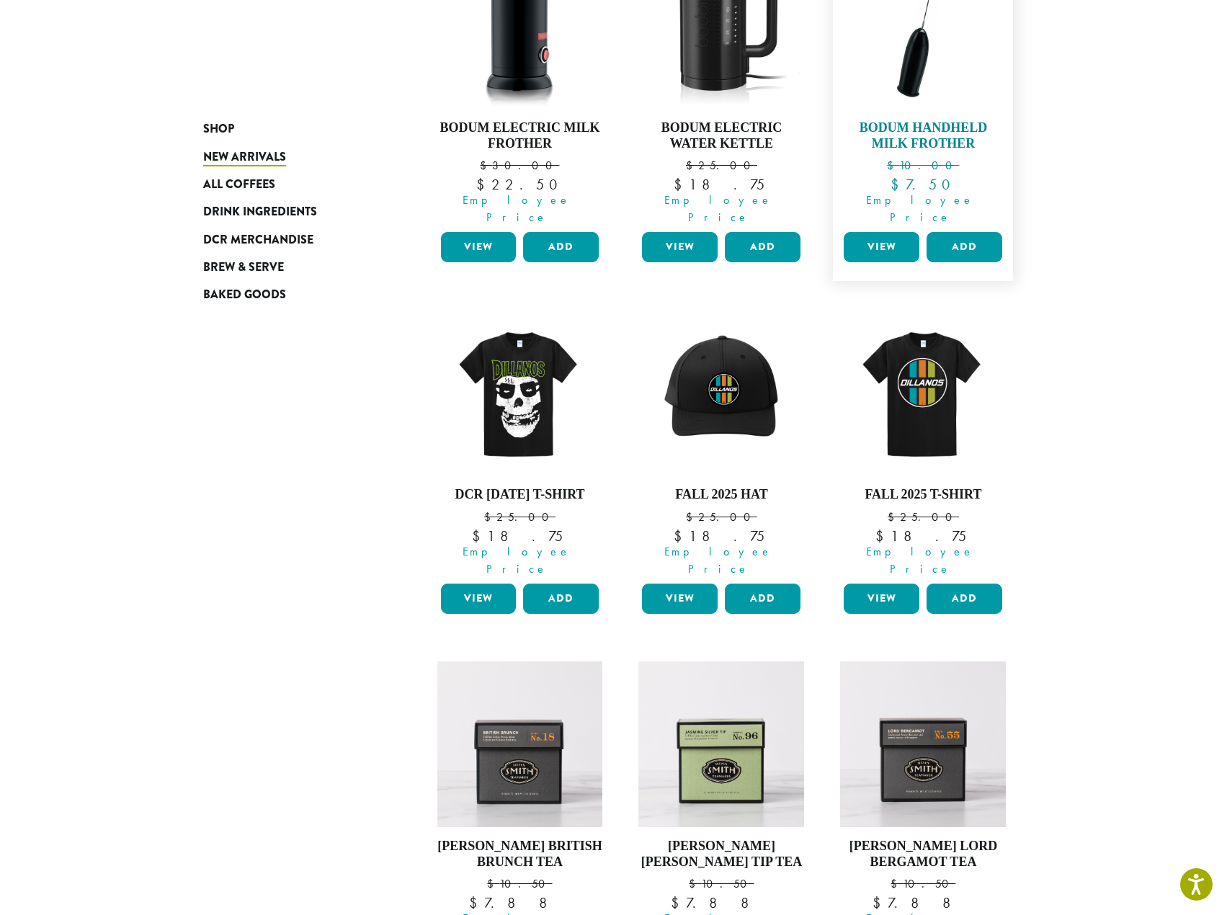
scroll to position [504, 0]
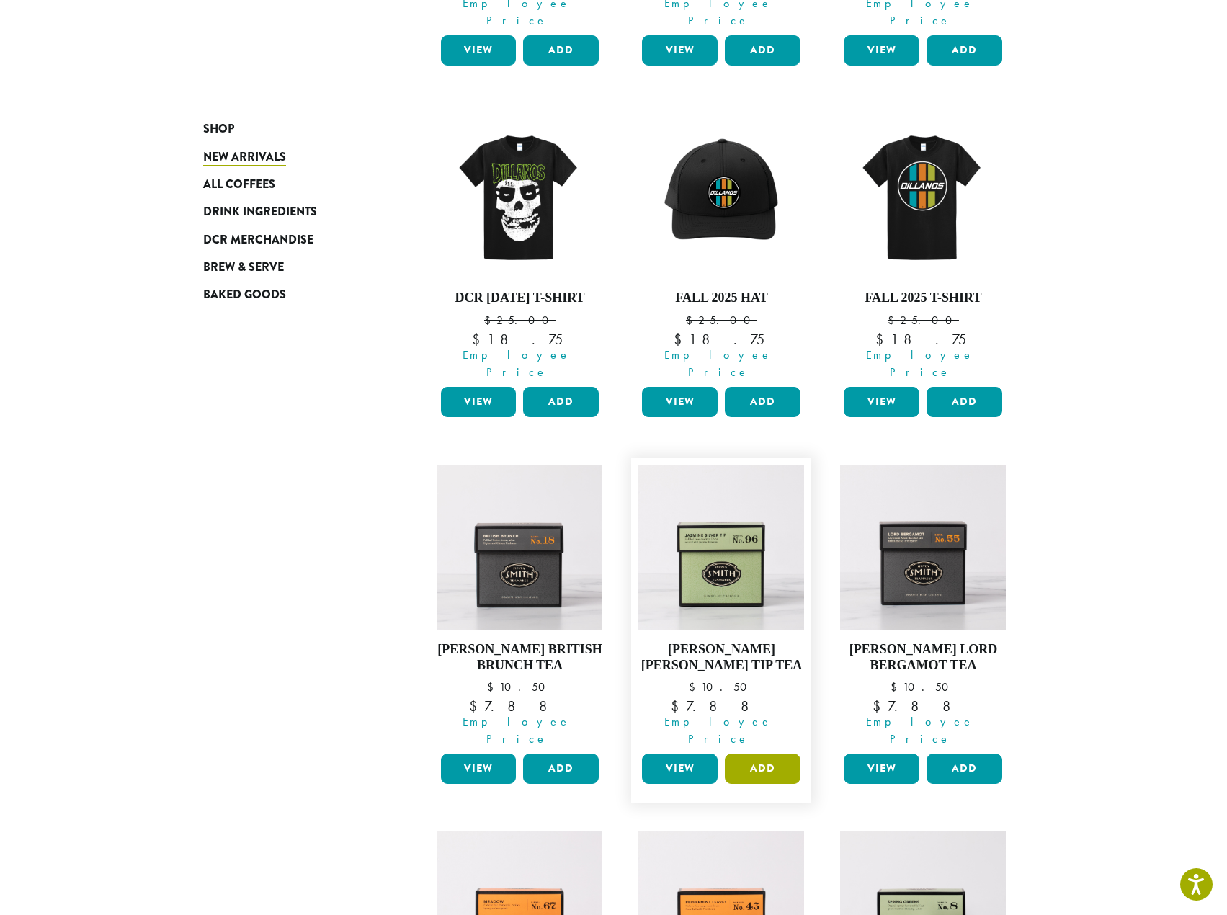
click at [770, 754] on button "Add" at bounding box center [763, 769] width 76 height 30
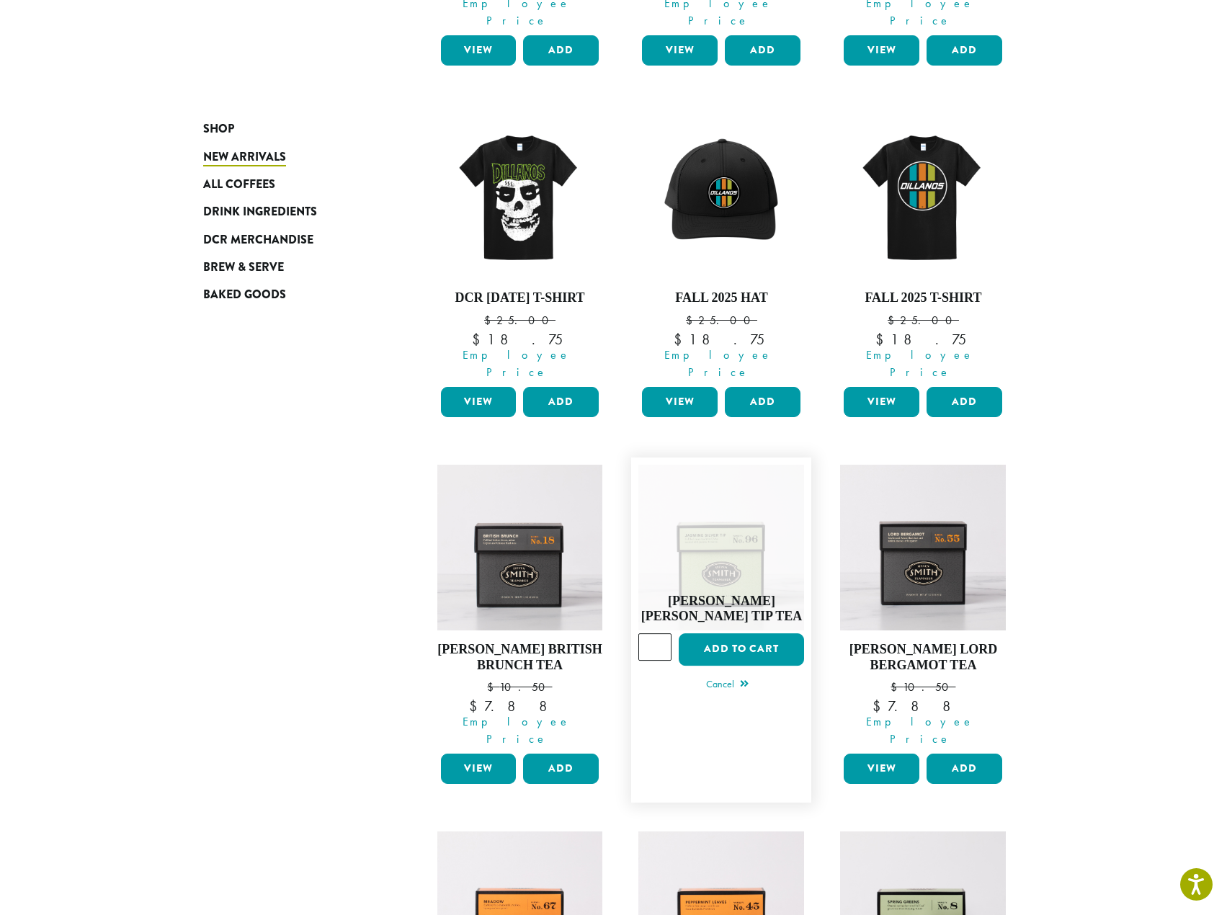
type input "*"
click at [659, 633] on input "*" at bounding box center [654, 646] width 33 height 27
click at [733, 633] on button "Add to cart" at bounding box center [741, 649] width 125 height 32
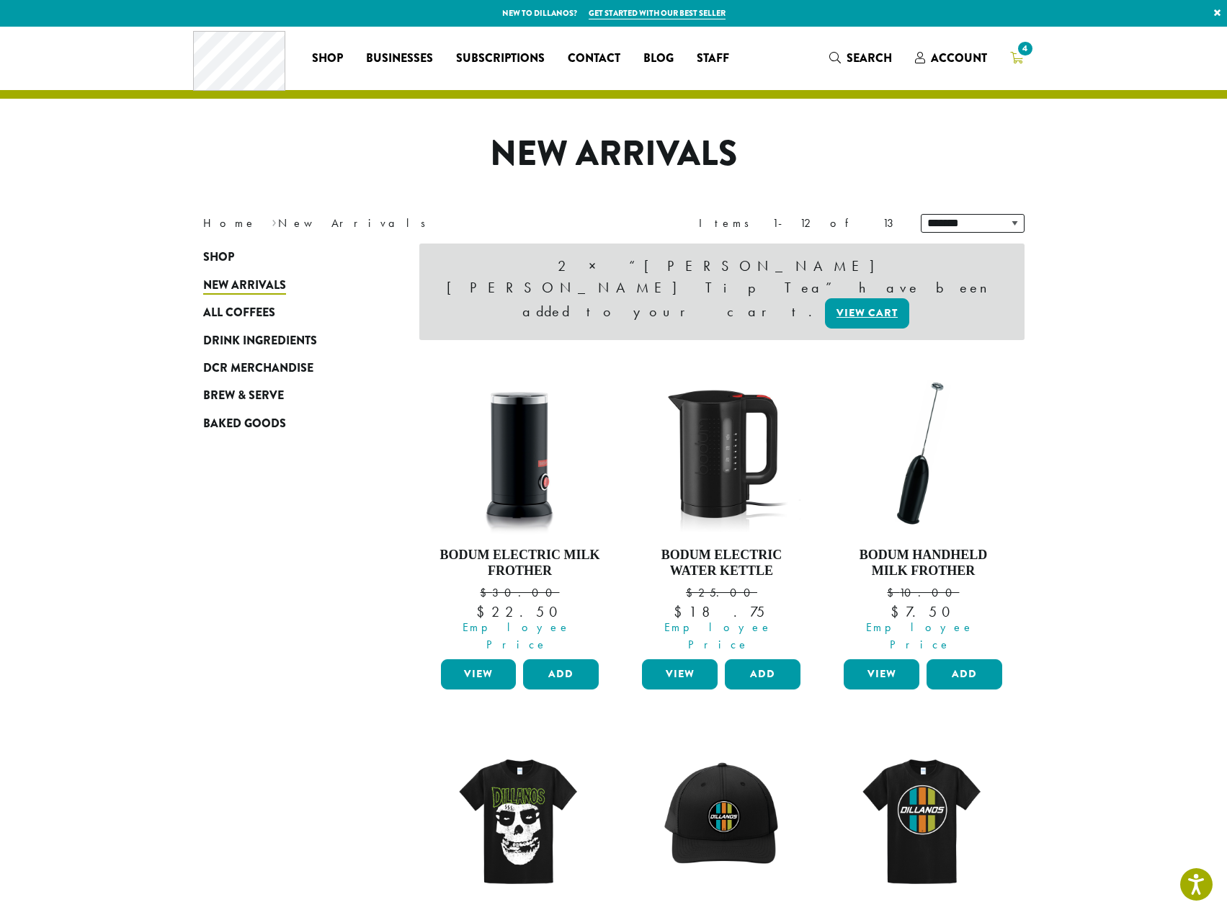
click at [1025, 50] on span "4" at bounding box center [1024, 48] width 19 height 19
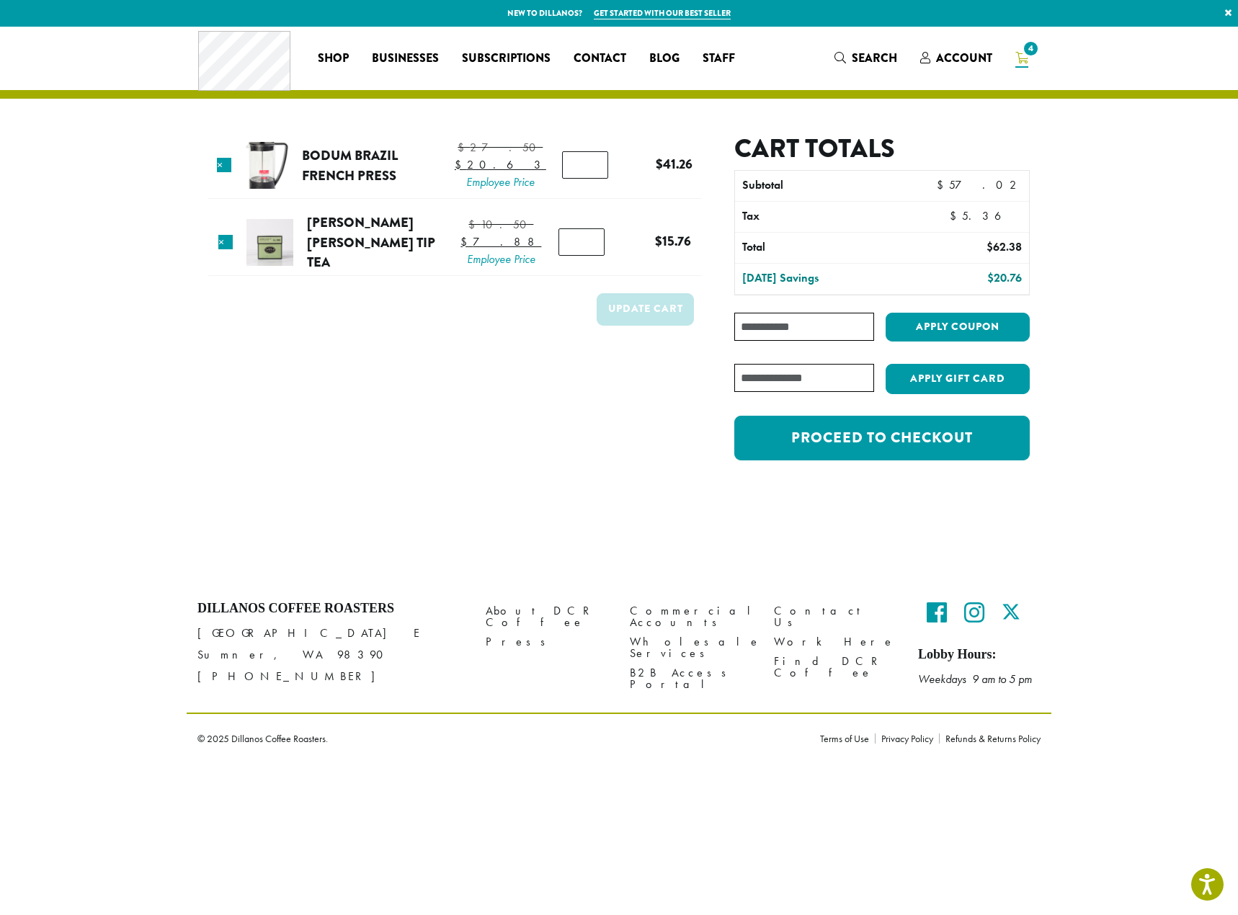
click at [813, 331] on input "Coupon:" at bounding box center [804, 327] width 140 height 28
type input "**********"
click at [942, 329] on button "Apply coupon" at bounding box center [957, 328] width 144 height 30
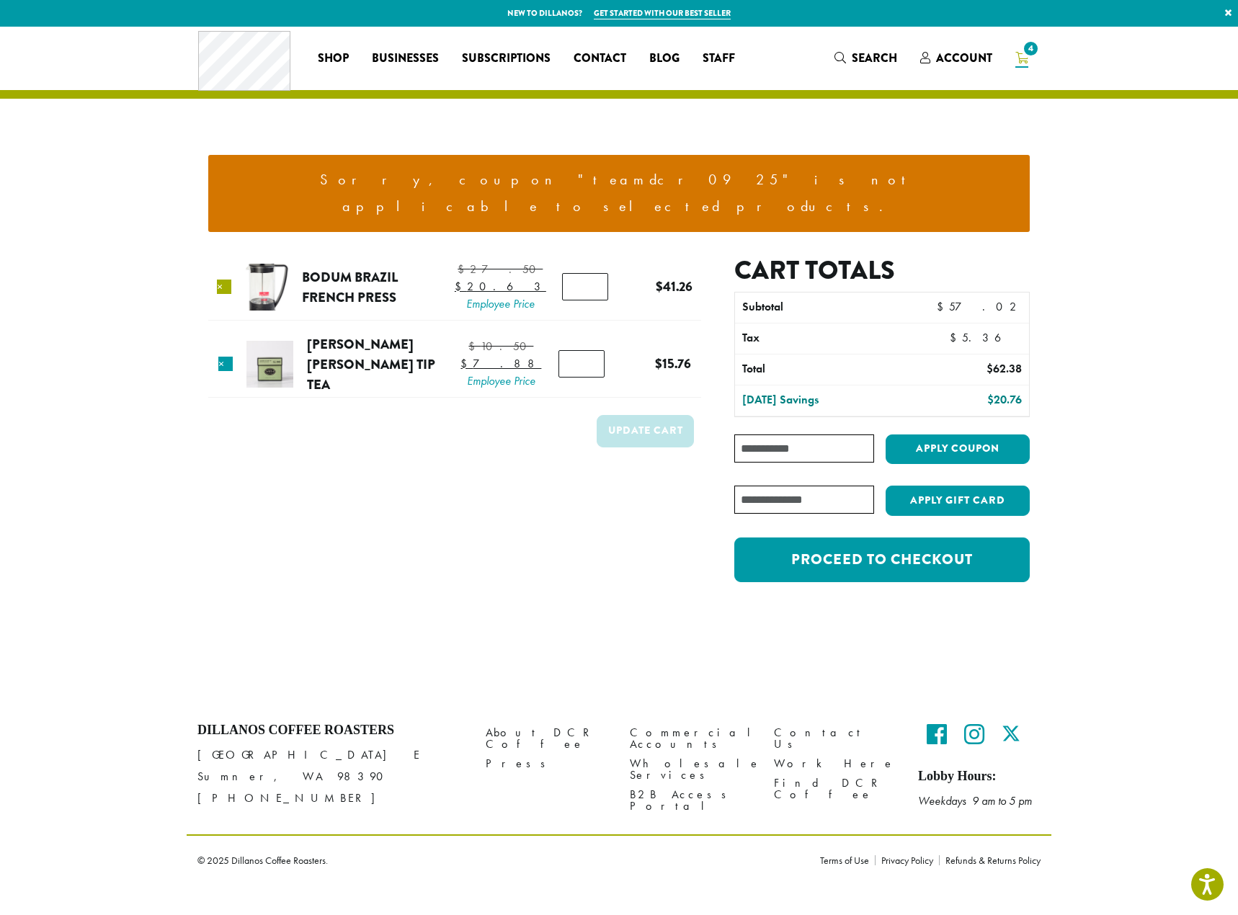
click at [230, 280] on link "×" at bounding box center [224, 287] width 14 height 14
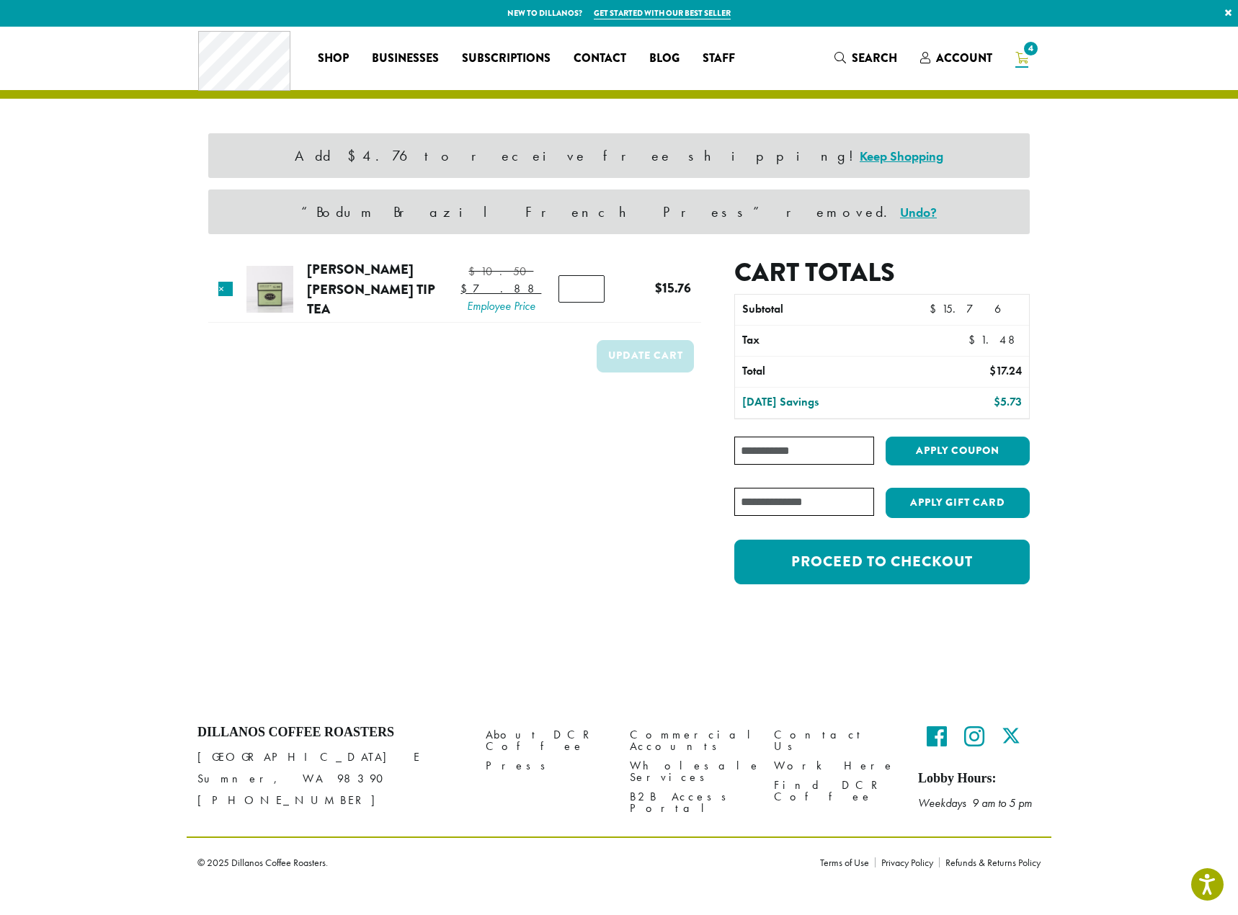
click at [795, 453] on input "Coupon:" at bounding box center [804, 451] width 140 height 28
type input "**********"
click at [957, 450] on button "Apply coupon" at bounding box center [957, 452] width 144 height 30
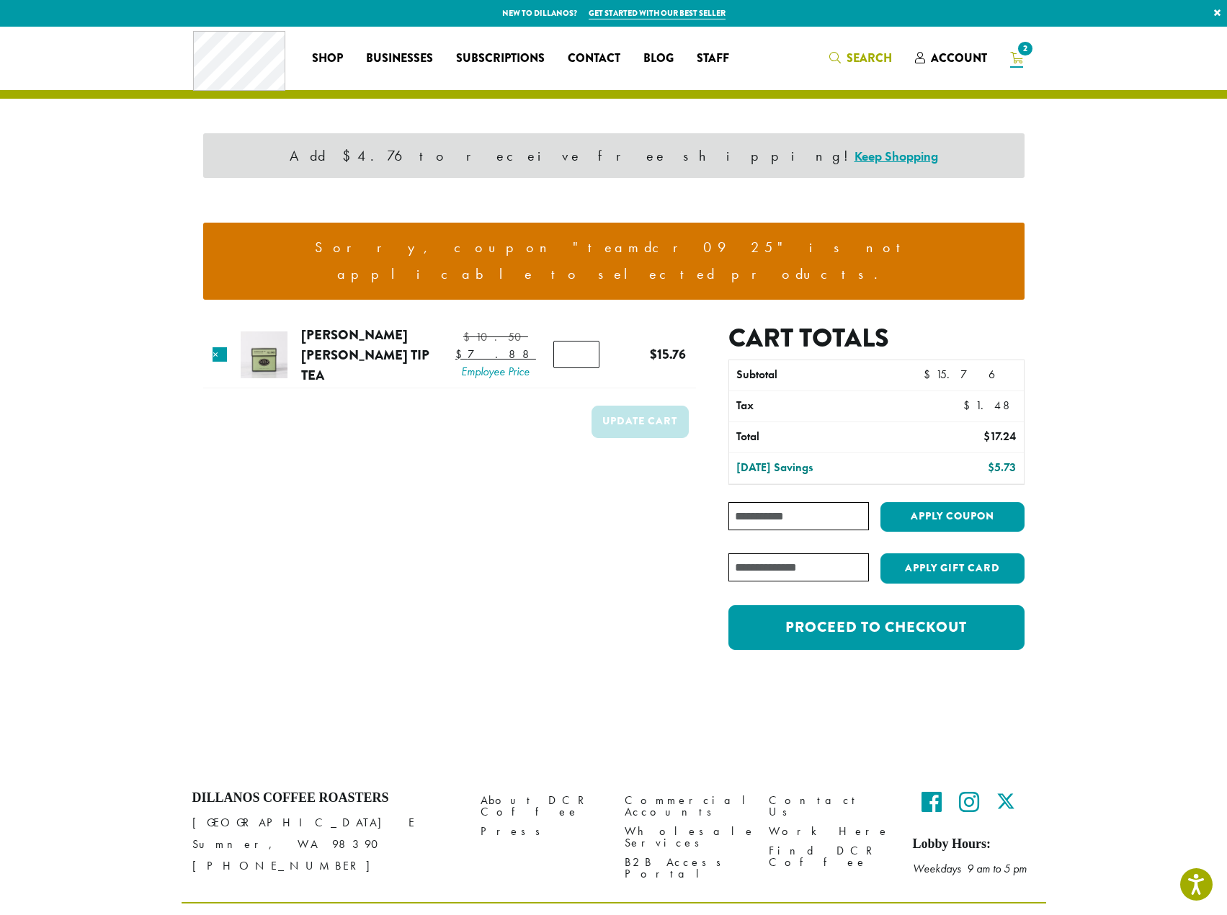
click at [866, 60] on span "Search" at bounding box center [869, 58] width 45 height 17
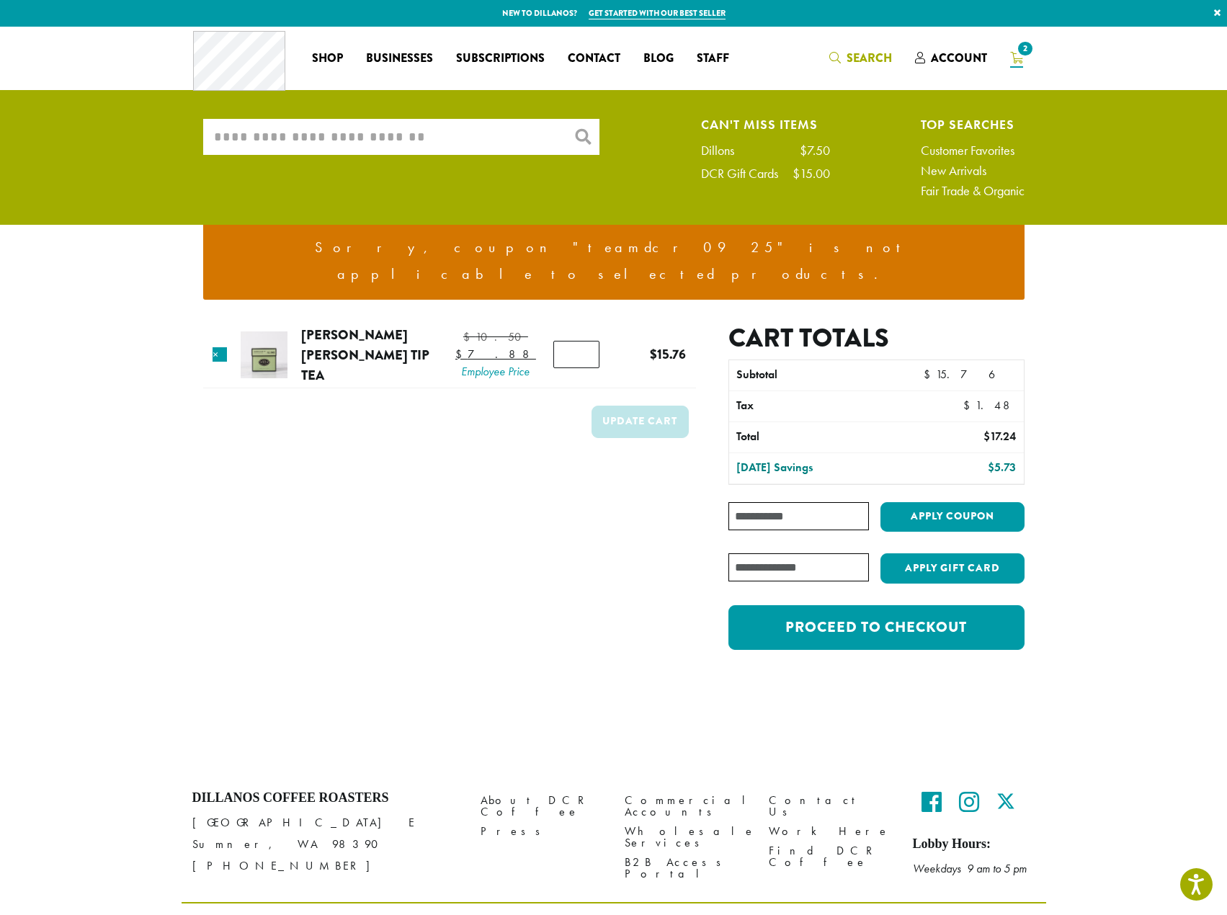
click at [452, 143] on input "What are you searching for?" at bounding box center [401, 137] width 396 height 36
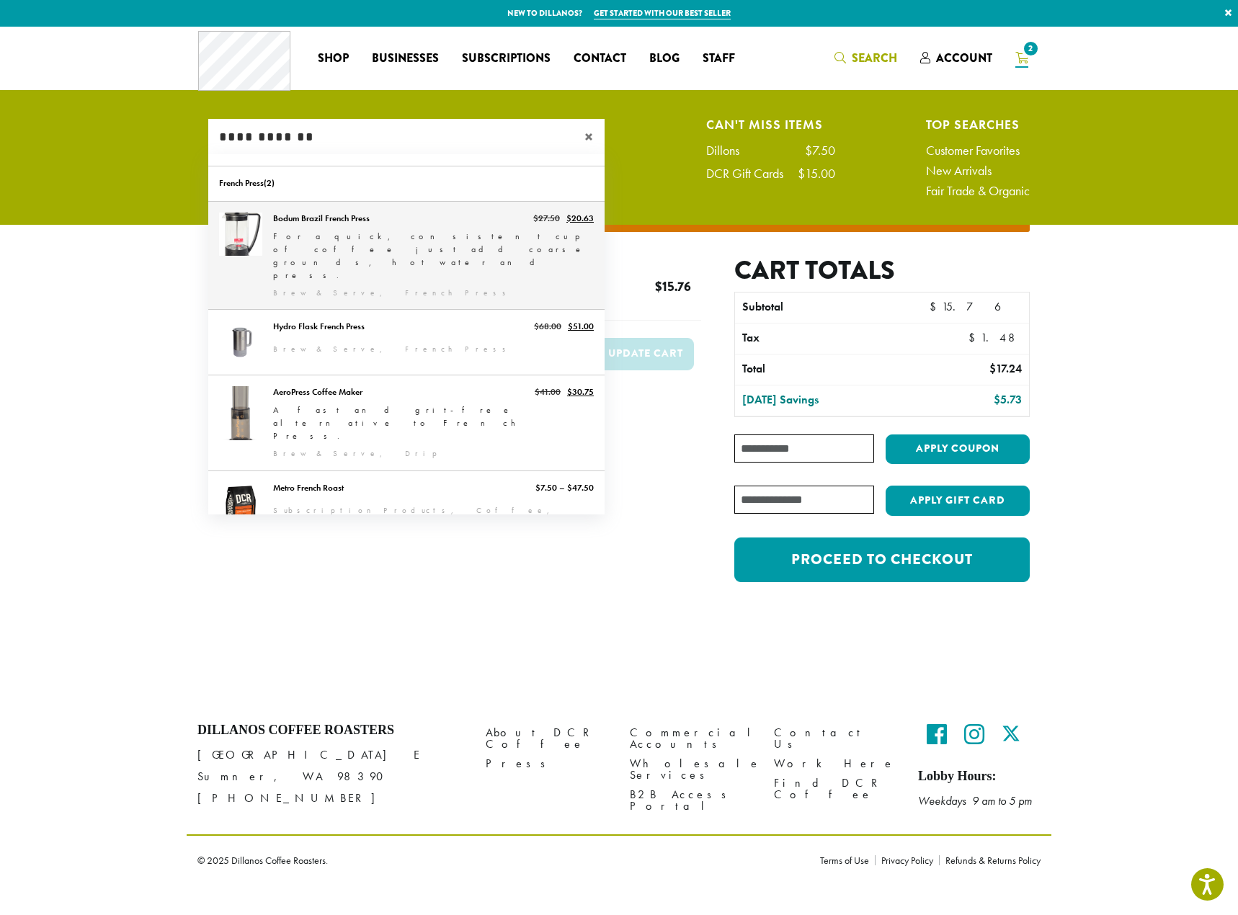
type input "**********"
click at [403, 244] on link "Bodum Brazil French Press" at bounding box center [406, 256] width 396 height 108
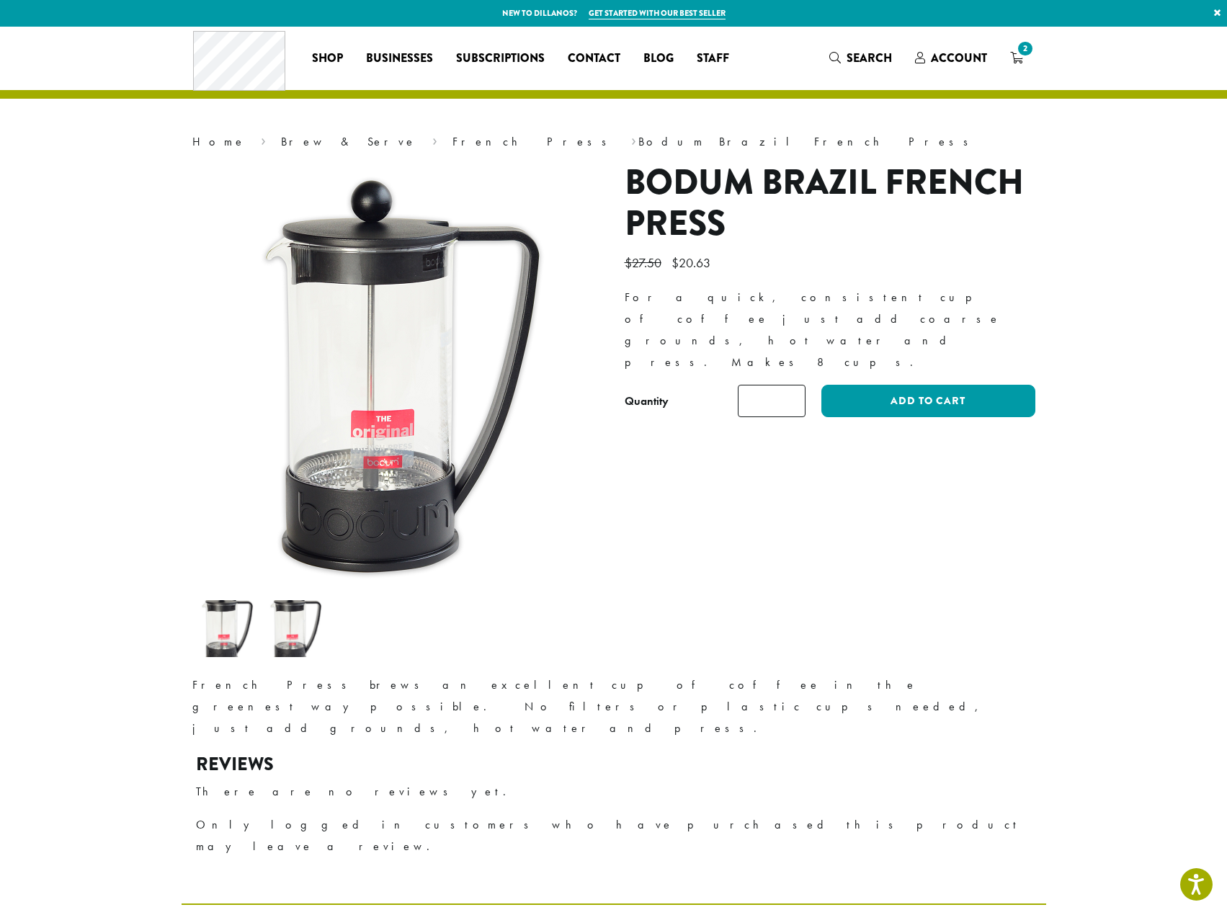
drag, startPoint x: 797, startPoint y: 354, endPoint x: 770, endPoint y: 356, distance: 26.7
type input "*"
click at [770, 385] on input "*" at bounding box center [772, 401] width 68 height 32
click at [955, 385] on button "Add to cart" at bounding box center [927, 401] width 213 height 32
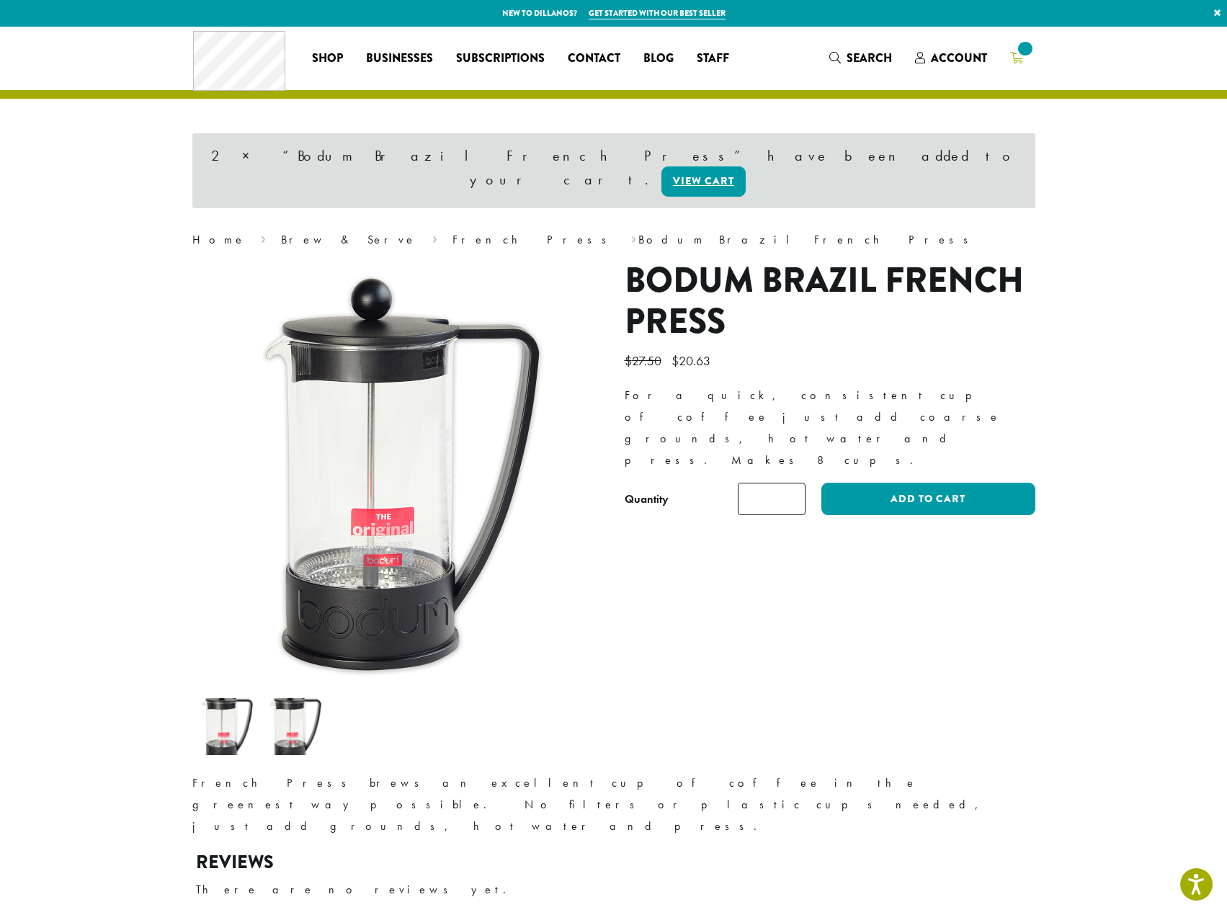
click at [1021, 61] on icon at bounding box center [1016, 58] width 13 height 12
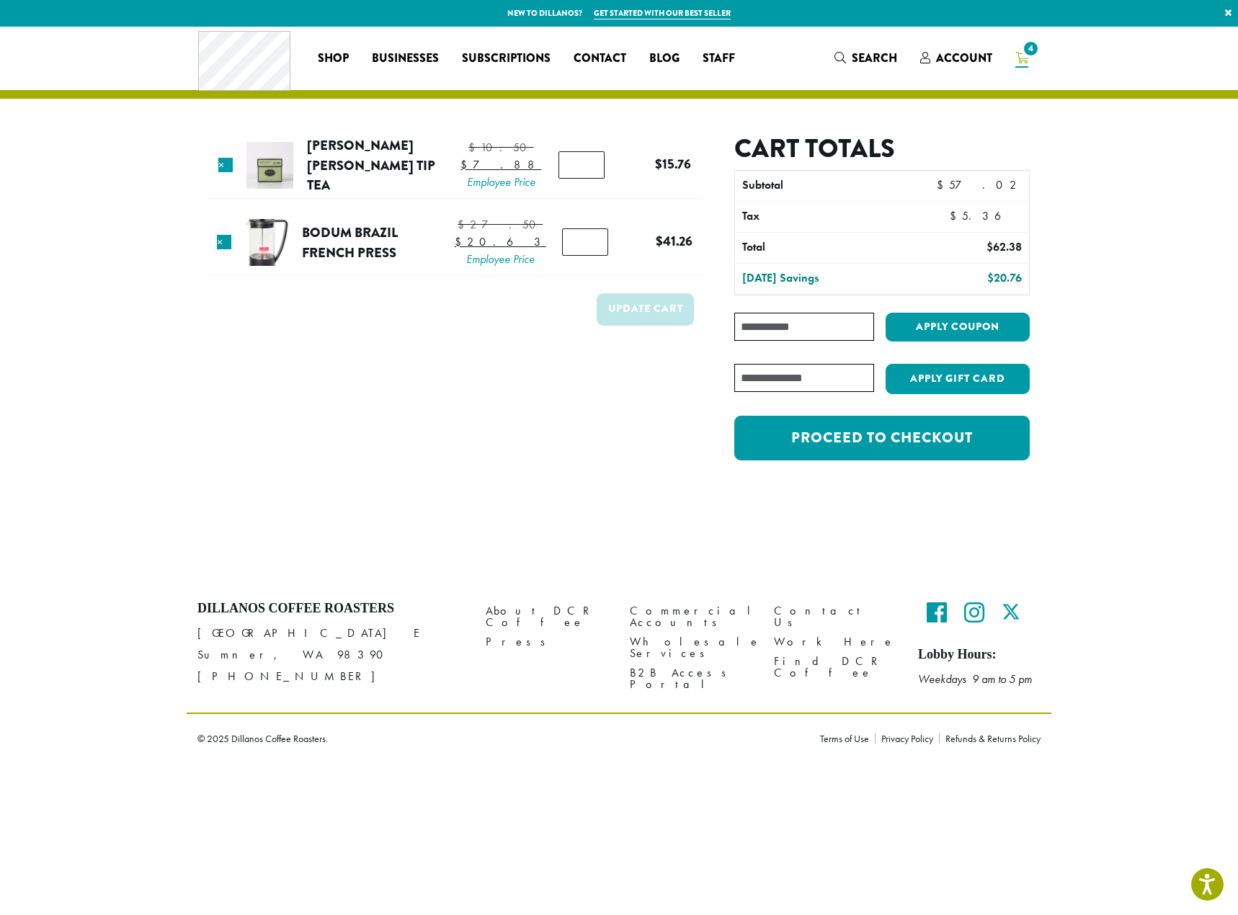
click at [846, 327] on input "Coupon:" at bounding box center [804, 327] width 140 height 28
type input "**********"
click at [952, 319] on button "Apply coupon" at bounding box center [957, 328] width 144 height 30
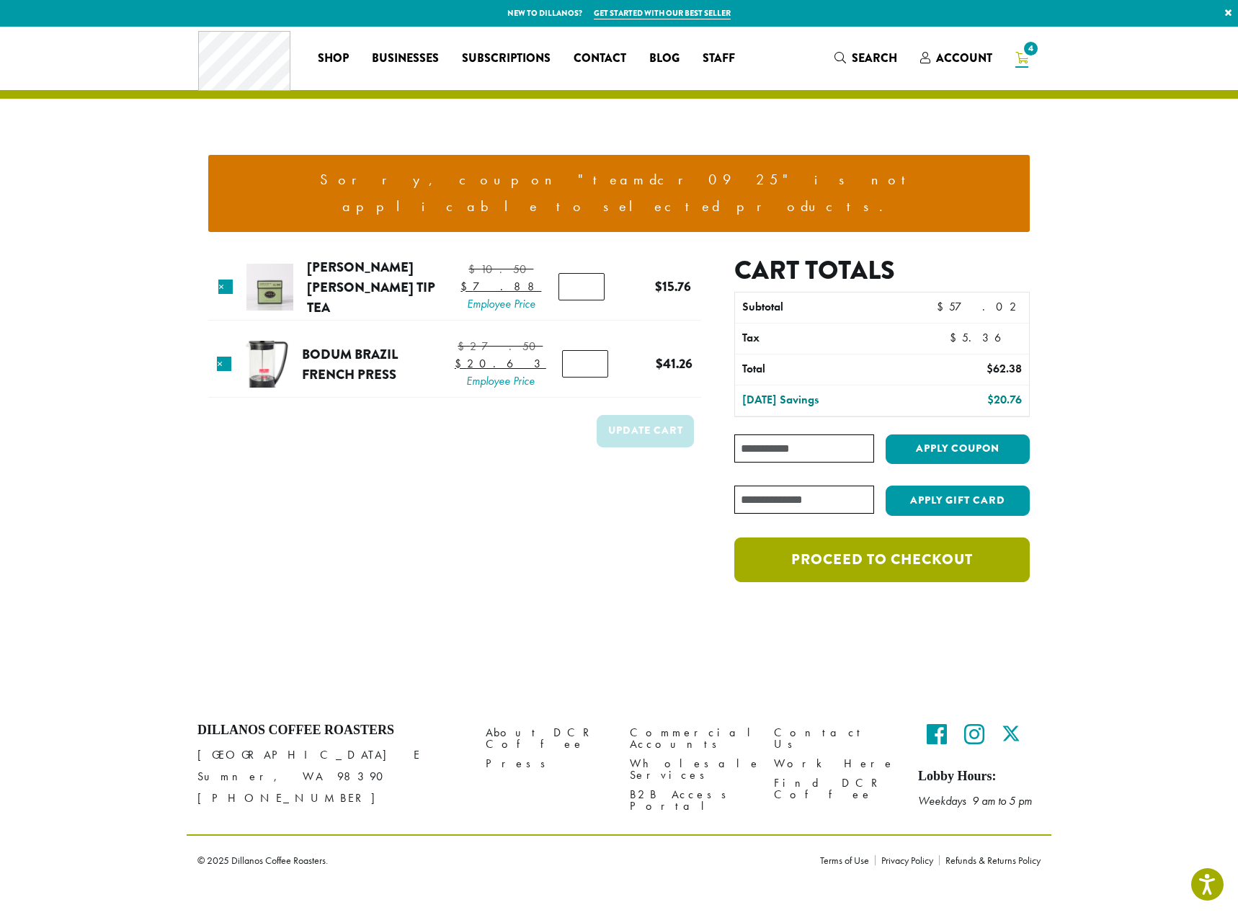
click at [874, 540] on link "Proceed to checkout" at bounding box center [881, 559] width 295 height 45
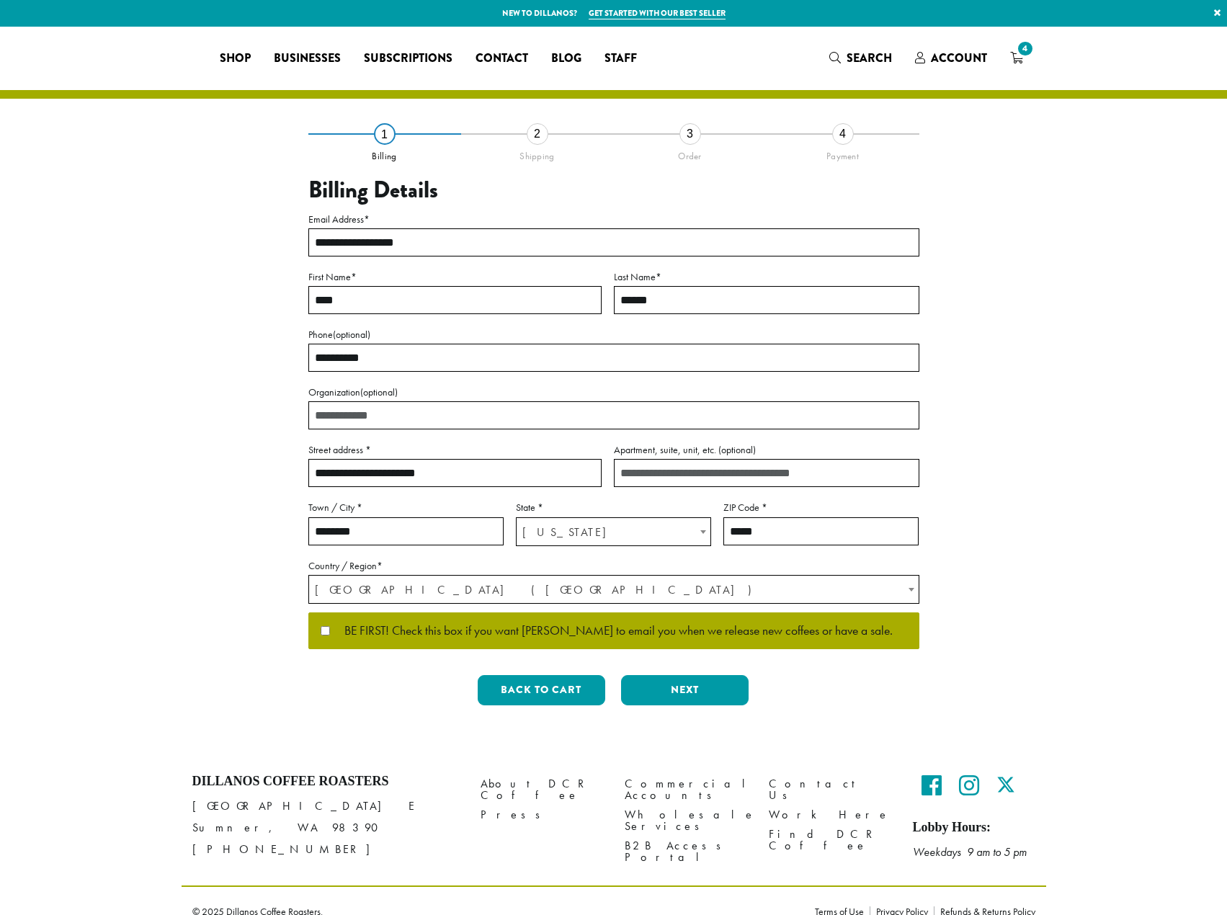
select select "**"
click at [695, 688] on button "Next" at bounding box center [685, 690] width 128 height 30
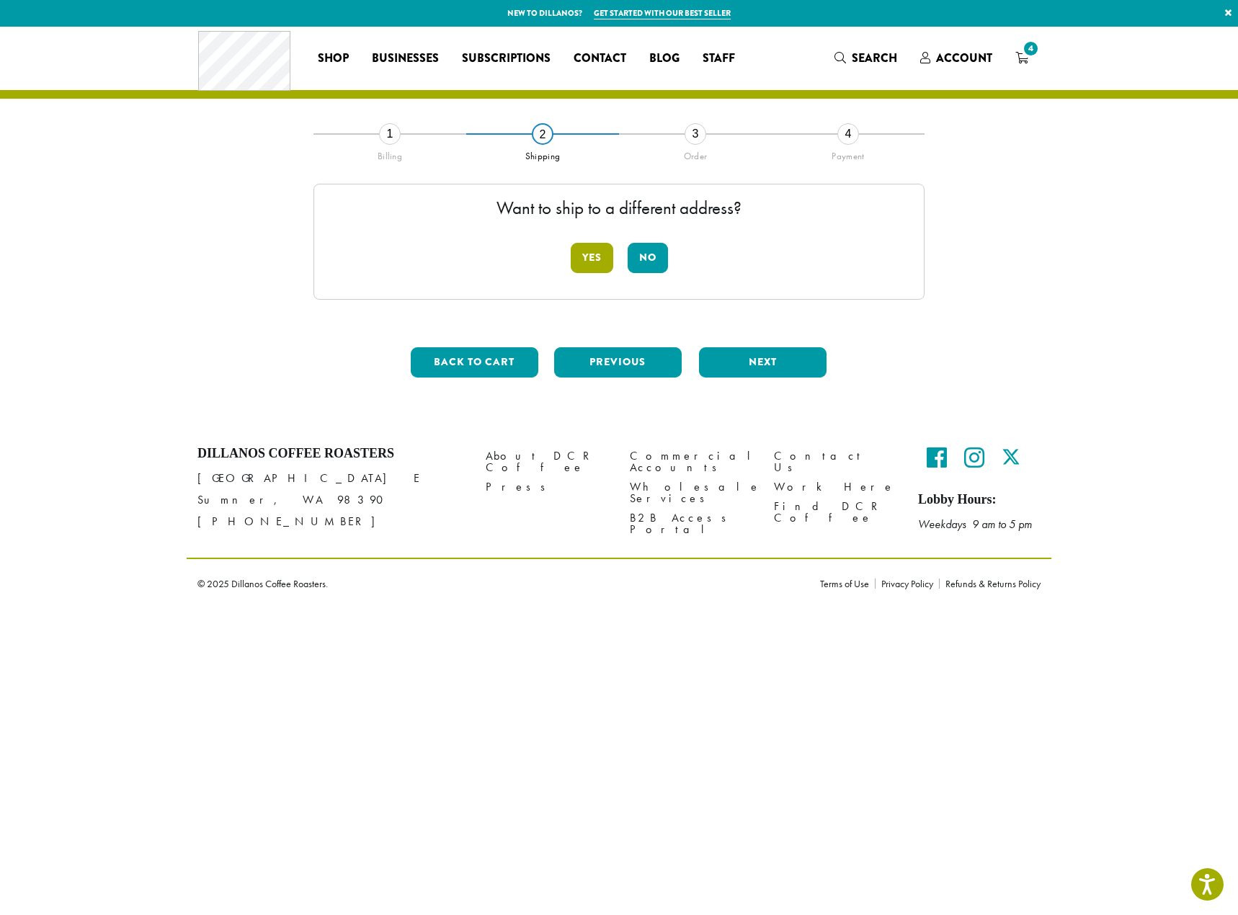
click at [590, 251] on button "Yes" at bounding box center [592, 258] width 43 height 30
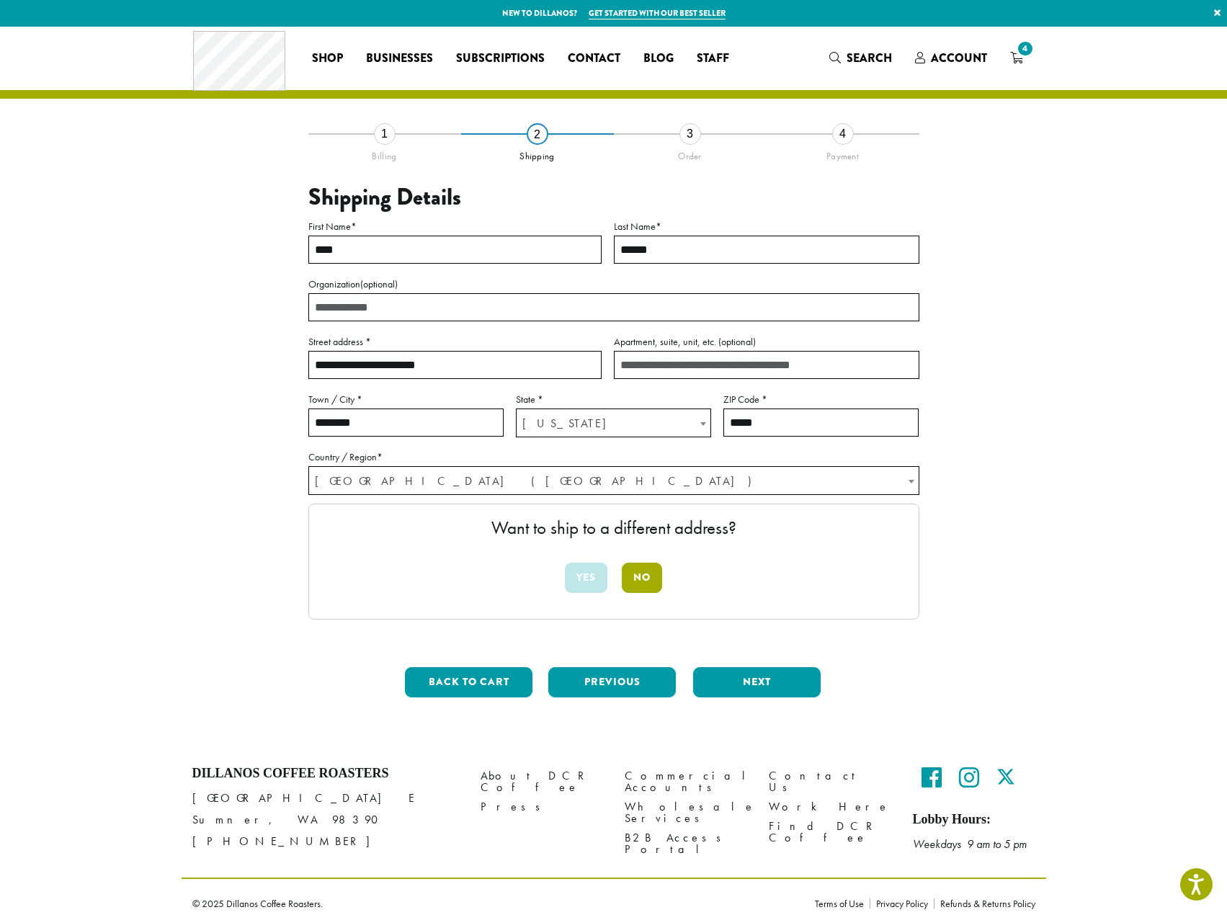
click at [648, 579] on button "No" at bounding box center [642, 578] width 40 height 30
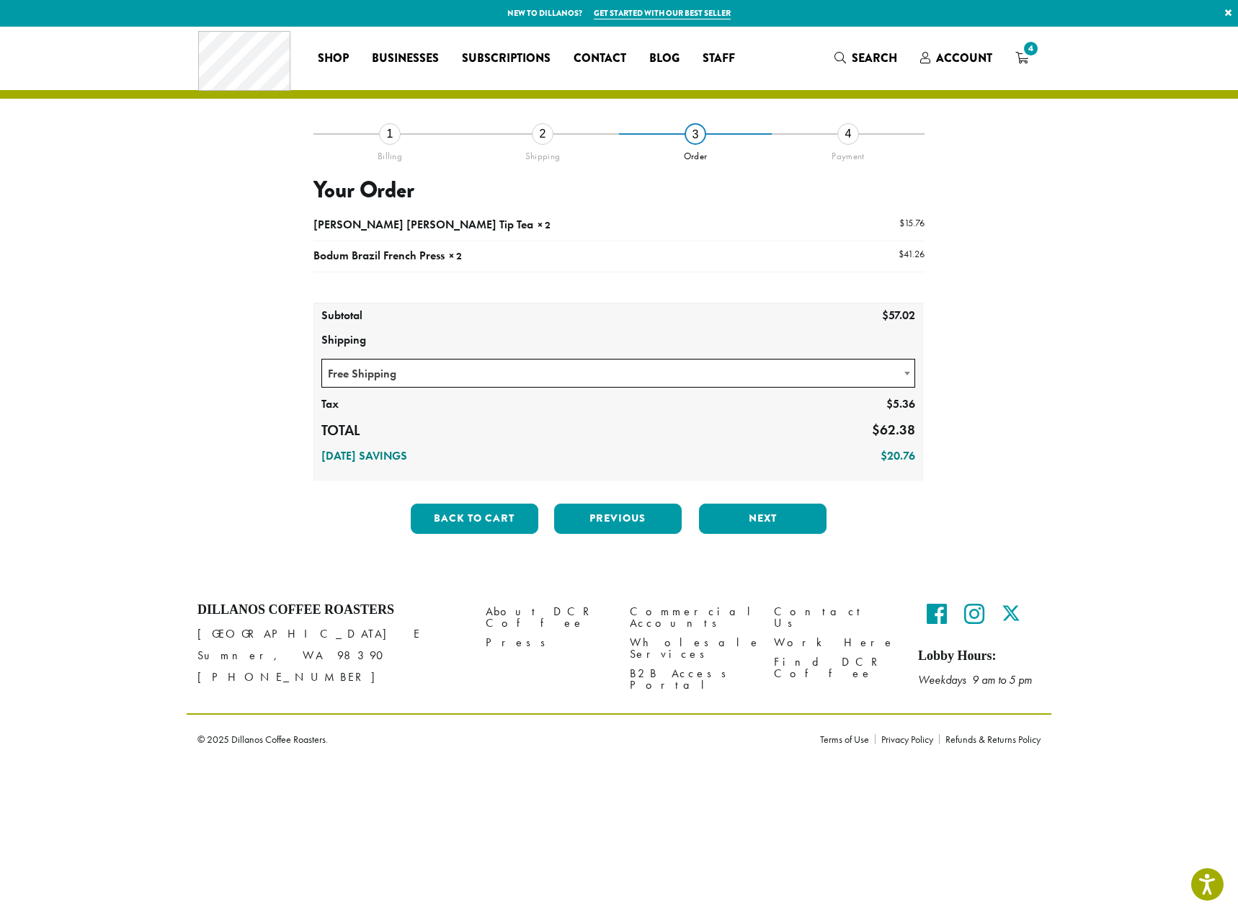
click at [906, 370] on span at bounding box center [907, 374] width 14 height 28
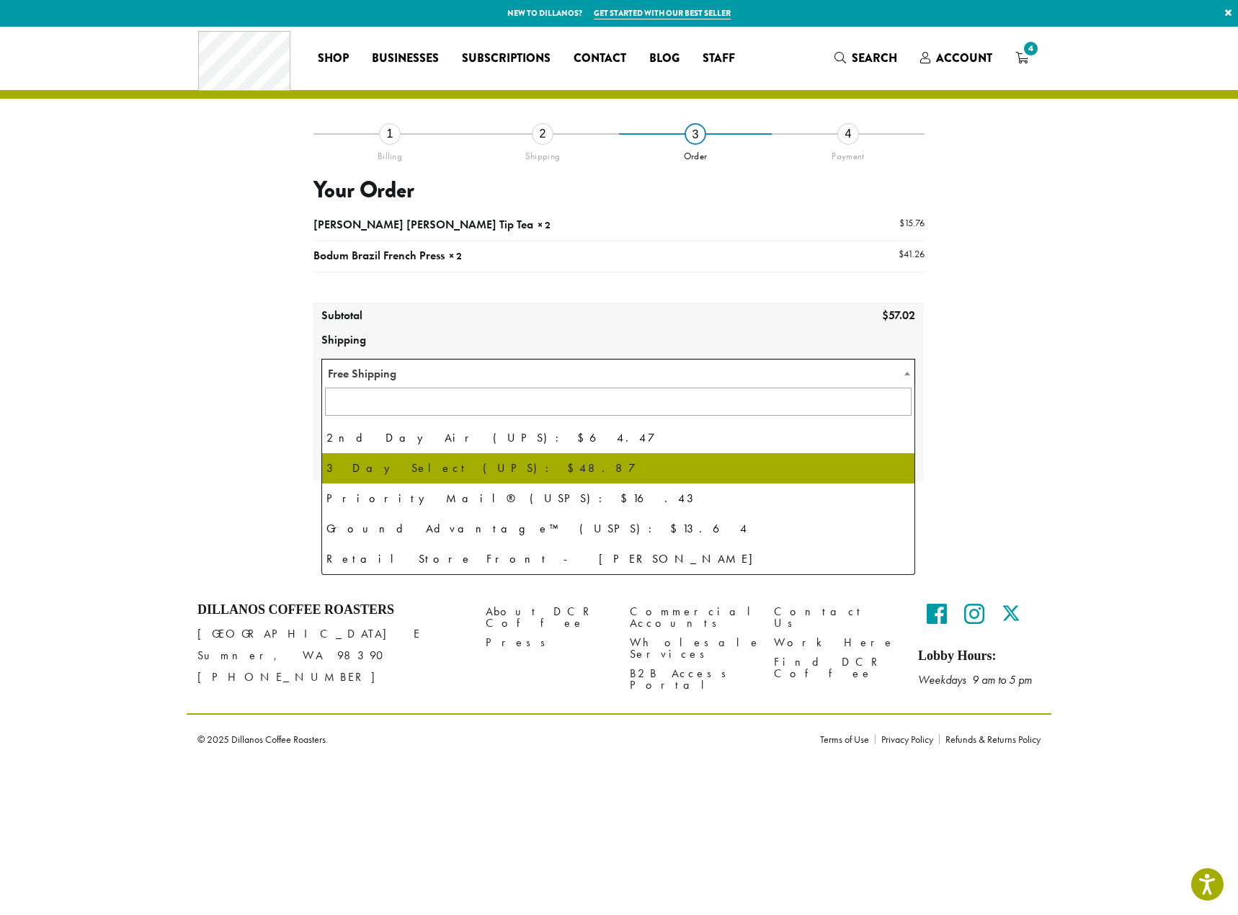
scroll to position [98, 0]
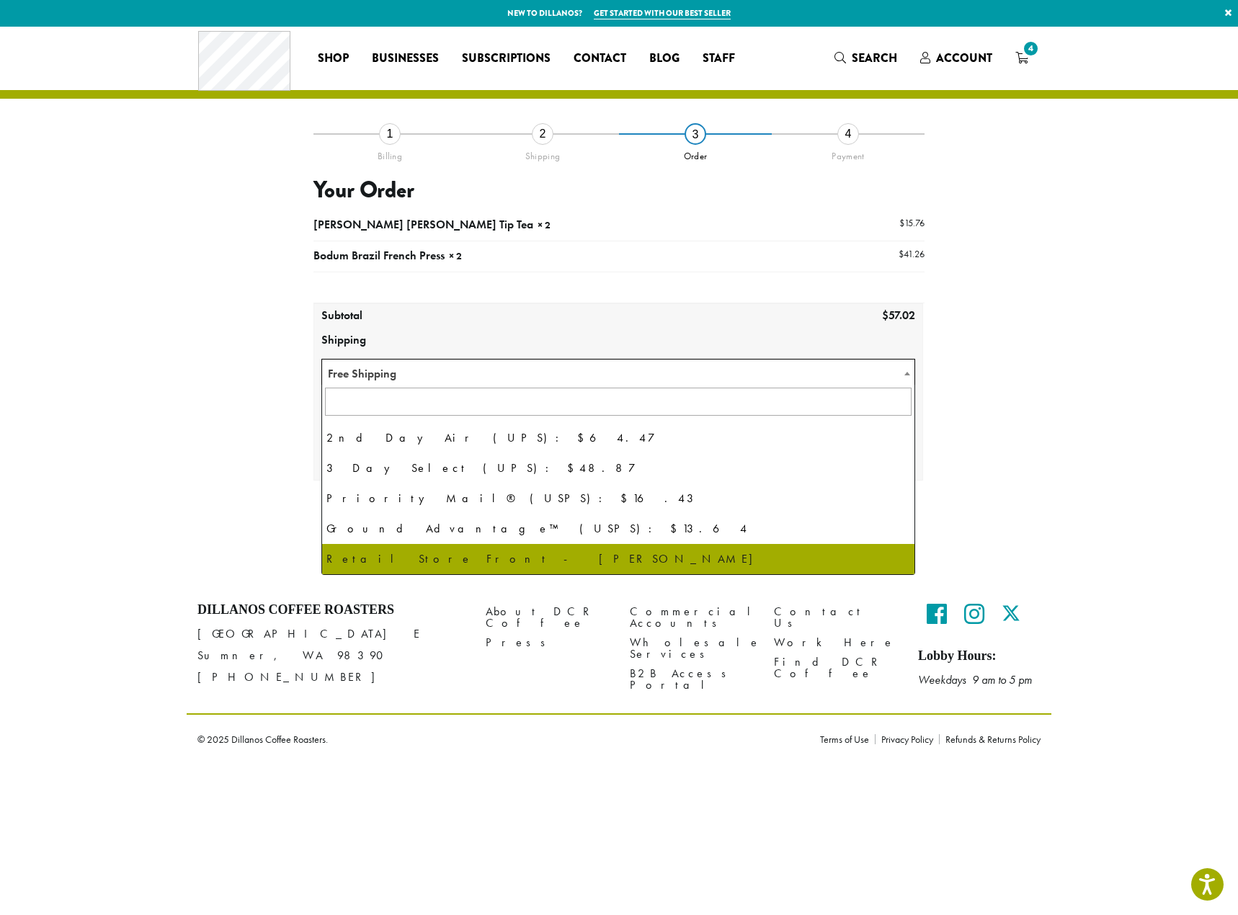
select select "**********"
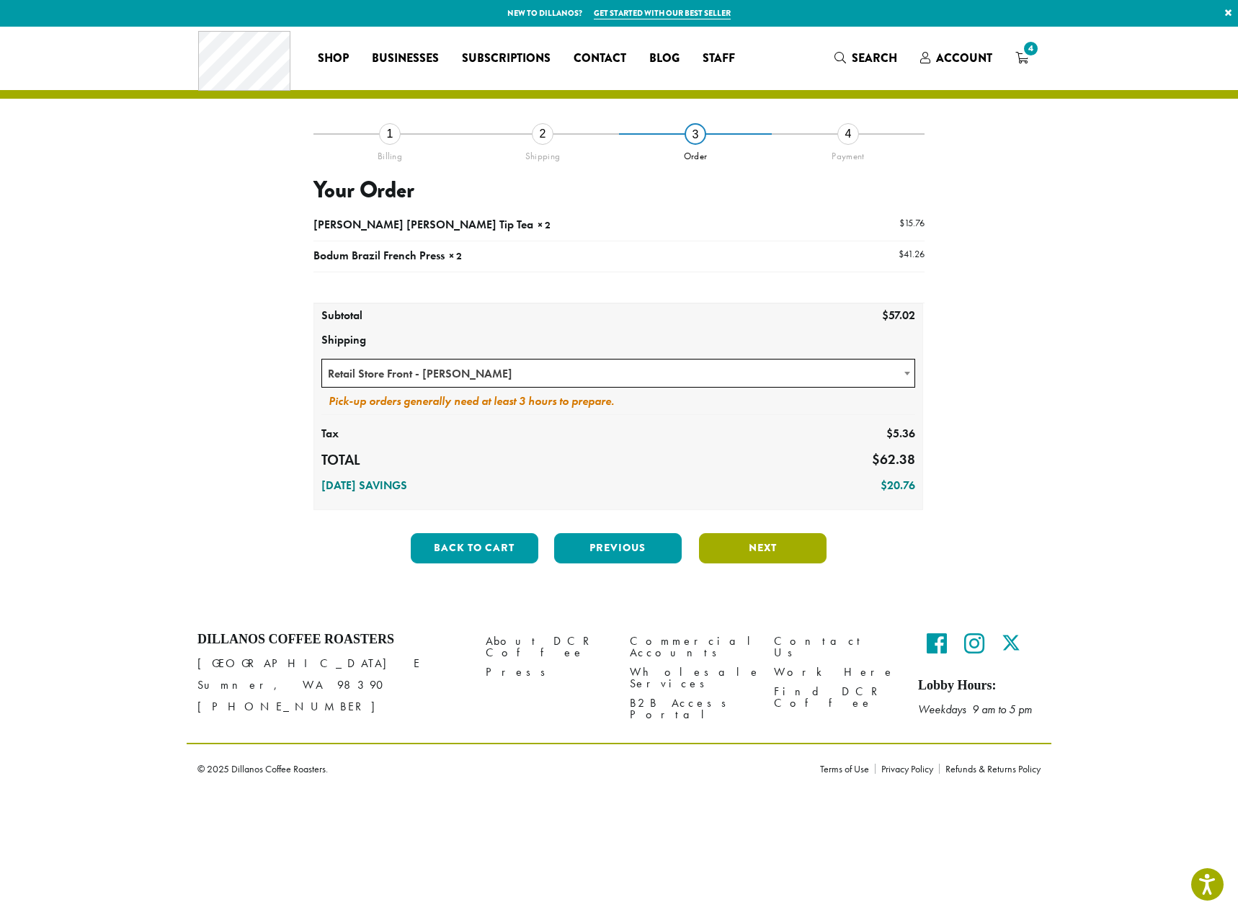
click at [754, 549] on button "Next" at bounding box center [763, 548] width 128 height 30
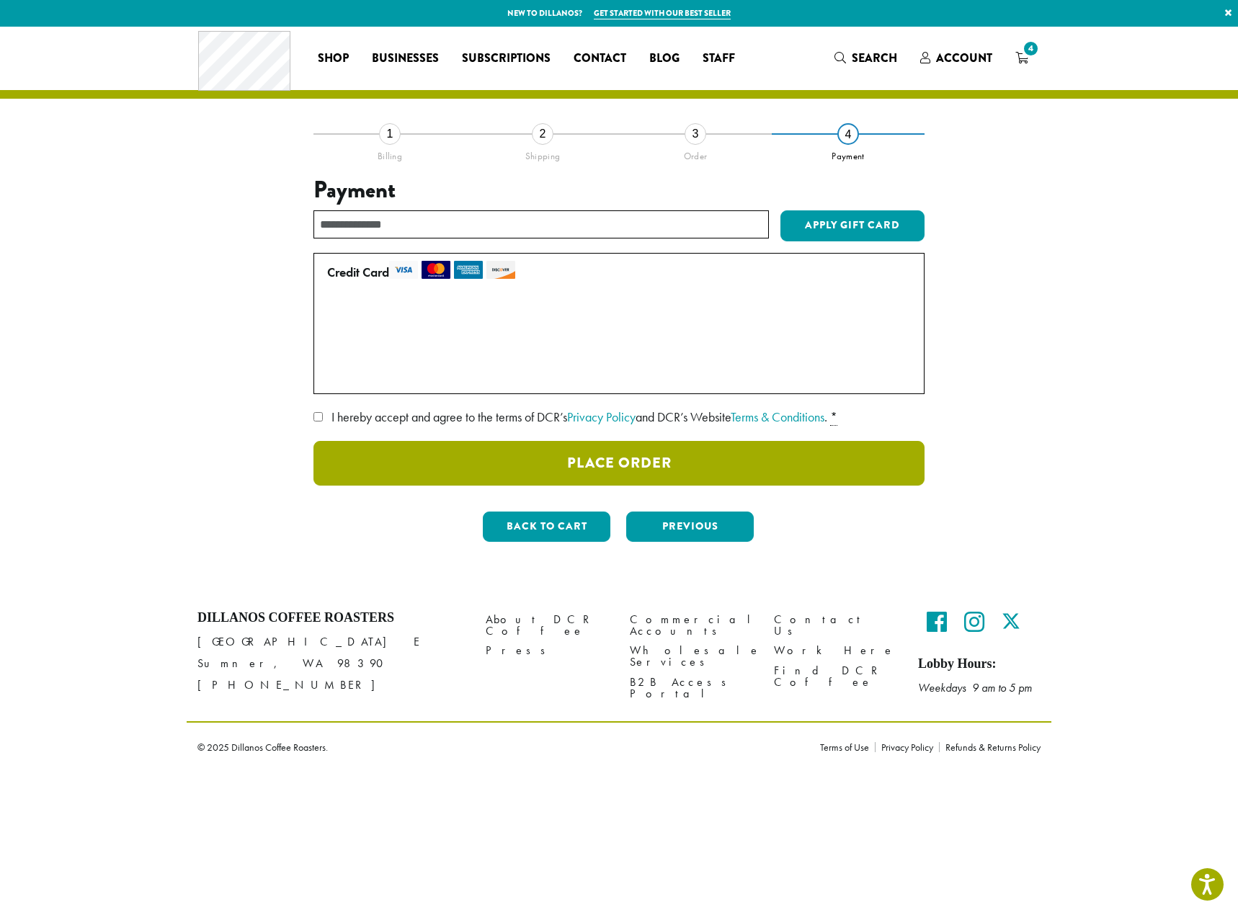
click at [647, 464] on button "Place Order" at bounding box center [618, 463] width 611 height 45
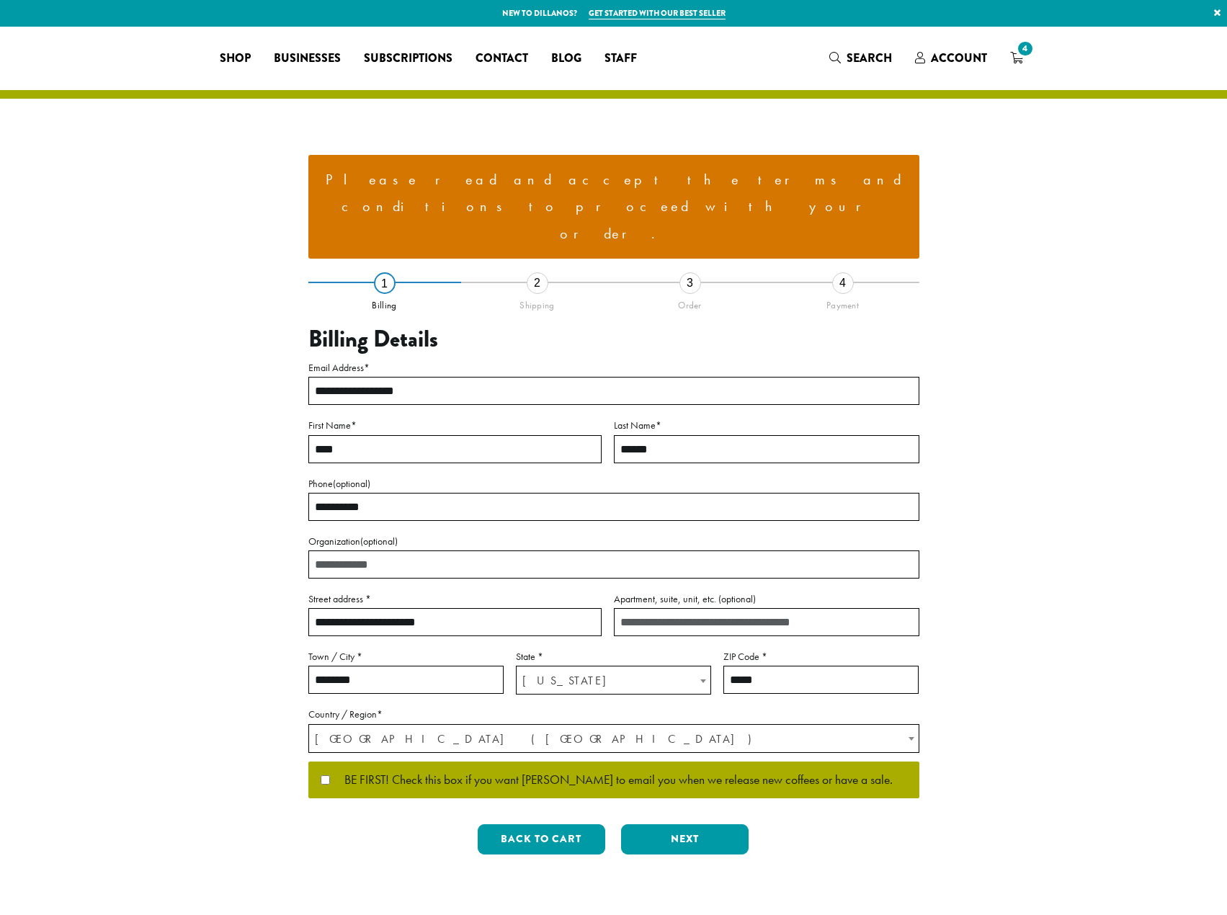
select select "**"
click at [674, 824] on button "Next" at bounding box center [685, 839] width 128 height 30
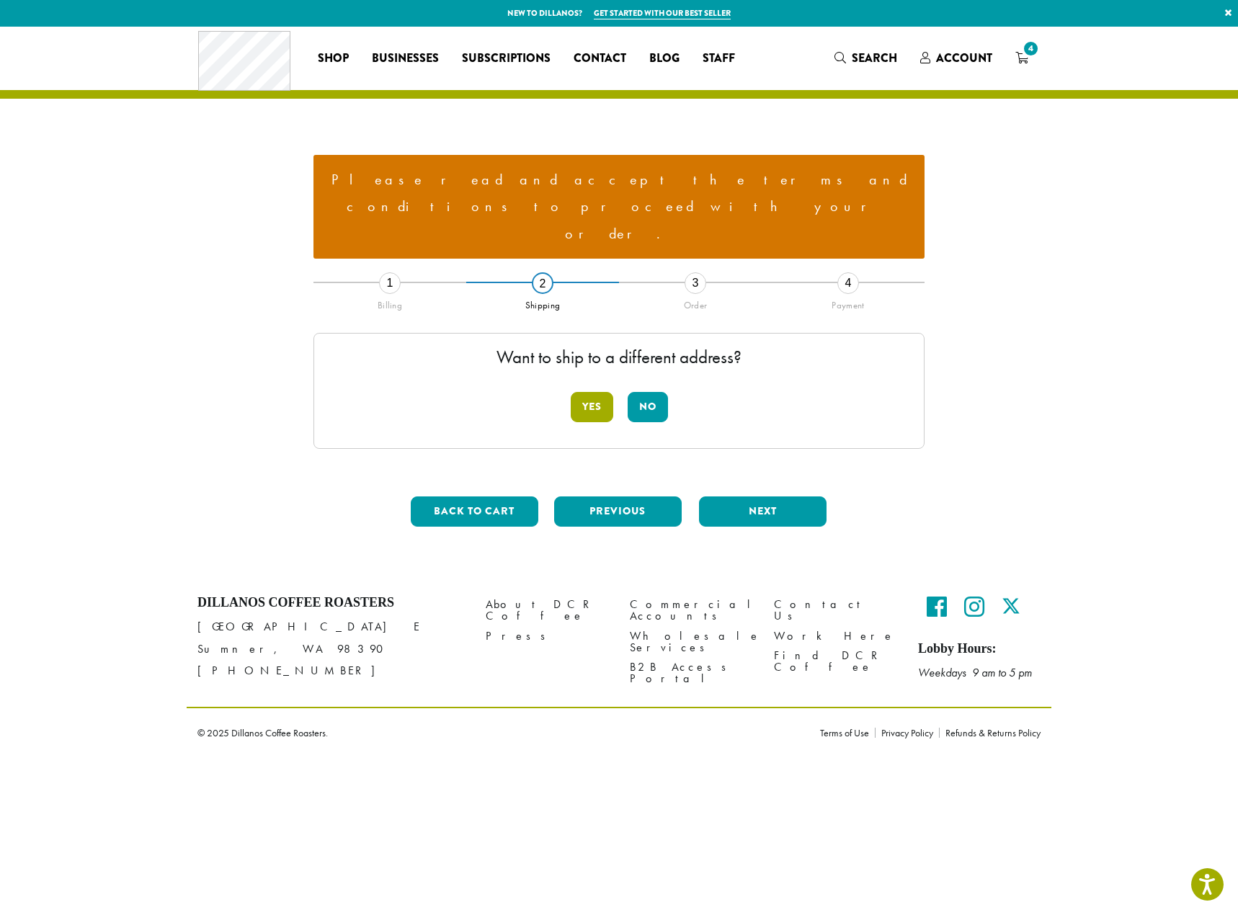
click at [589, 392] on button "Yes" at bounding box center [592, 407] width 43 height 30
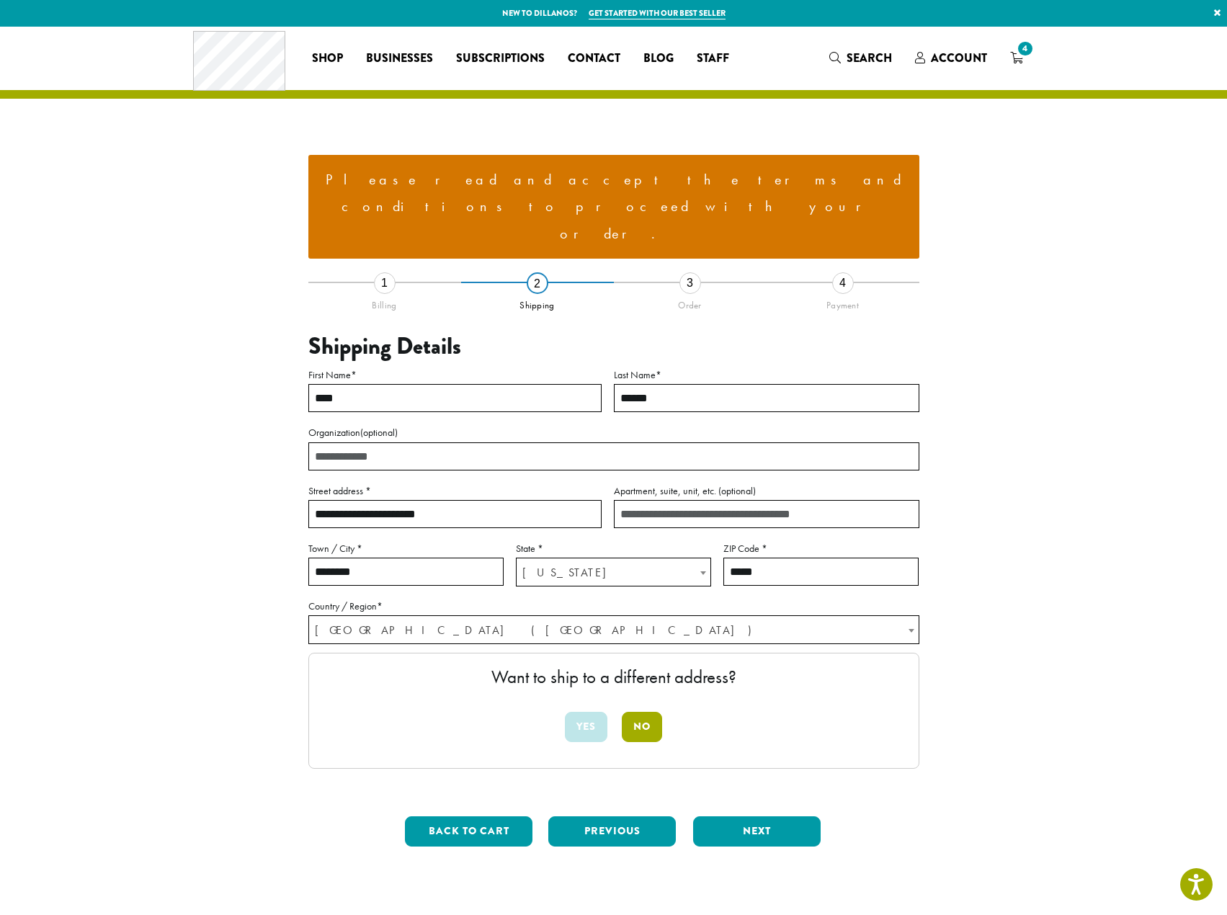
click at [640, 712] on button "No" at bounding box center [642, 727] width 40 height 30
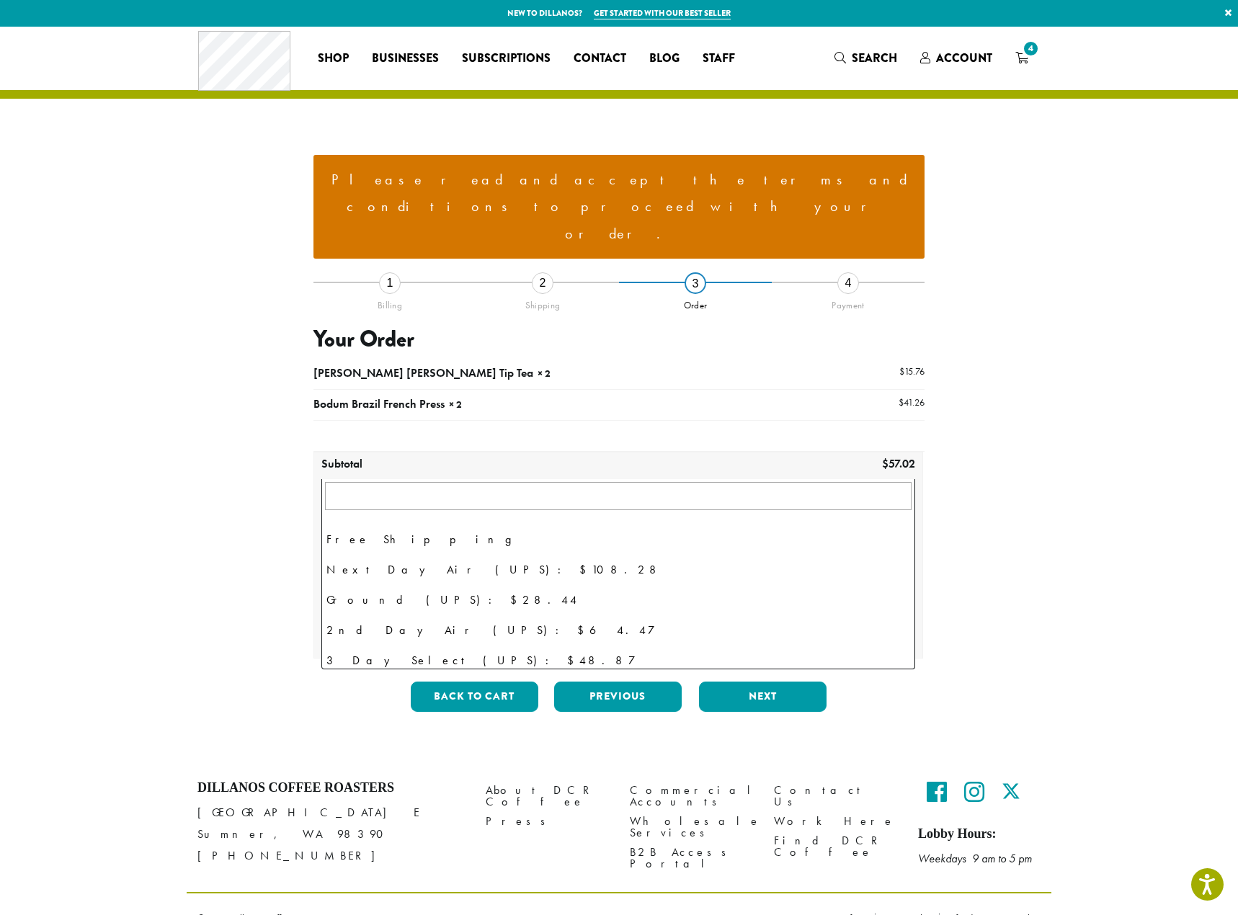
scroll to position [99, 0]
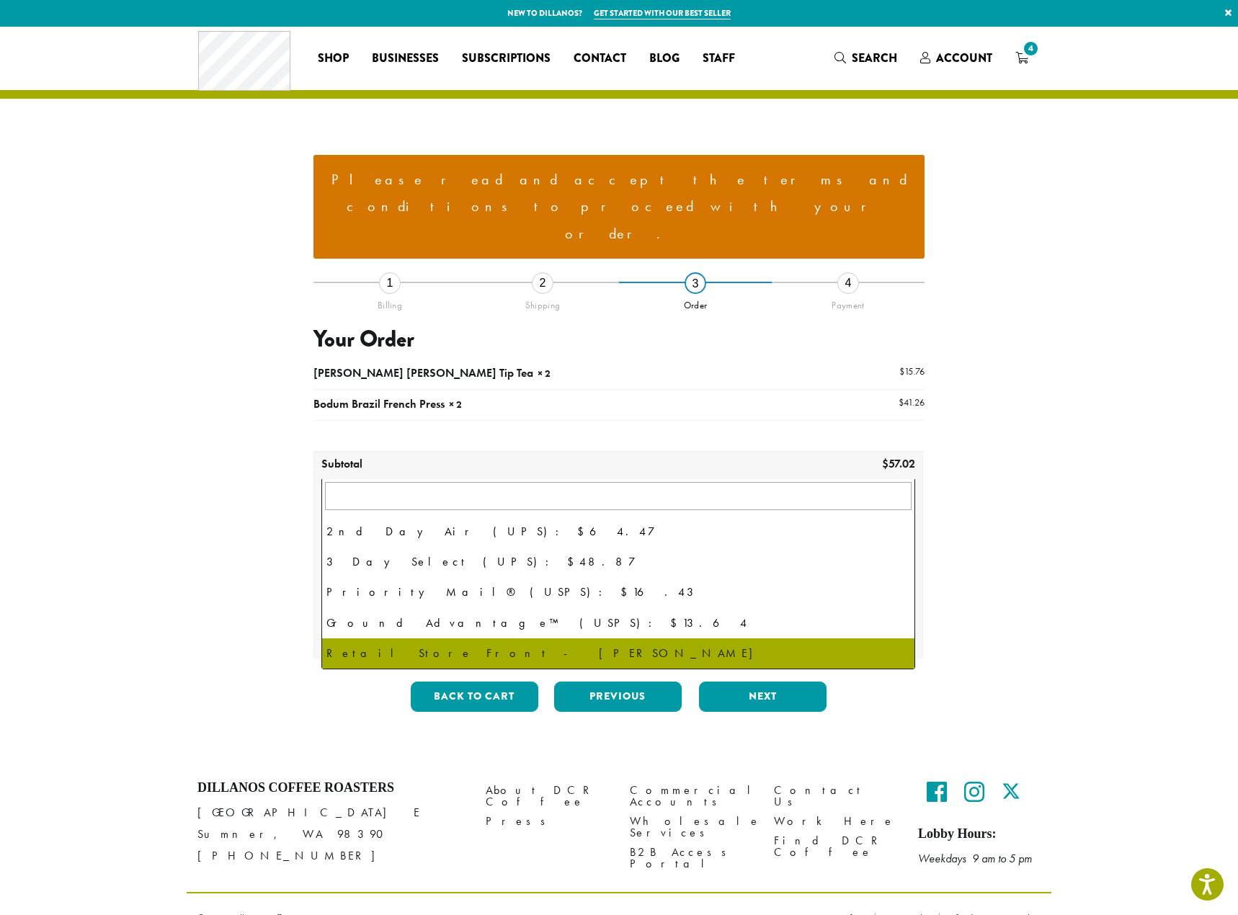
click at [908, 508] on span at bounding box center [907, 522] width 14 height 28
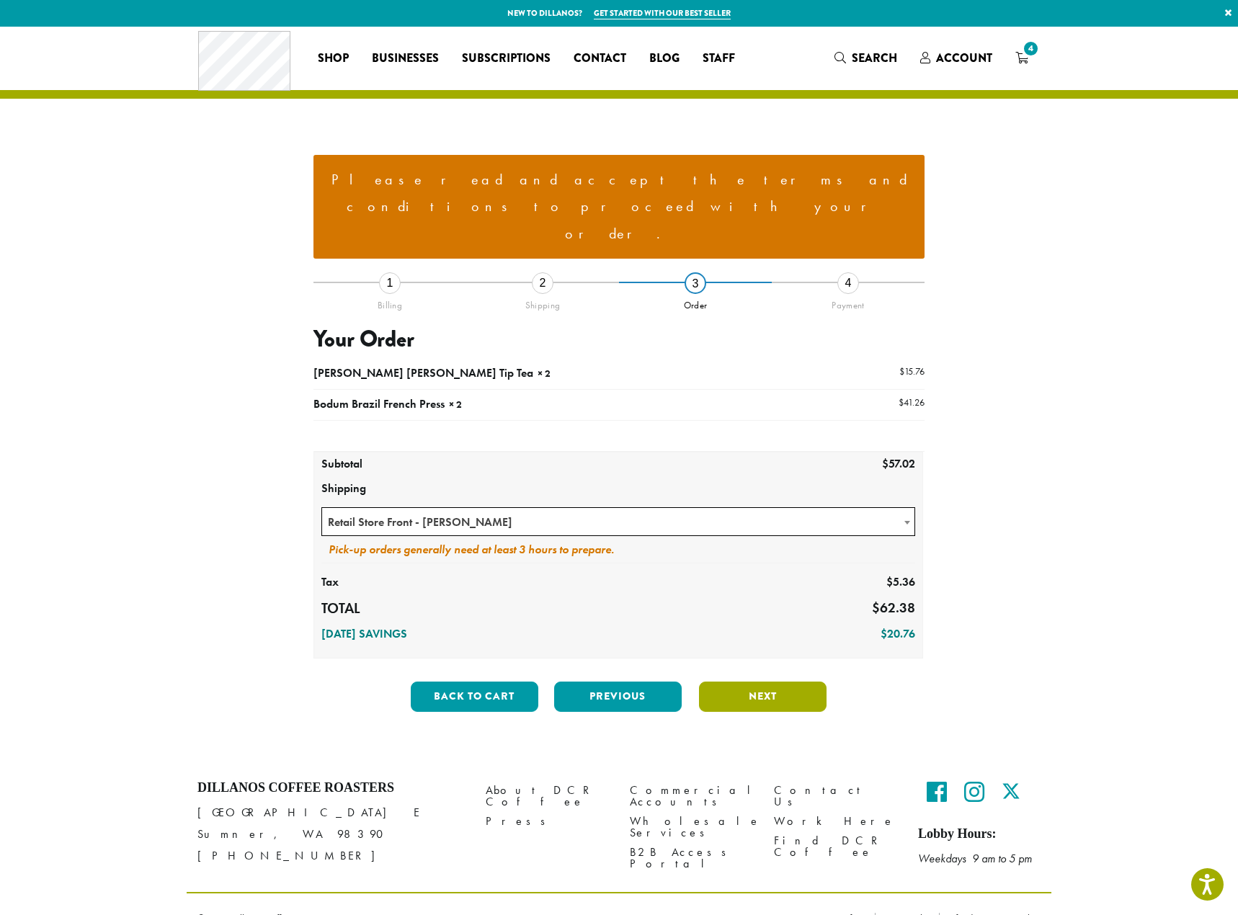
click at [767, 682] on button "Next" at bounding box center [763, 697] width 128 height 30
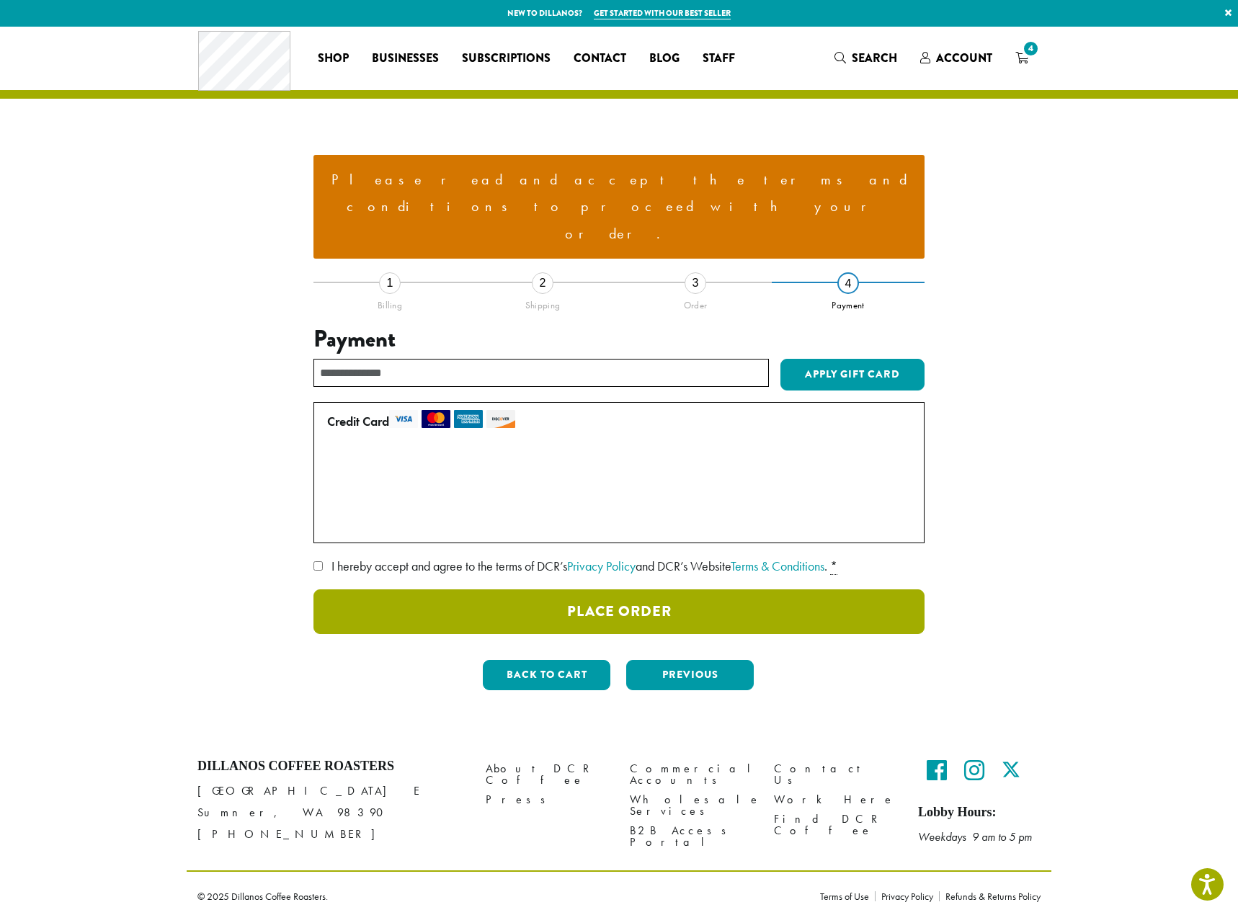
click at [659, 589] on button "Place Order" at bounding box center [618, 611] width 611 height 45
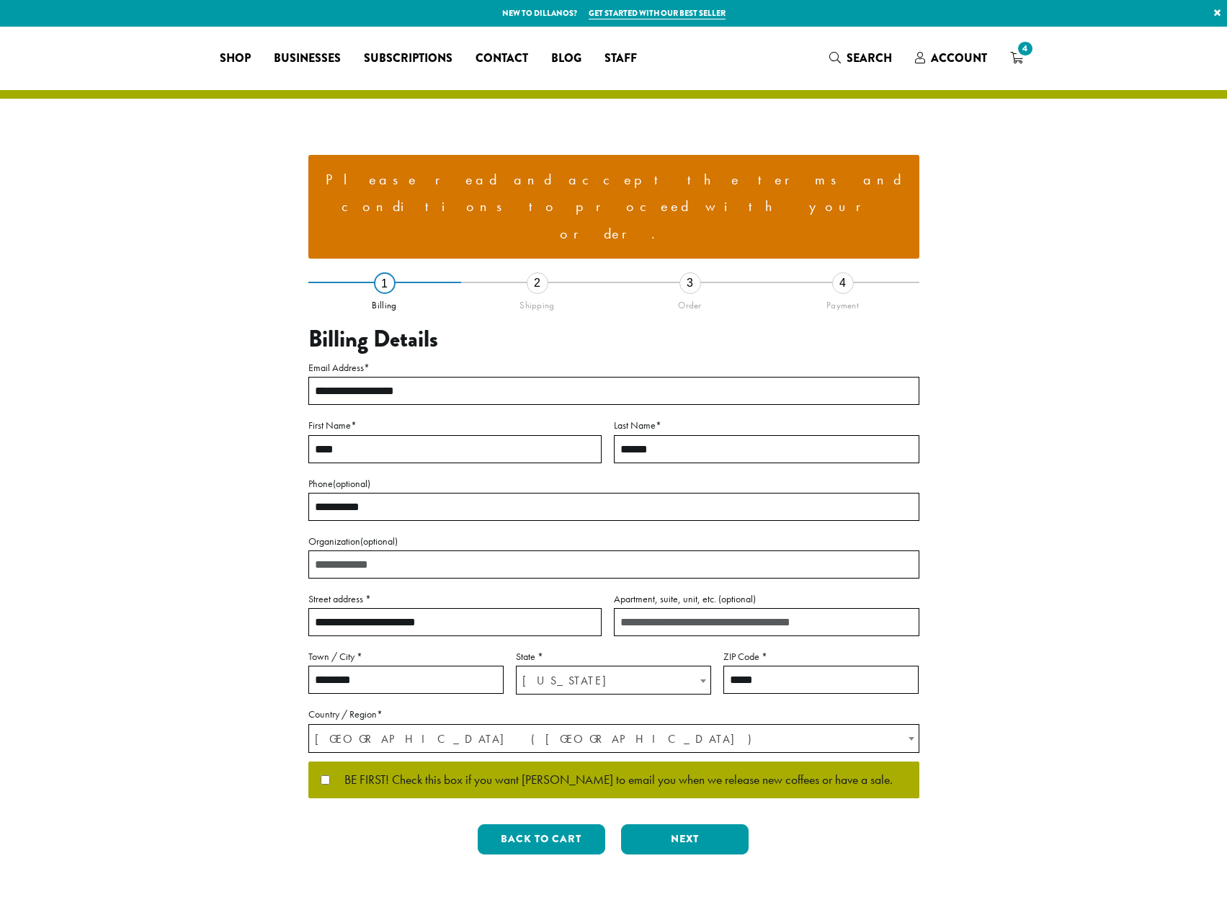
select select "**"
click at [672, 824] on button "Next" at bounding box center [685, 839] width 128 height 30
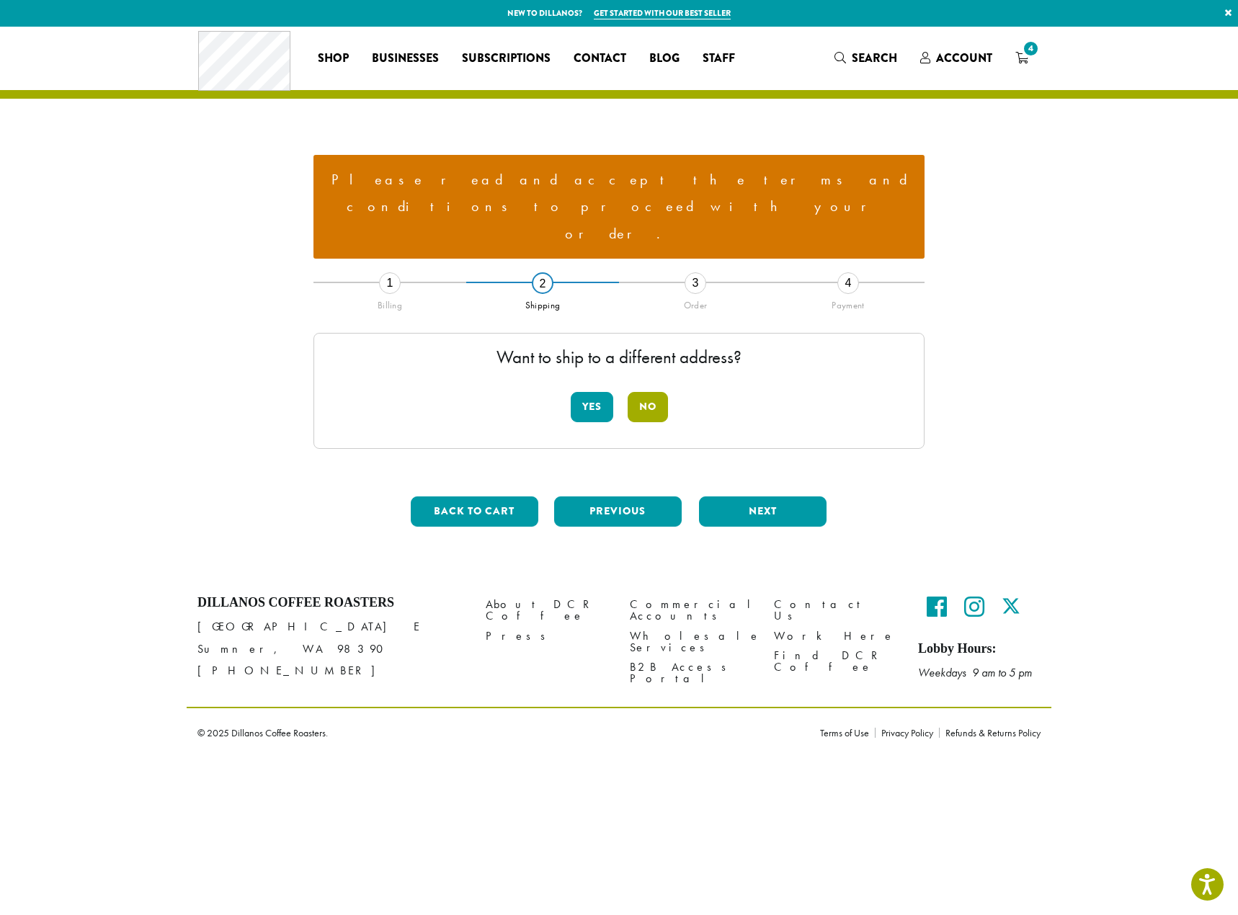
click at [652, 392] on button "No" at bounding box center [648, 407] width 40 height 30
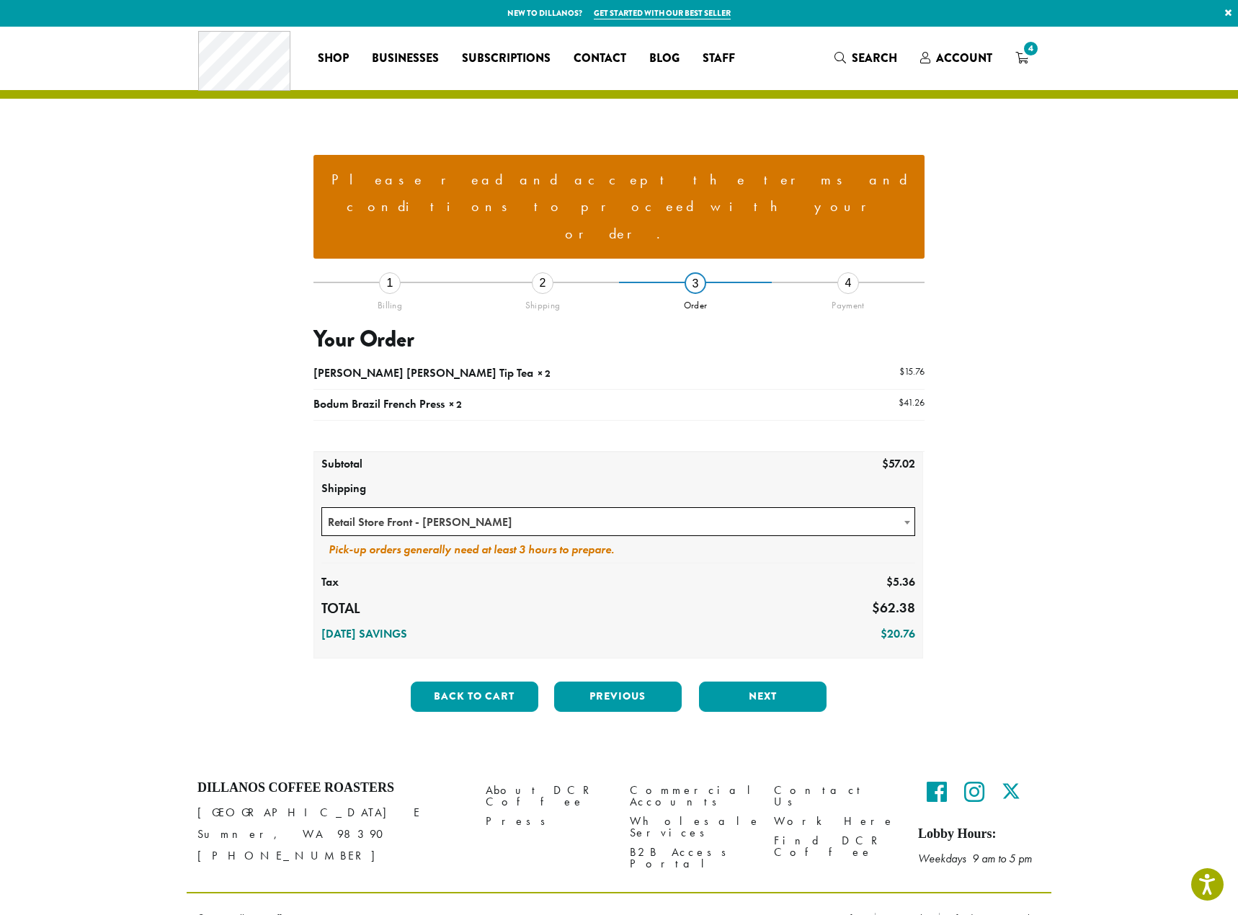
click at [904, 521] on b at bounding box center [907, 523] width 6 height 4
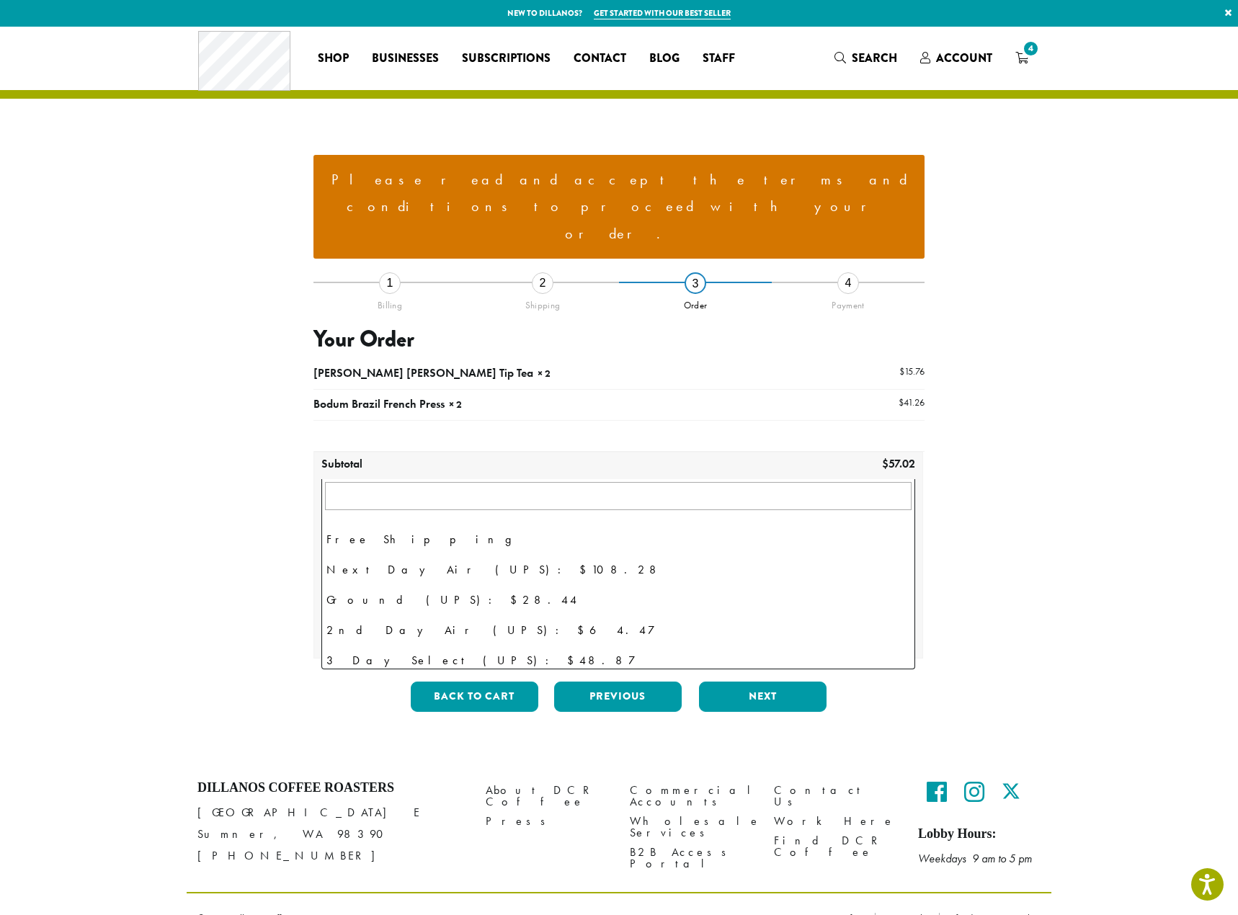
scroll to position [99, 0]
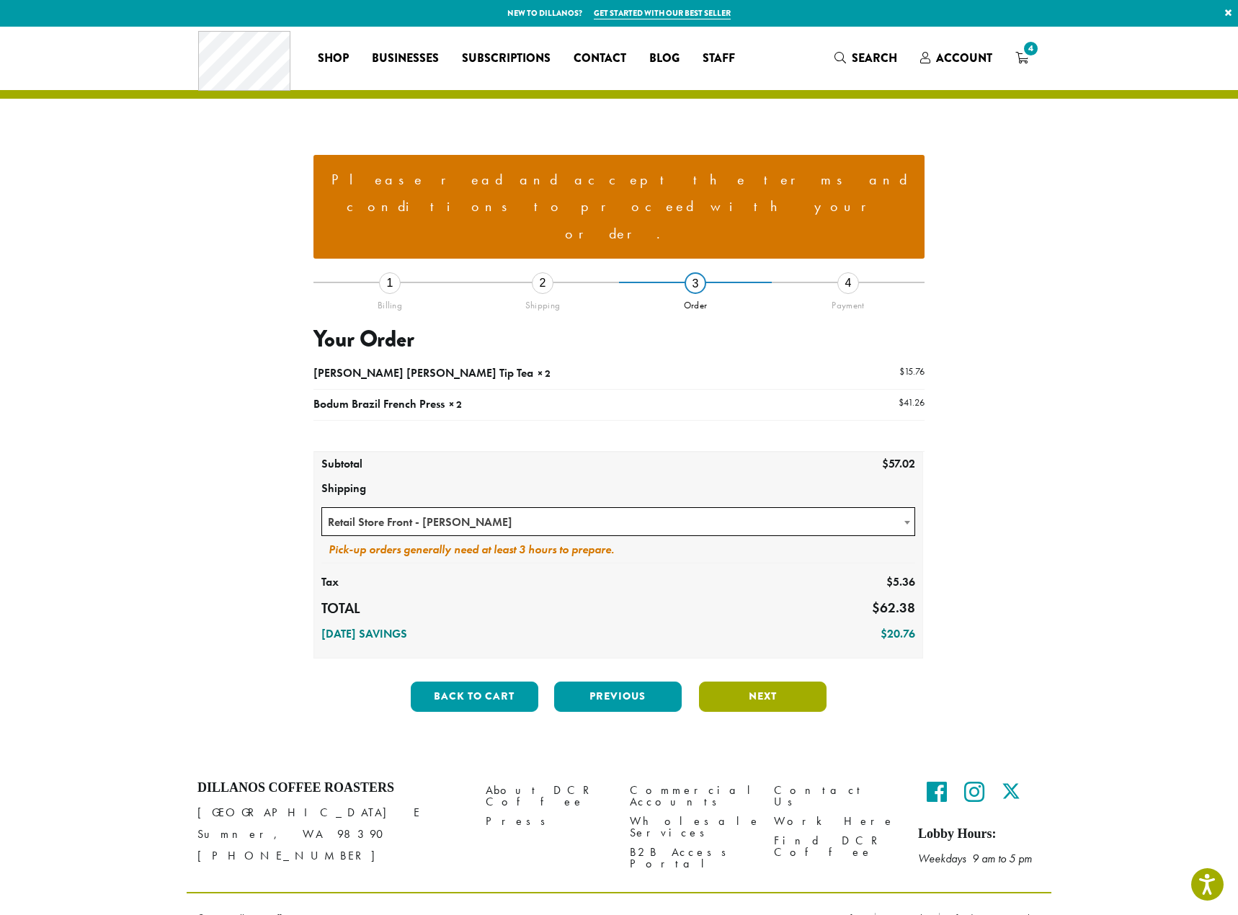
click at [745, 682] on button "Next" at bounding box center [763, 697] width 128 height 30
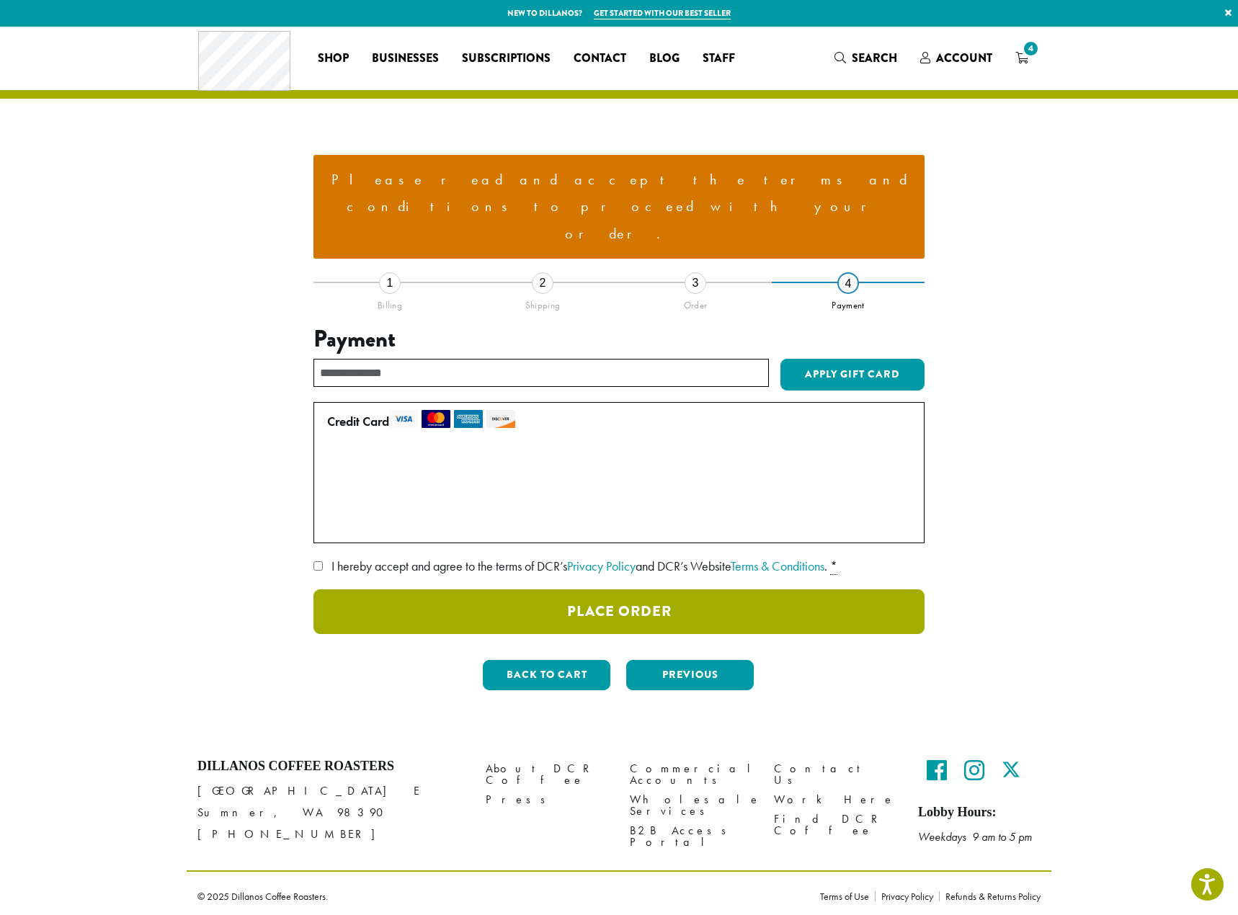
click at [699, 589] on button "Place Order" at bounding box center [618, 611] width 611 height 45
